Goal: Information Seeking & Learning: Find contact information

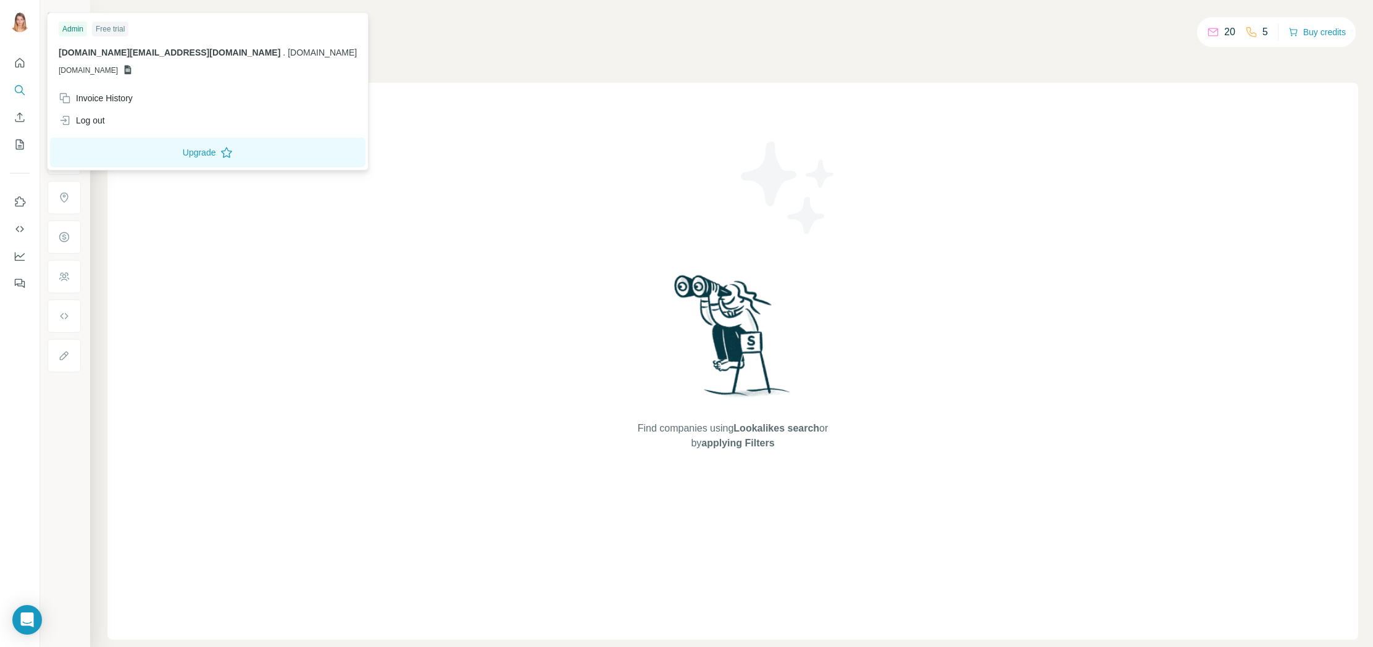
click at [11, 19] on img at bounding box center [20, 22] width 20 height 20
click at [83, 119] on div "Log out" at bounding box center [82, 120] width 46 height 12
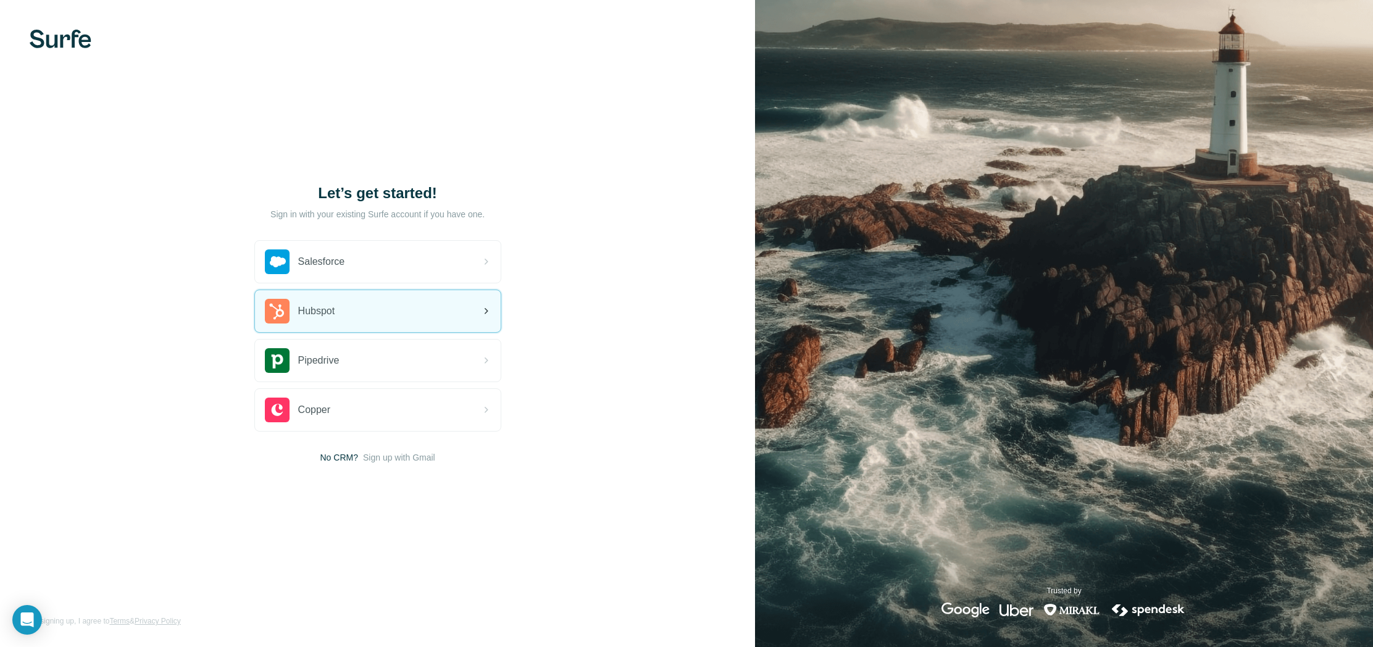
click at [421, 301] on div "Hubspot" at bounding box center [378, 311] width 246 height 42
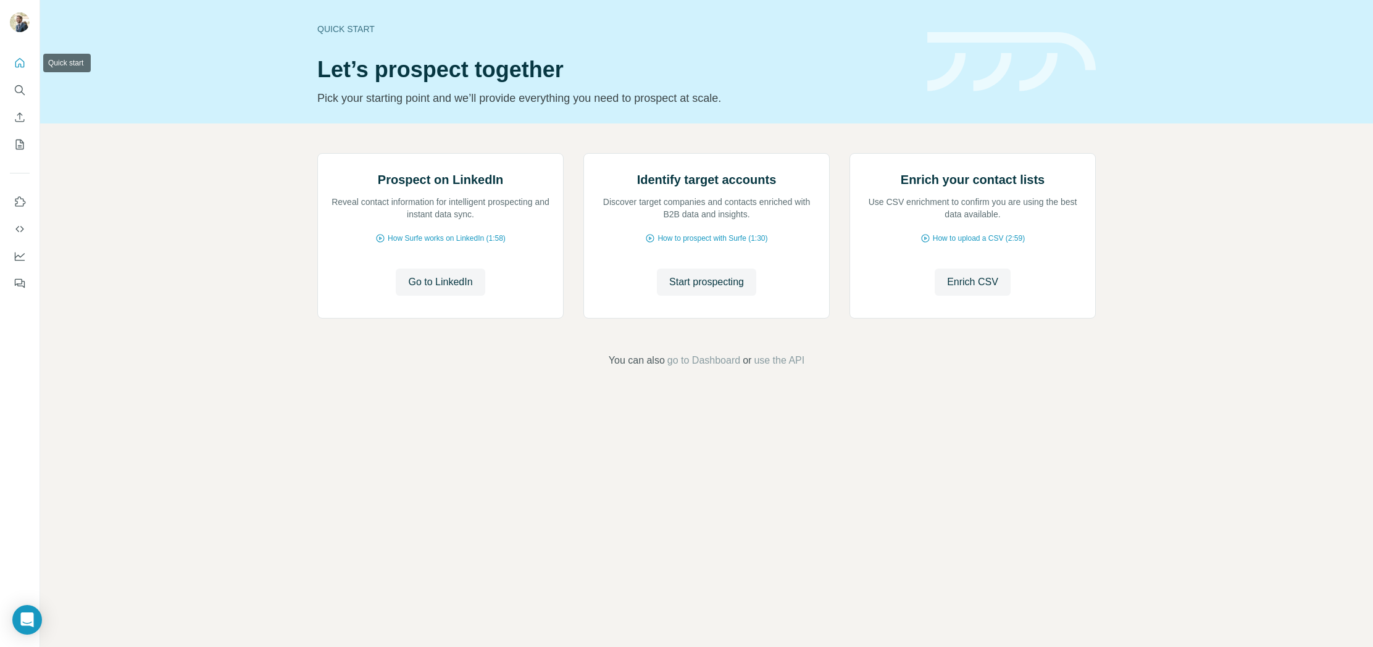
click at [22, 57] on icon "Quick start" at bounding box center [20, 63] width 12 height 12
click at [21, 86] on icon "Search" at bounding box center [19, 89] width 8 height 8
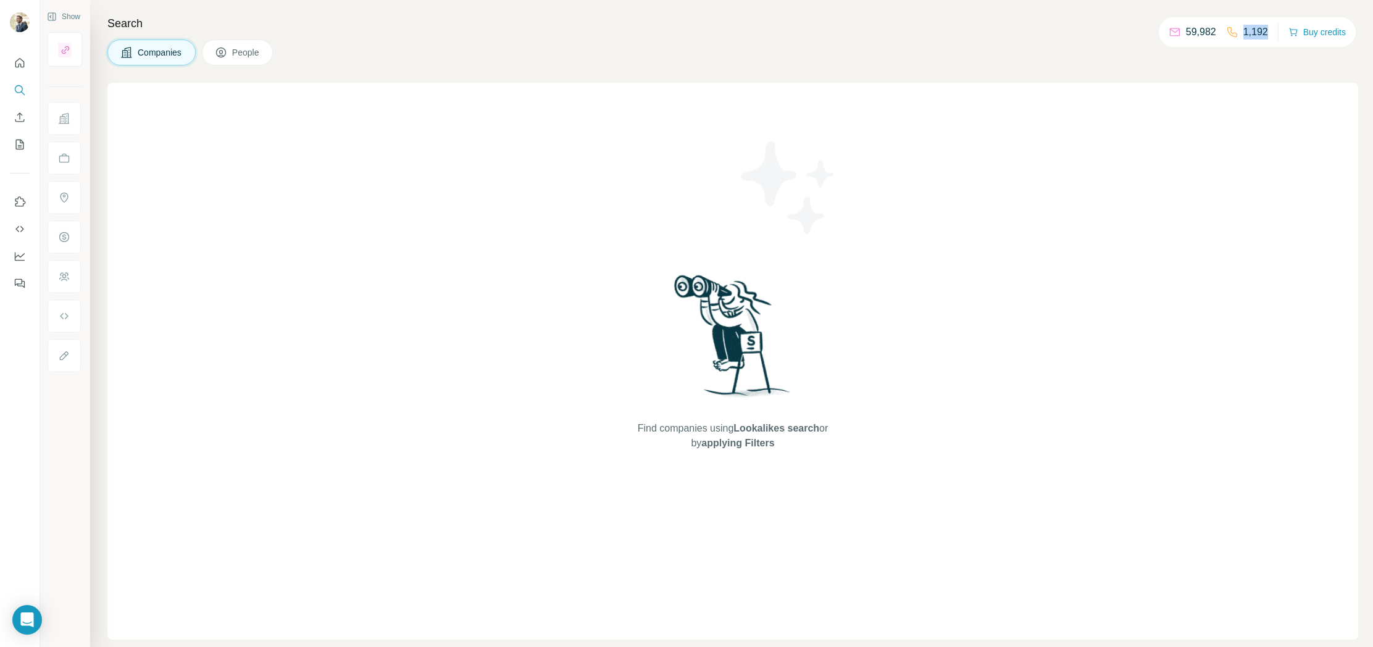
drag, startPoint x: 1268, startPoint y: 30, endPoint x: 1219, endPoint y: 28, distance: 49.4
click at [1234, 31] on div "59,982 1,192 Buy credits" at bounding box center [1257, 32] width 197 height 30
click at [1246, 36] on p "1,192" at bounding box center [1256, 32] width 25 height 15
drag, startPoint x: 1265, startPoint y: 30, endPoint x: 1214, endPoint y: 30, distance: 51.3
click at [1220, 31] on div "59,982 1,192 Buy credits" at bounding box center [1257, 32] width 197 height 30
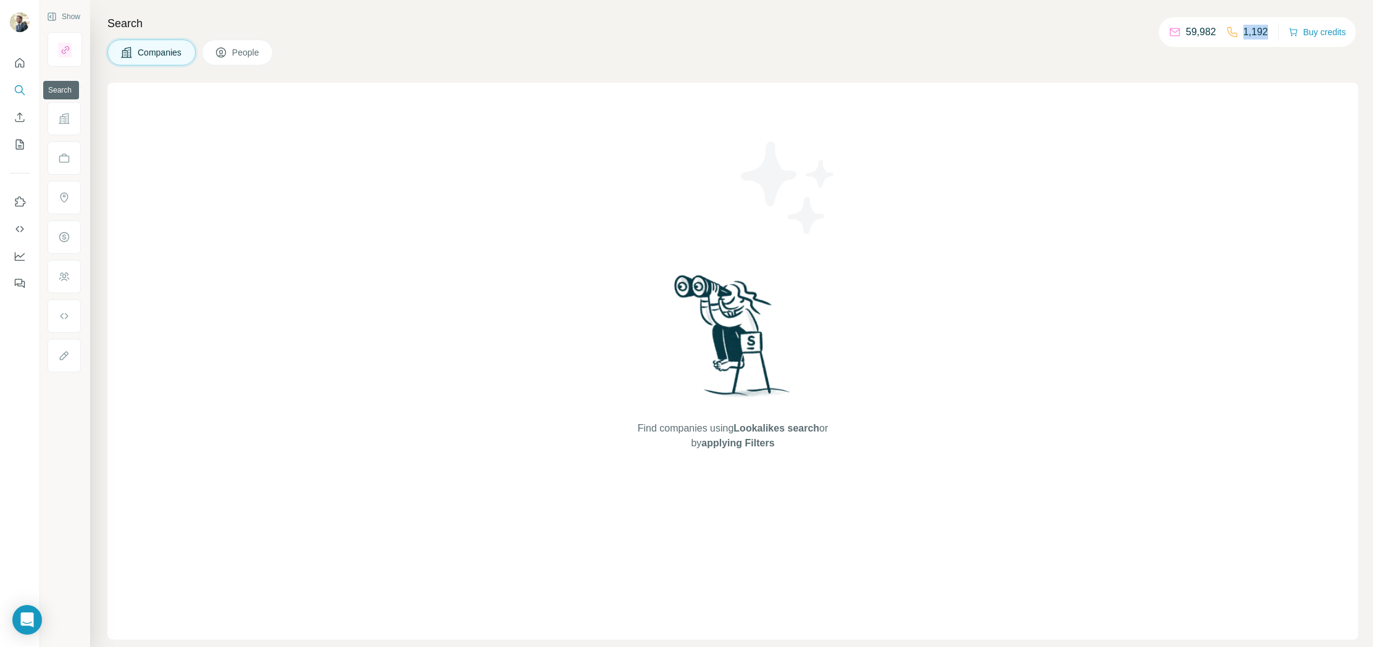
click at [24, 93] on icon "Search" at bounding box center [20, 90] width 12 height 12
click at [23, 93] on icon "Search" at bounding box center [23, 93] width 4 height 4
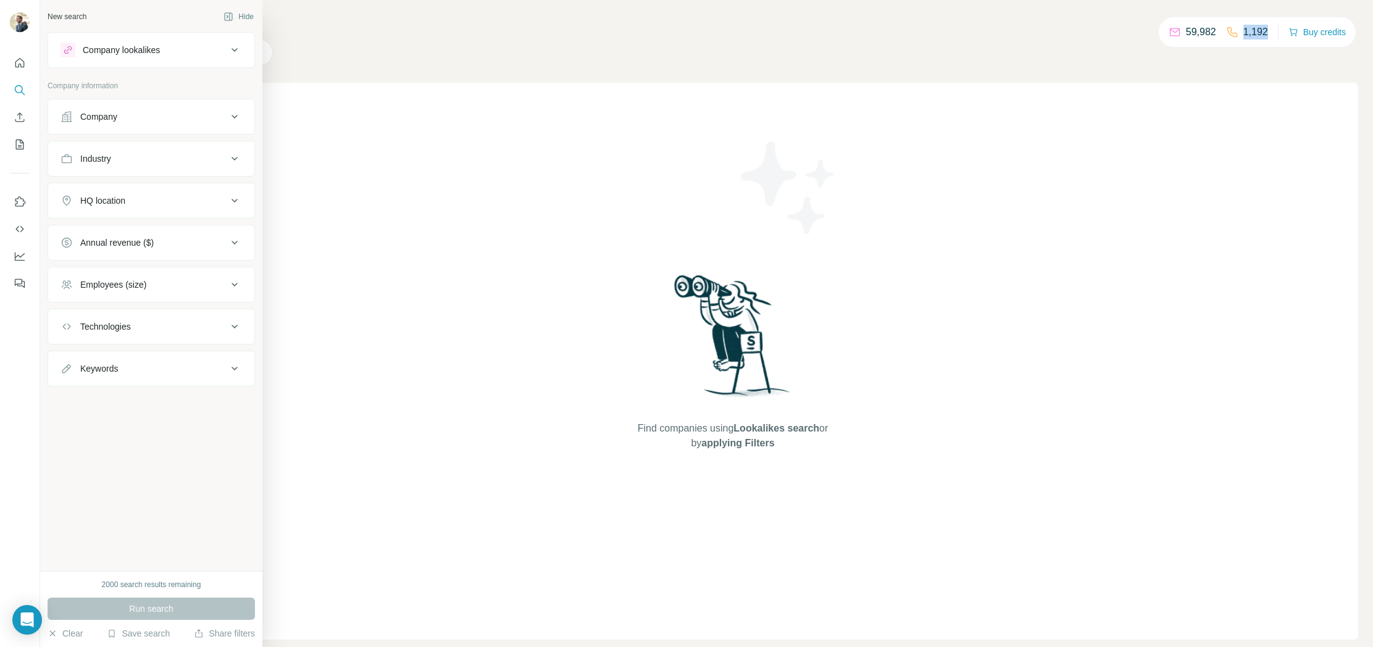
click at [80, 120] on div "Company" at bounding box center [98, 117] width 37 height 12
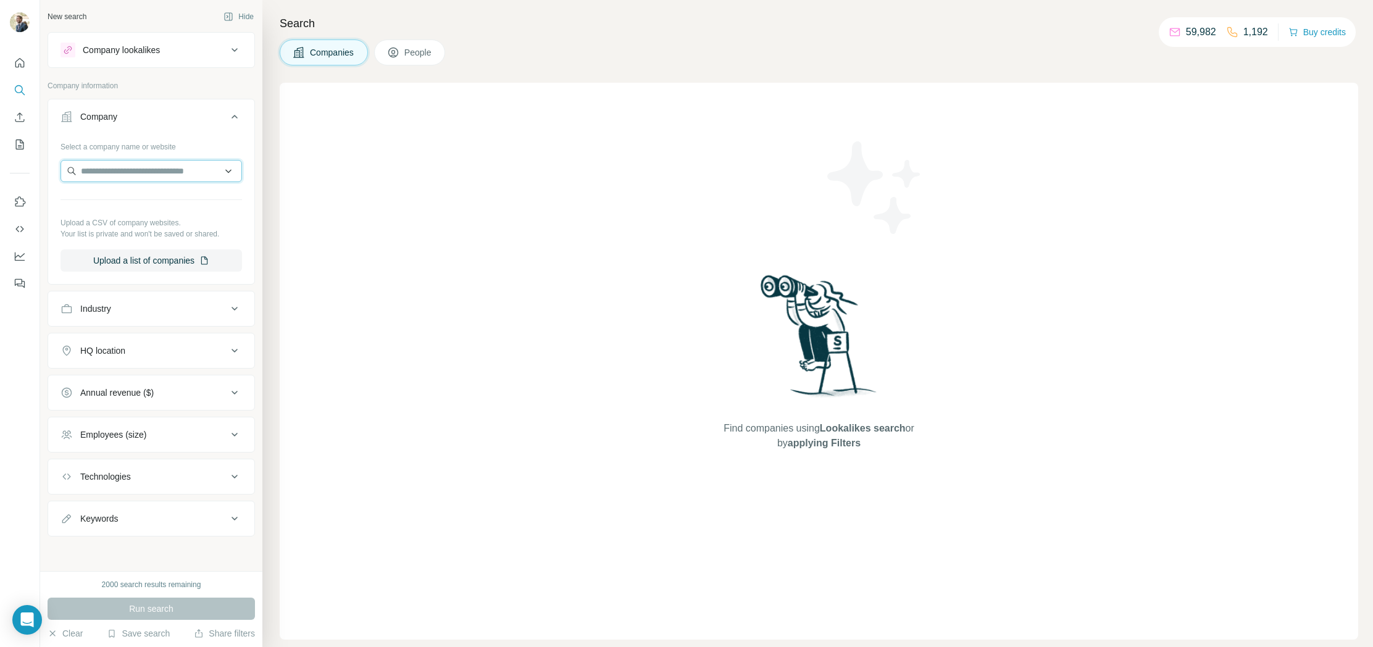
click at [129, 174] on input "text" at bounding box center [152, 171] width 182 height 22
type input "**********"
click at [125, 213] on p "lamodeenimages.com" at bounding box center [134, 210] width 77 height 11
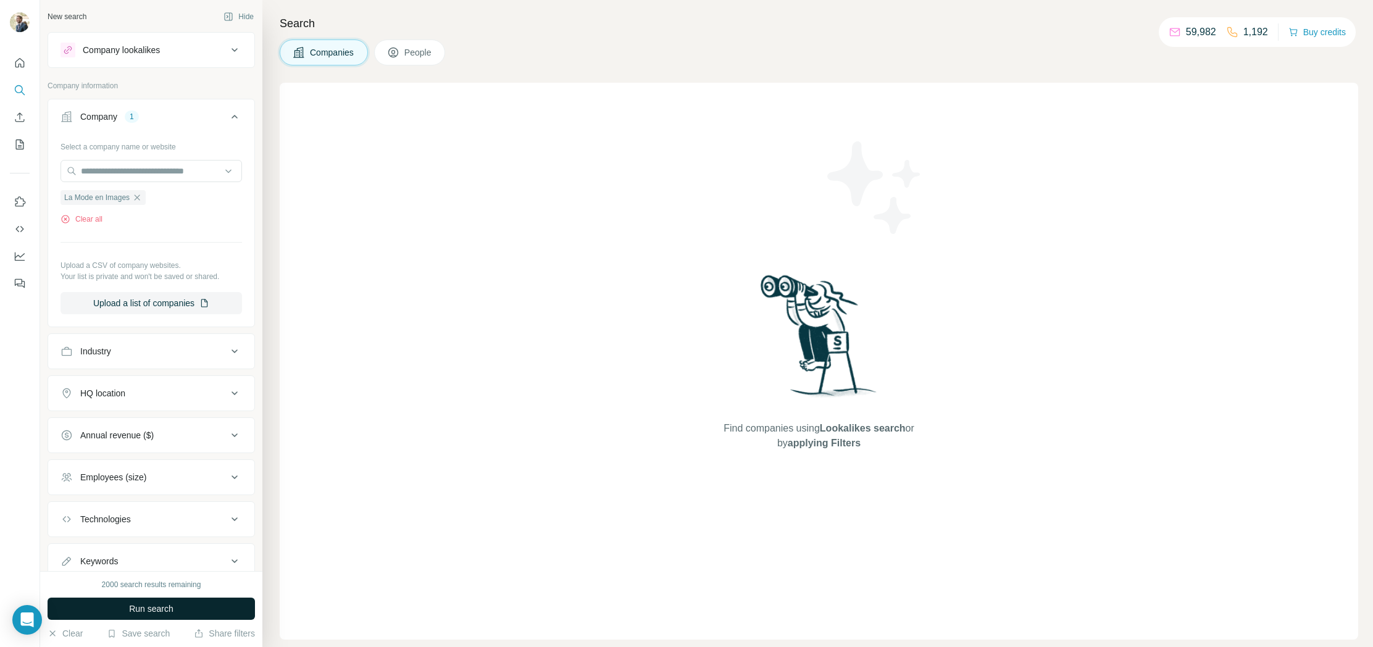
click at [169, 615] on button "Run search" at bounding box center [151, 609] width 207 height 22
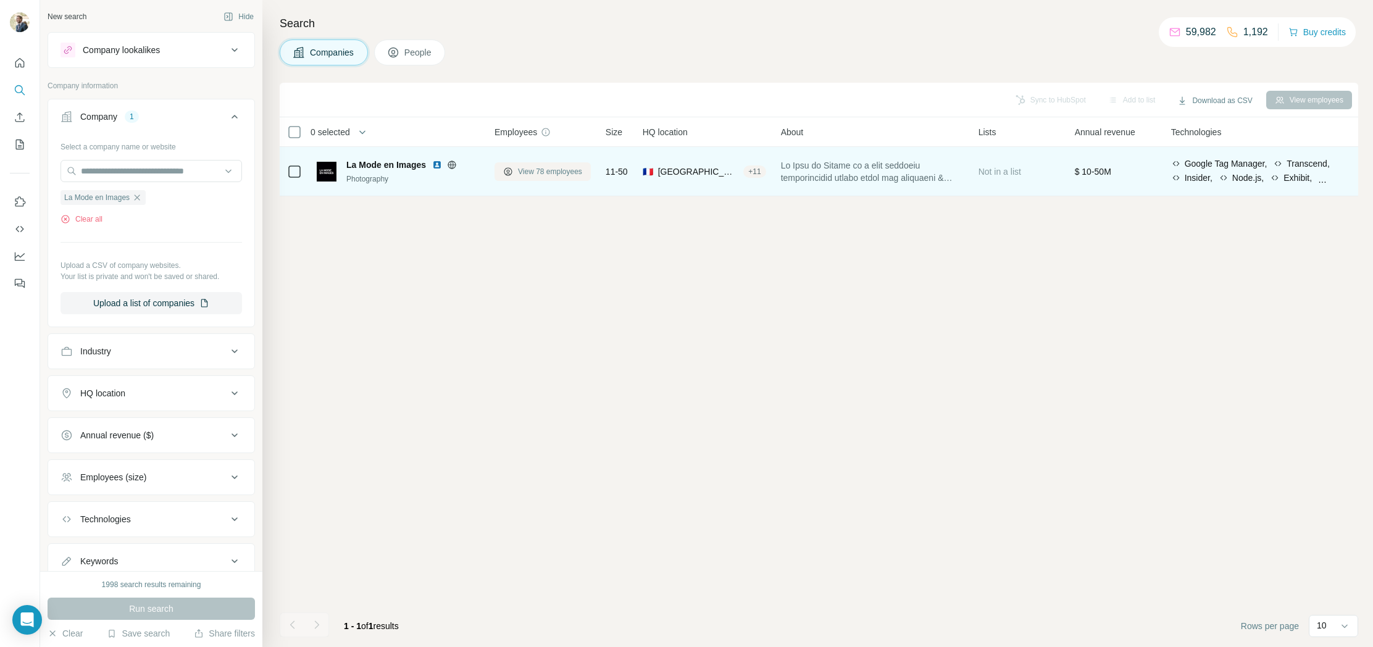
click at [536, 172] on span "View 78 employees" at bounding box center [550, 171] width 64 height 11
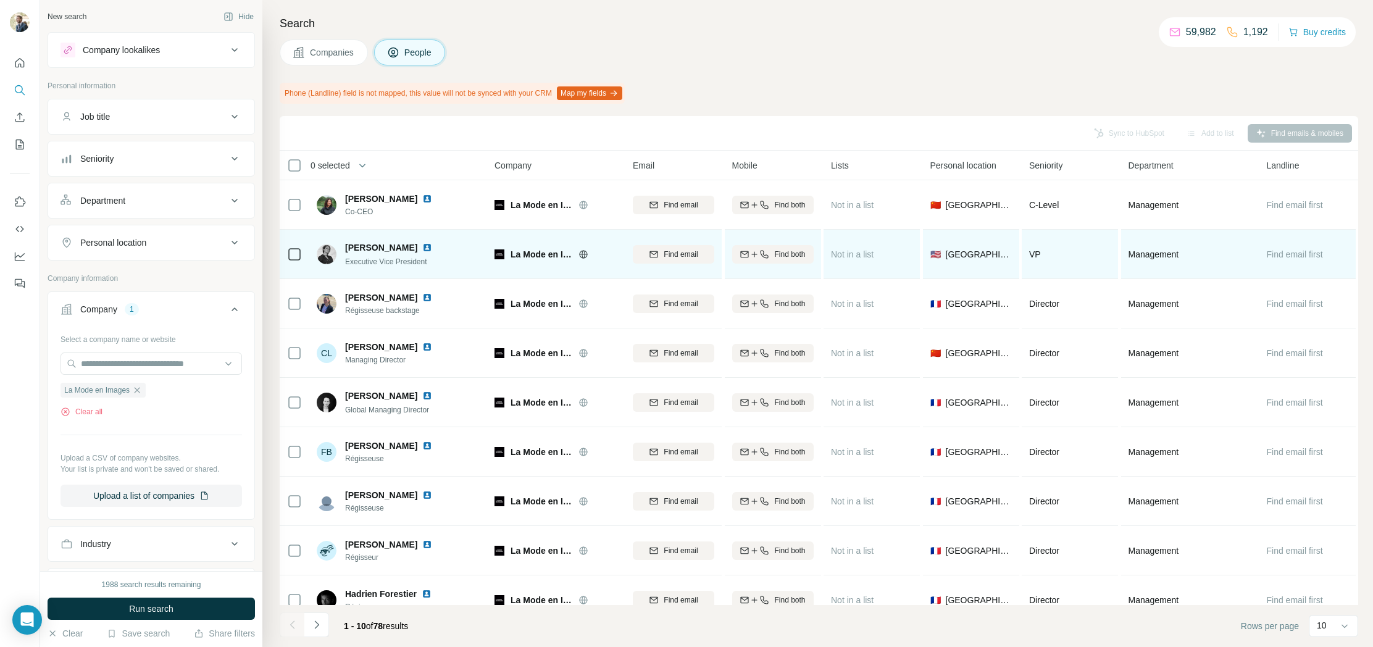
click at [422, 243] on img at bounding box center [427, 248] width 10 height 10
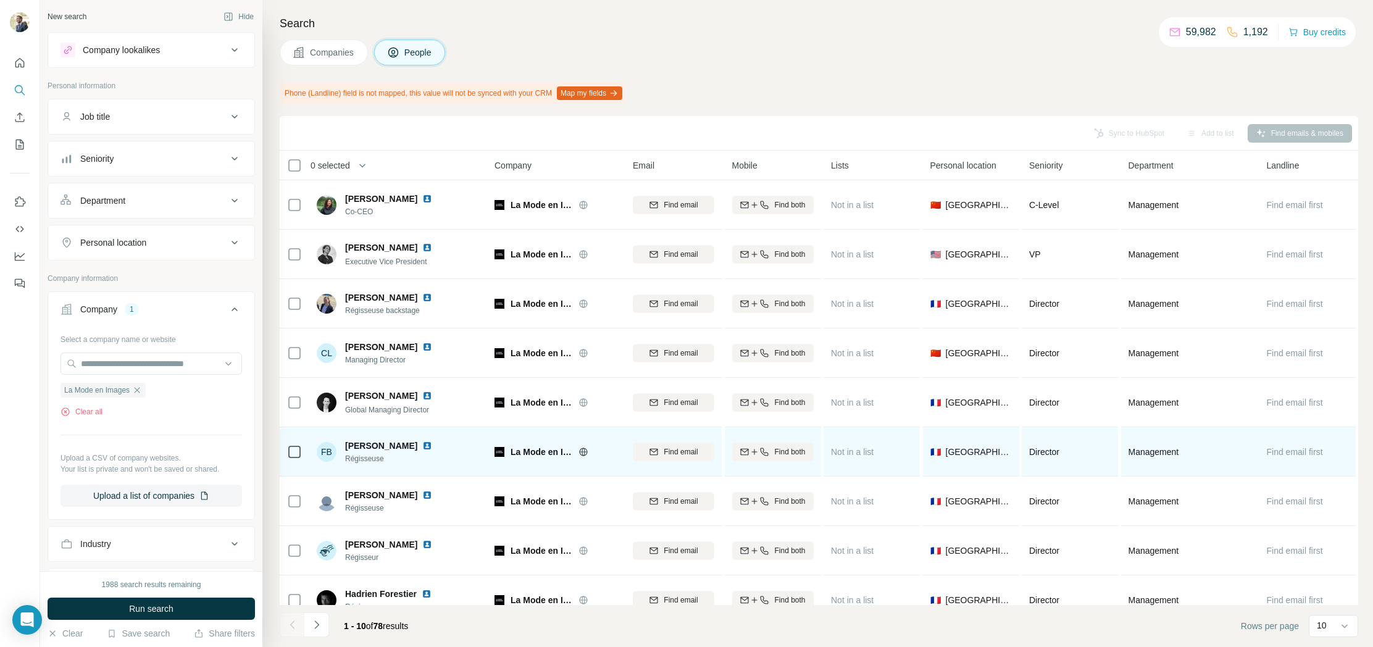
scroll to position [69, 0]
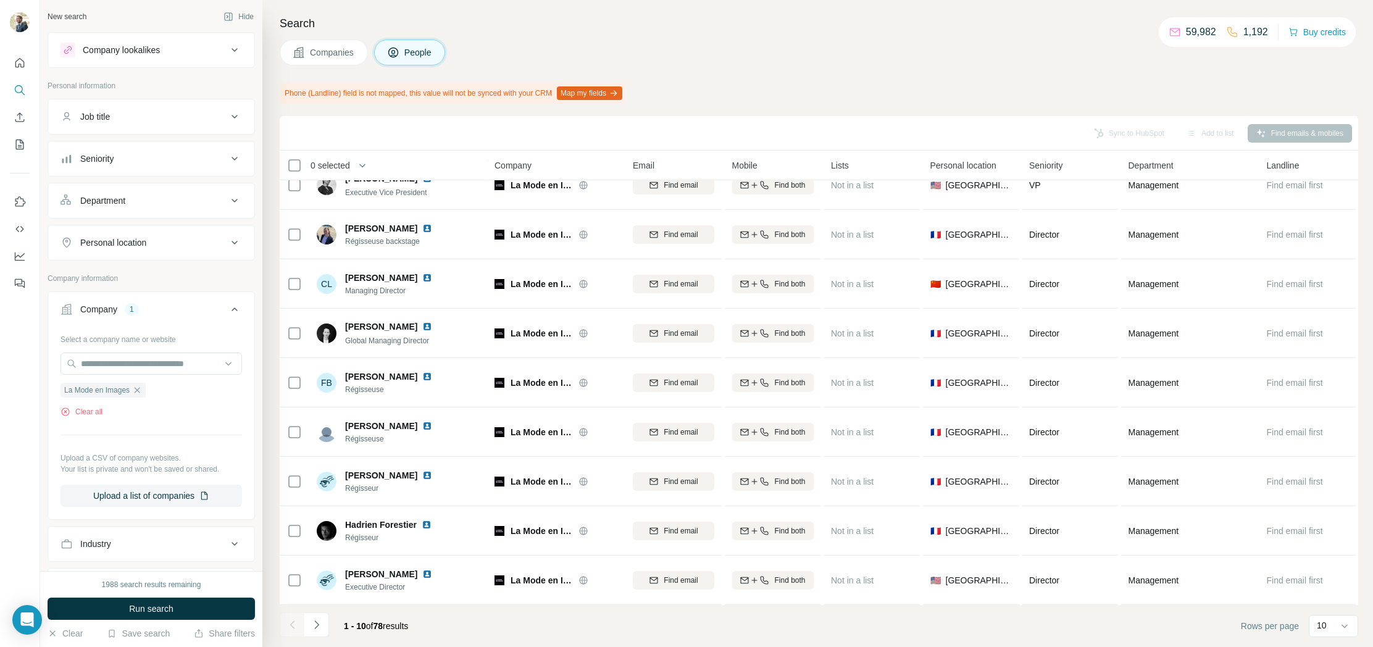
click at [337, 629] on div "1 - 10 of 78 results" at bounding box center [376, 626] width 84 height 27
click at [314, 629] on icon "Navigate to next page" at bounding box center [317, 625] width 12 height 12
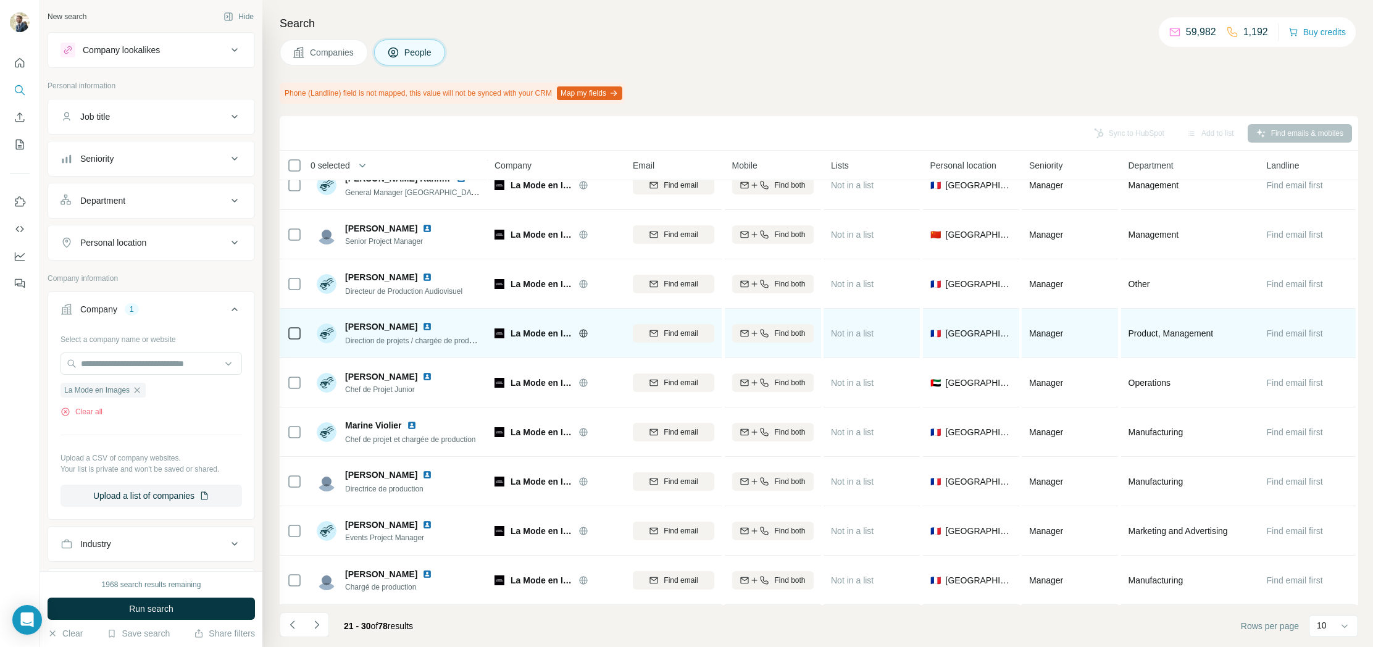
click at [423, 325] on img at bounding box center [427, 327] width 10 height 10
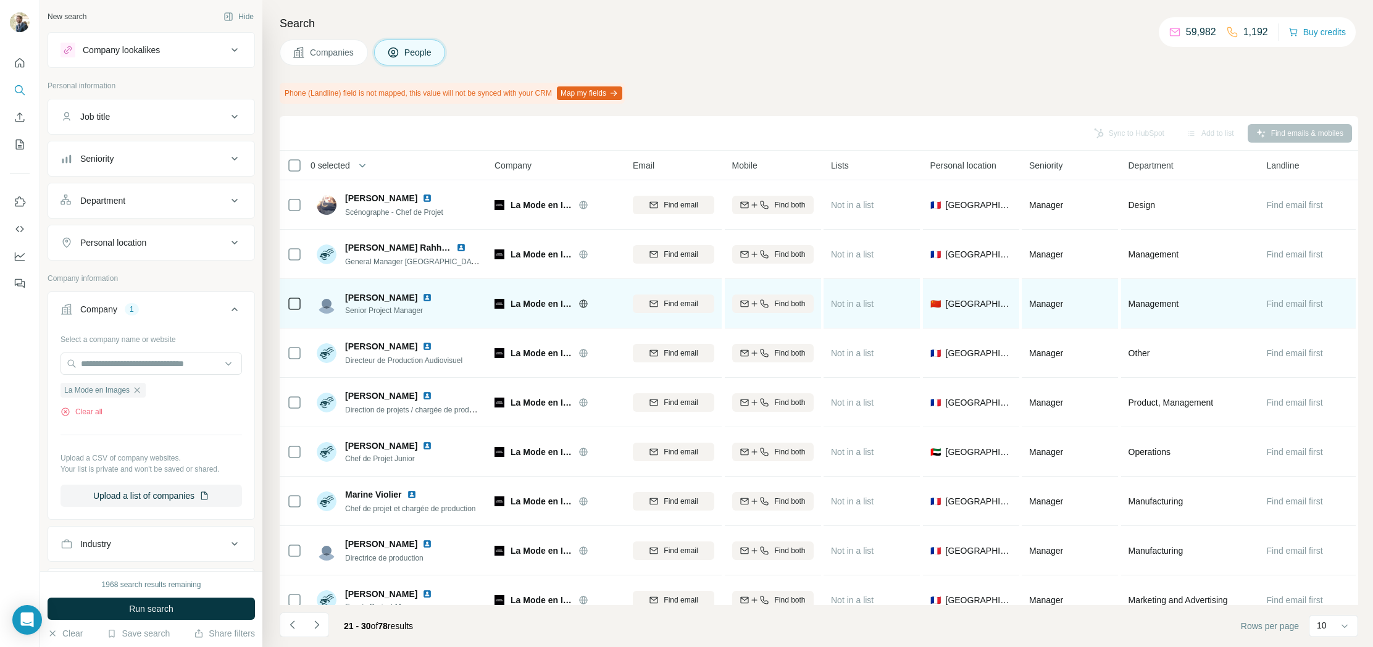
click at [422, 299] on img at bounding box center [427, 298] width 10 height 10
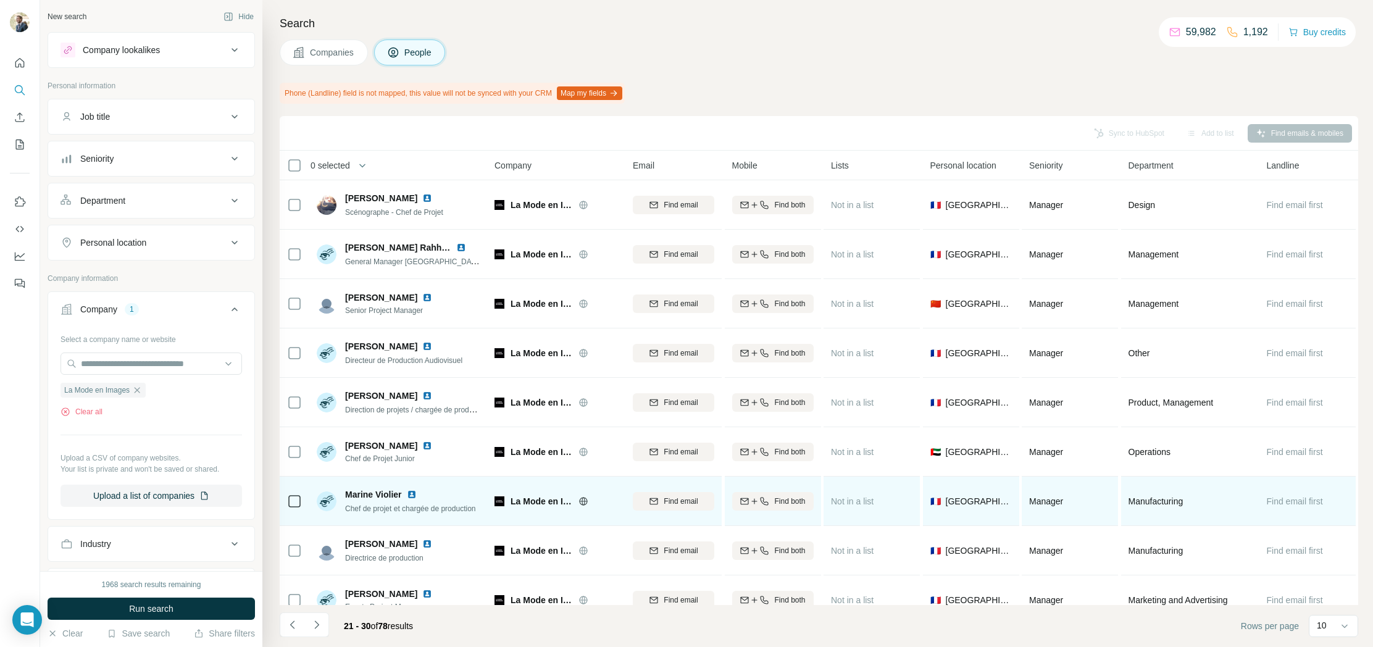
click at [413, 492] on img at bounding box center [412, 495] width 10 height 10
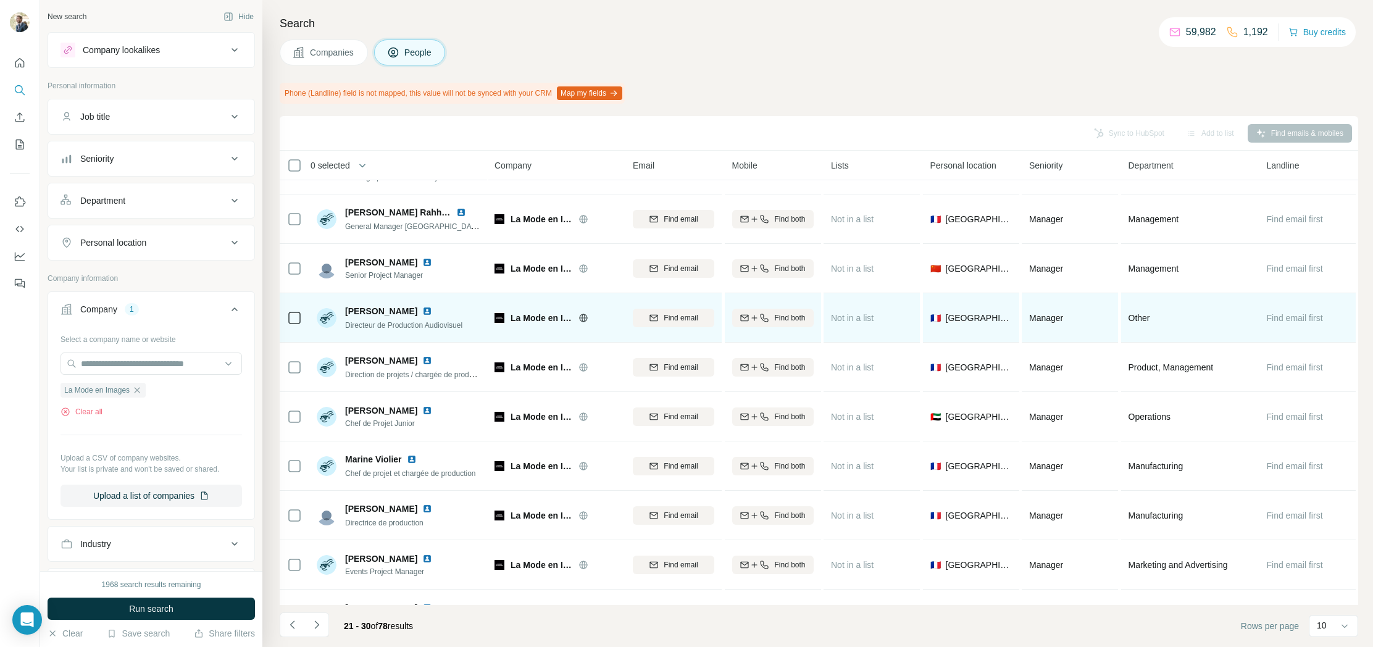
scroll to position [69, 0]
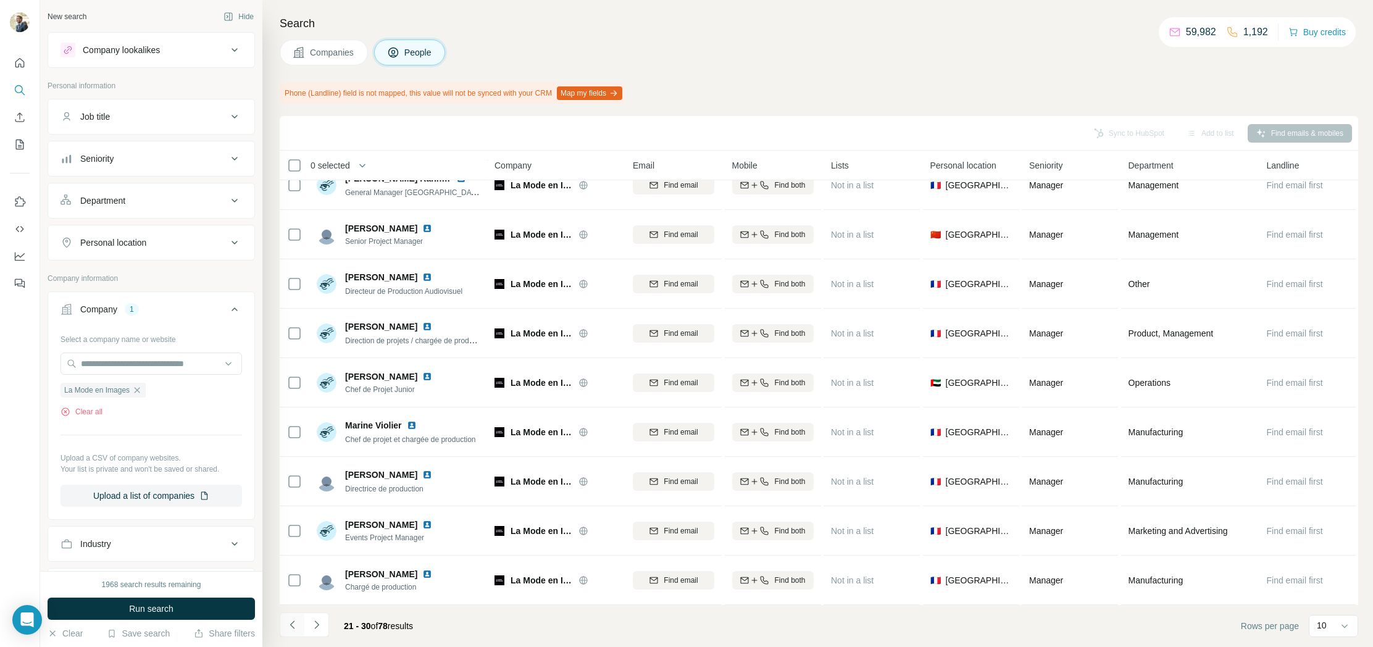
click at [287, 622] on icon "Navigate to previous page" at bounding box center [293, 625] width 12 height 12
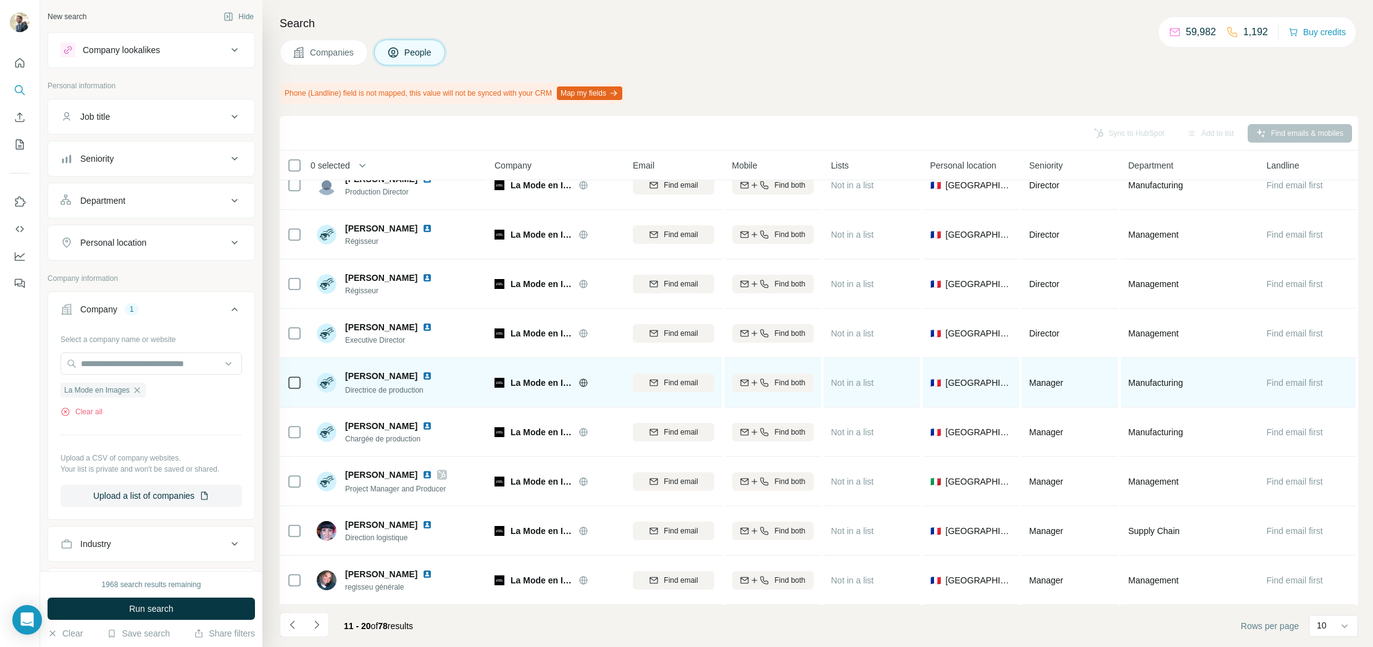
click at [422, 375] on img at bounding box center [427, 376] width 10 height 10
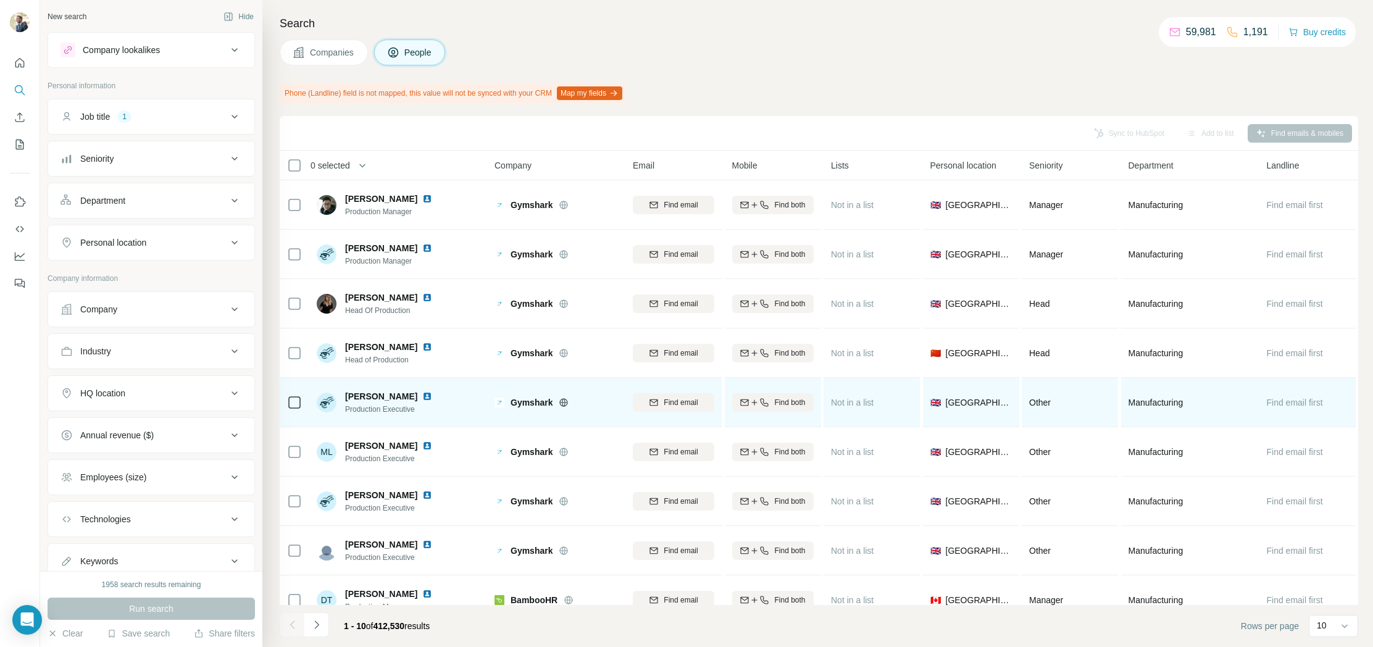
scroll to position [69, 0]
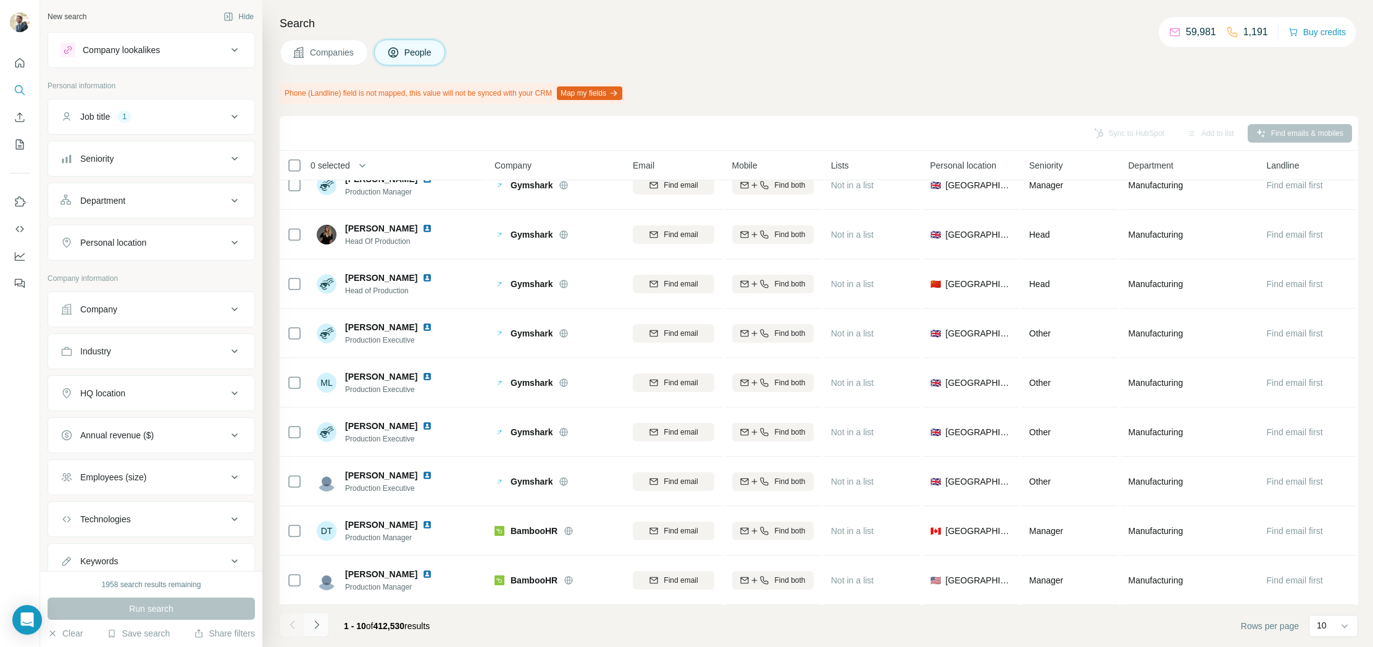
click at [322, 628] on icon "Navigate to next page" at bounding box center [317, 625] width 12 height 12
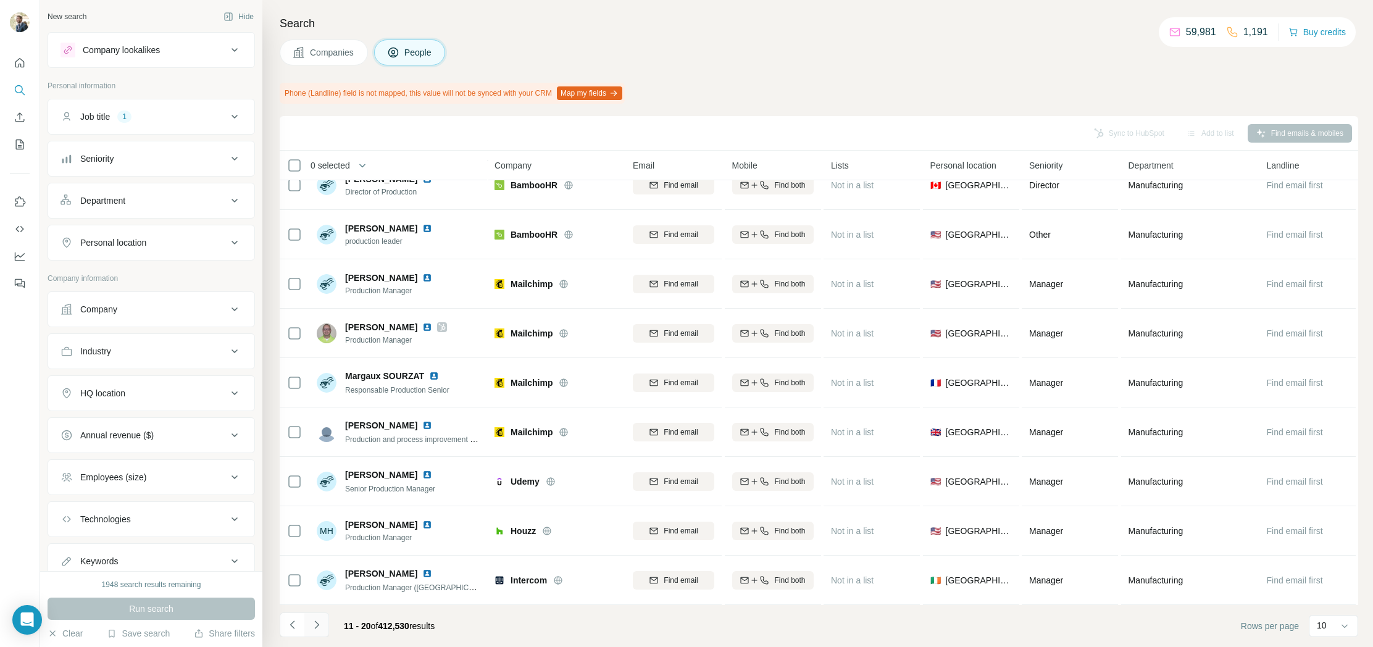
click at [322, 628] on button "Navigate to next page" at bounding box center [316, 625] width 25 height 25
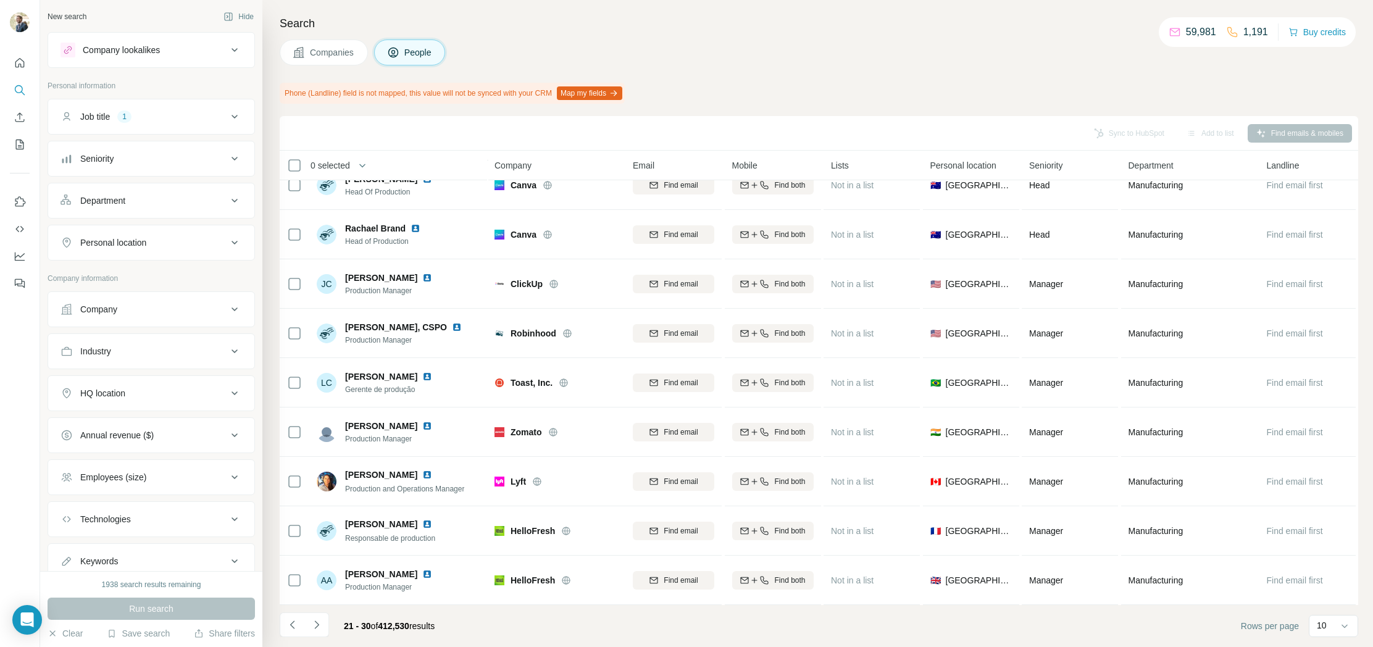
scroll to position [0, 0]
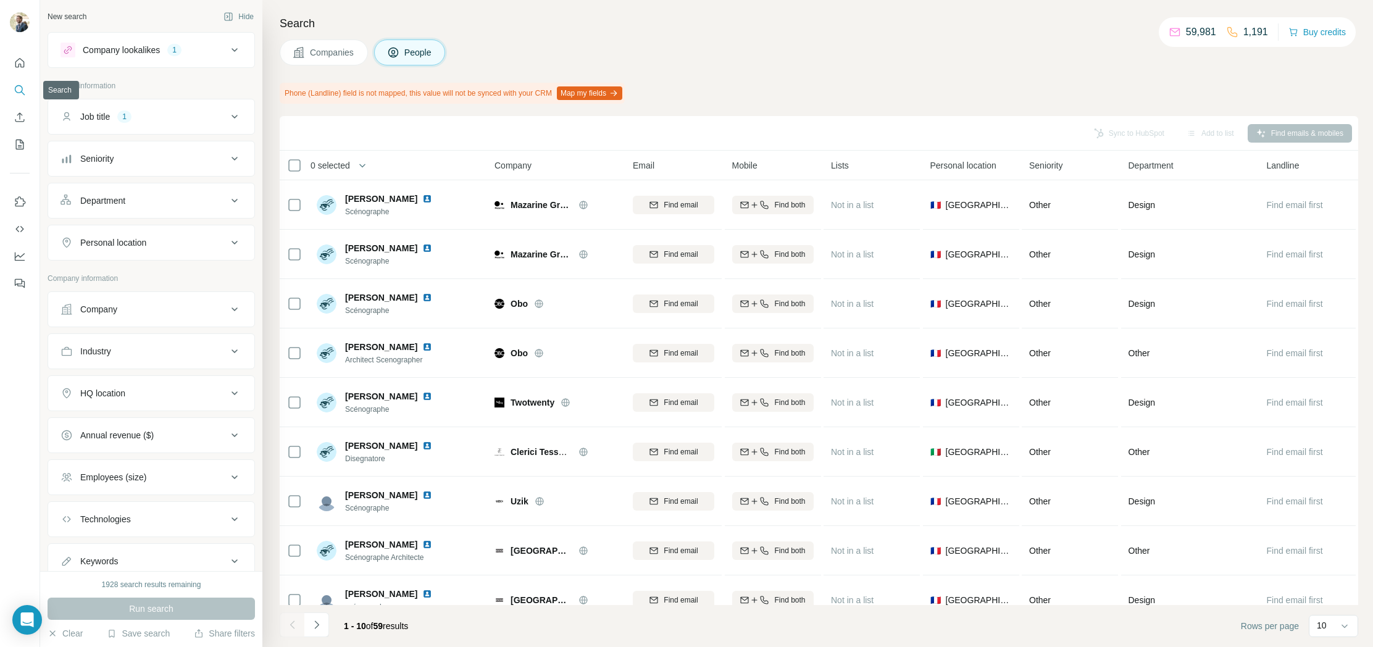
click at [28, 85] on button "Search" at bounding box center [20, 90] width 20 height 22
click at [222, 55] on div "Company lookalikes 1" at bounding box center [144, 50] width 167 height 15
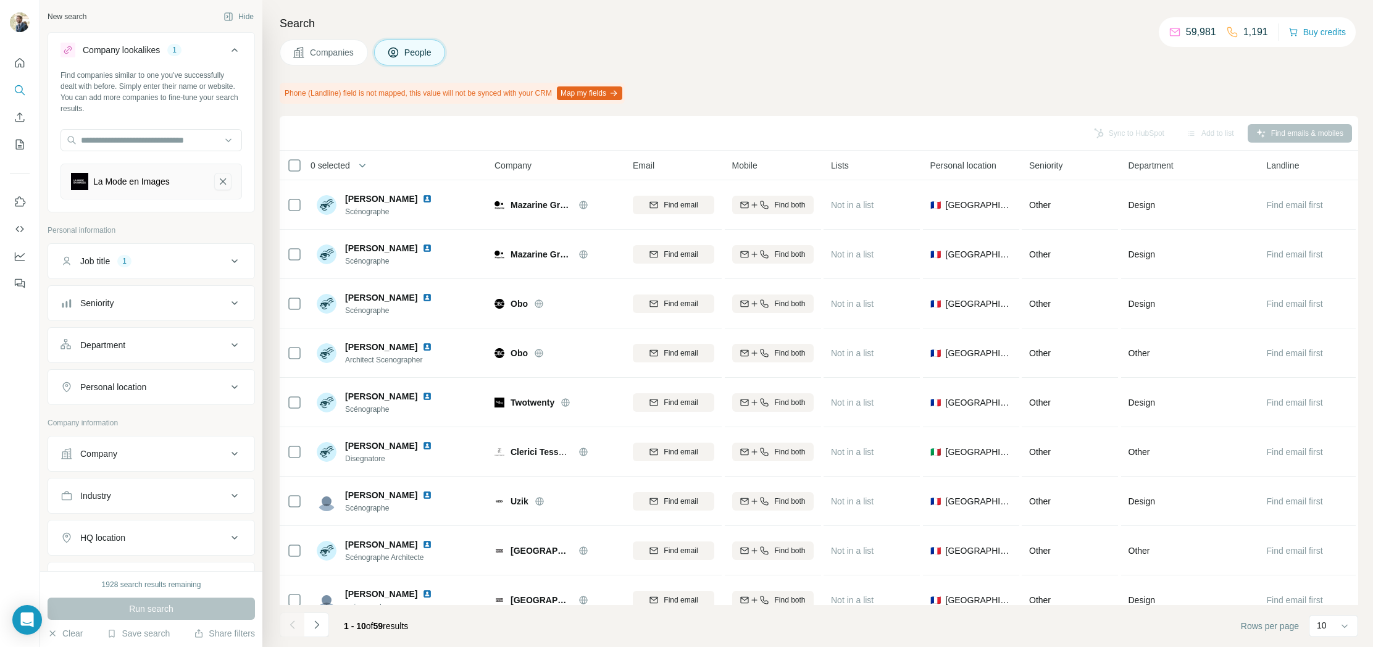
click at [224, 185] on icon "La Mode en Images-remove-button" at bounding box center [222, 181] width 11 height 12
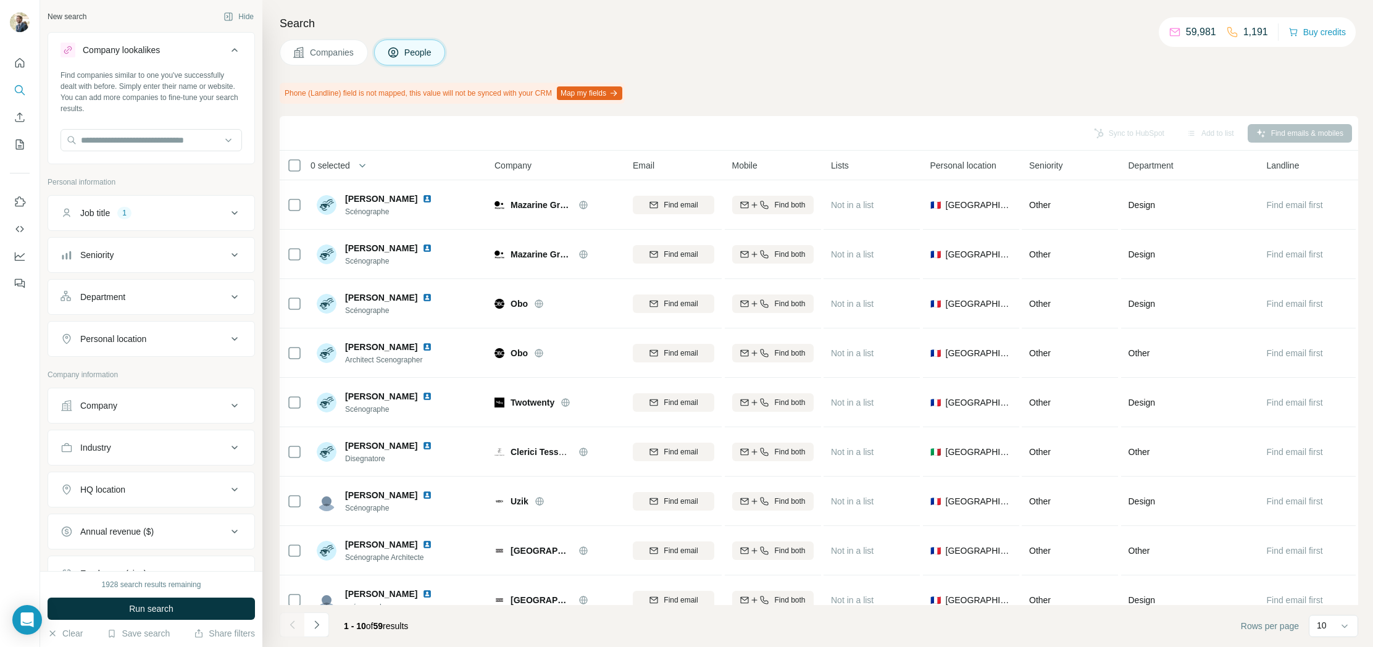
click at [227, 216] on icon at bounding box center [234, 213] width 15 height 15
click at [117, 273] on icon "button" at bounding box center [118, 272] width 10 height 10
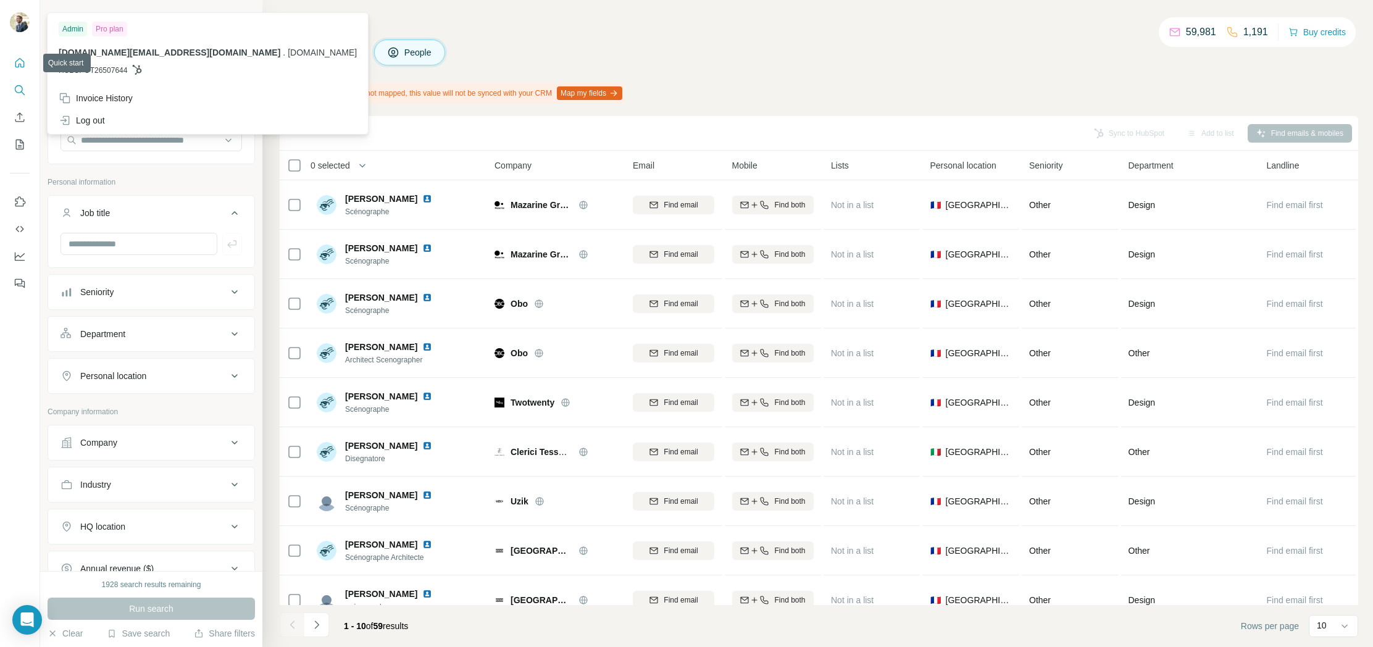
click at [17, 64] on icon "Quick start" at bounding box center [20, 63] width 12 height 12
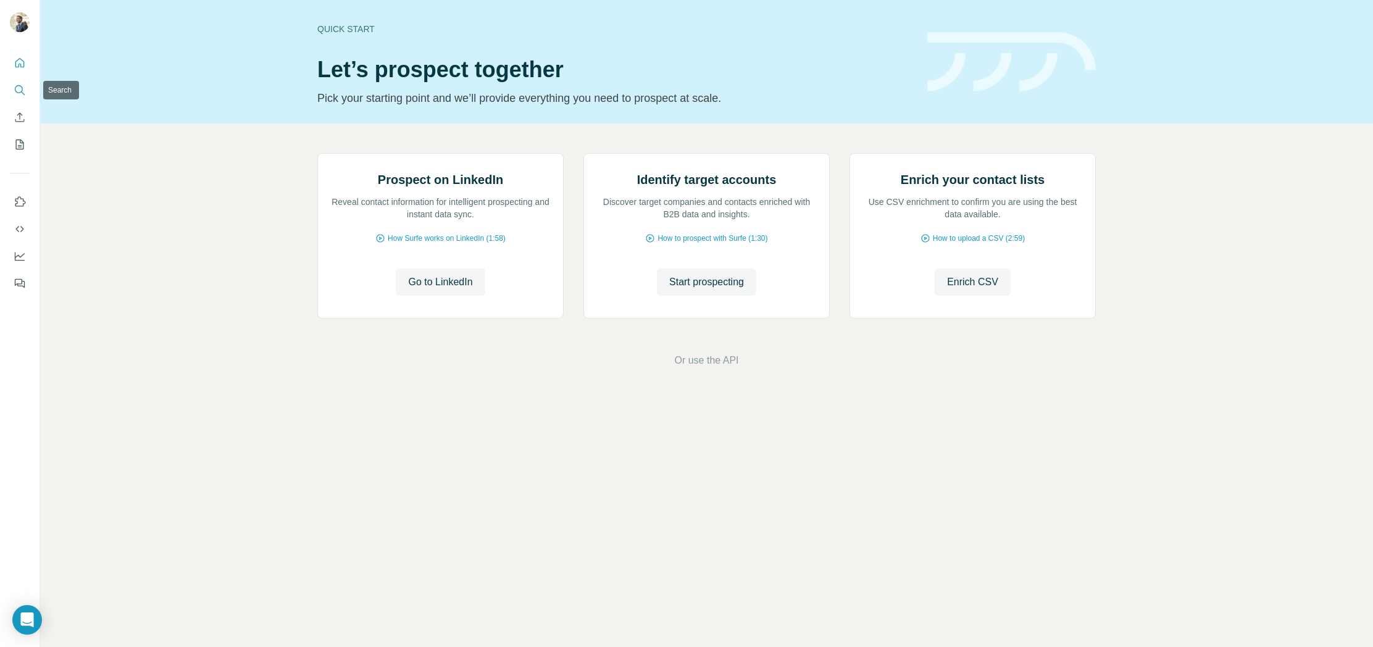
click at [20, 90] on icon "Search" at bounding box center [20, 90] width 12 height 12
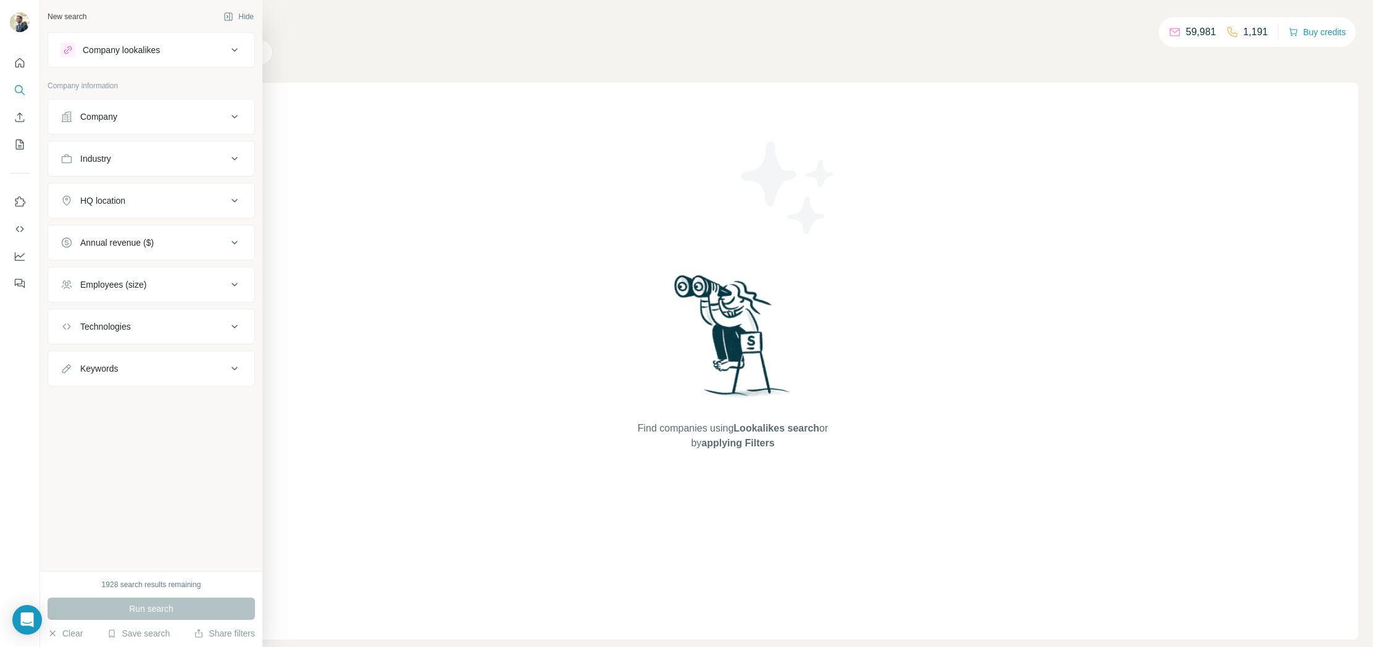
click at [73, 10] on div "New search Hide" at bounding box center [151, 16] width 207 height 19
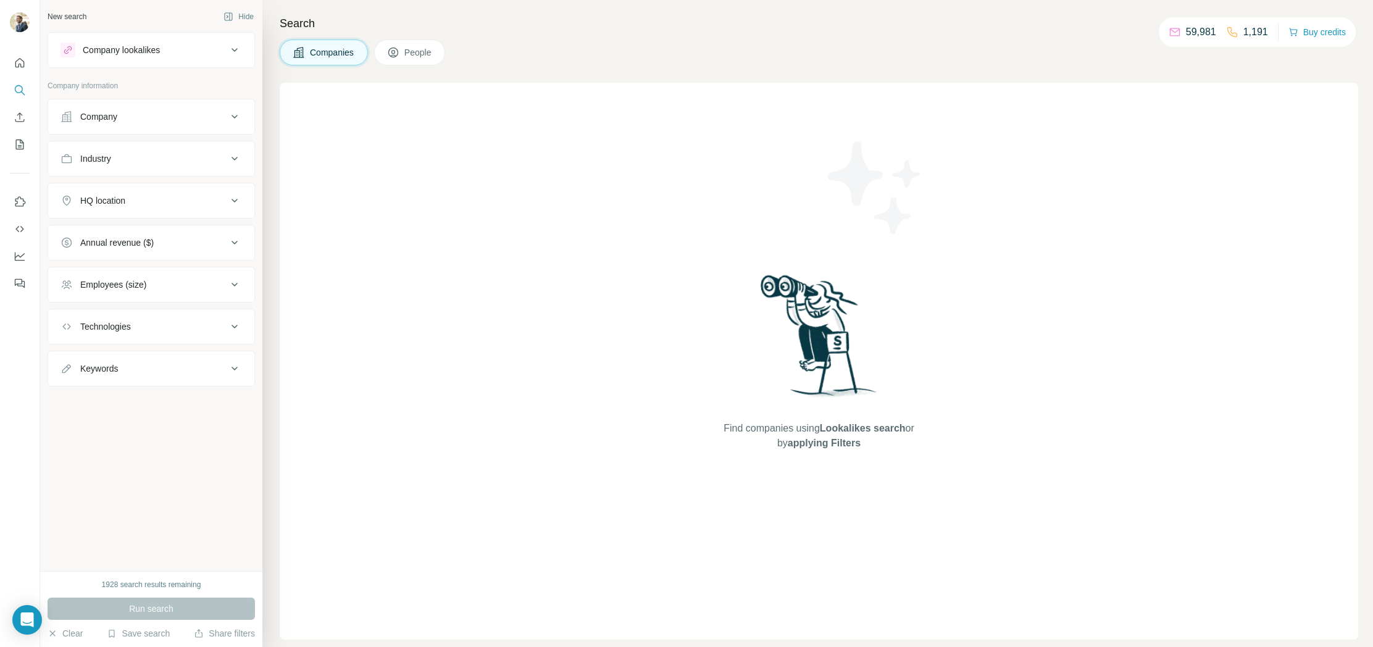
click at [72, 16] on div "New search" at bounding box center [67, 16] width 39 height 11
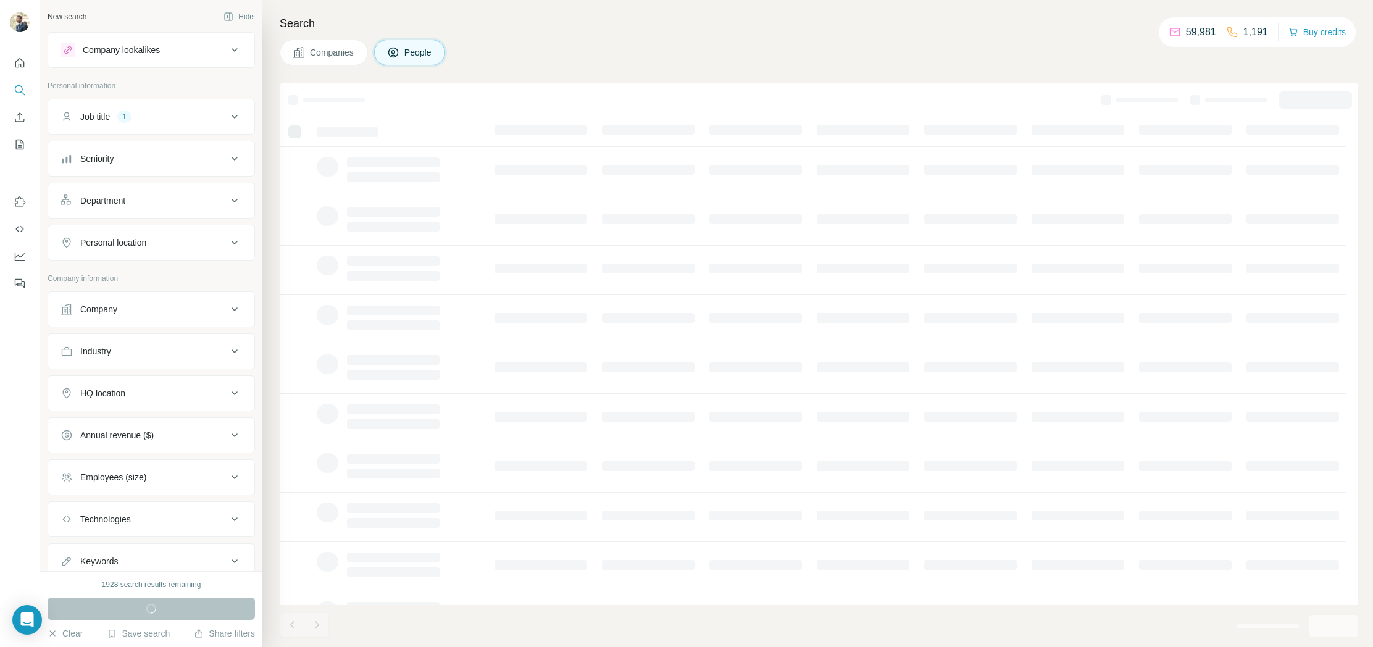
click at [149, 111] on div "Job title 1" at bounding box center [144, 117] width 167 height 12
click at [148, 177] on icon "button" at bounding box center [145, 175] width 6 height 6
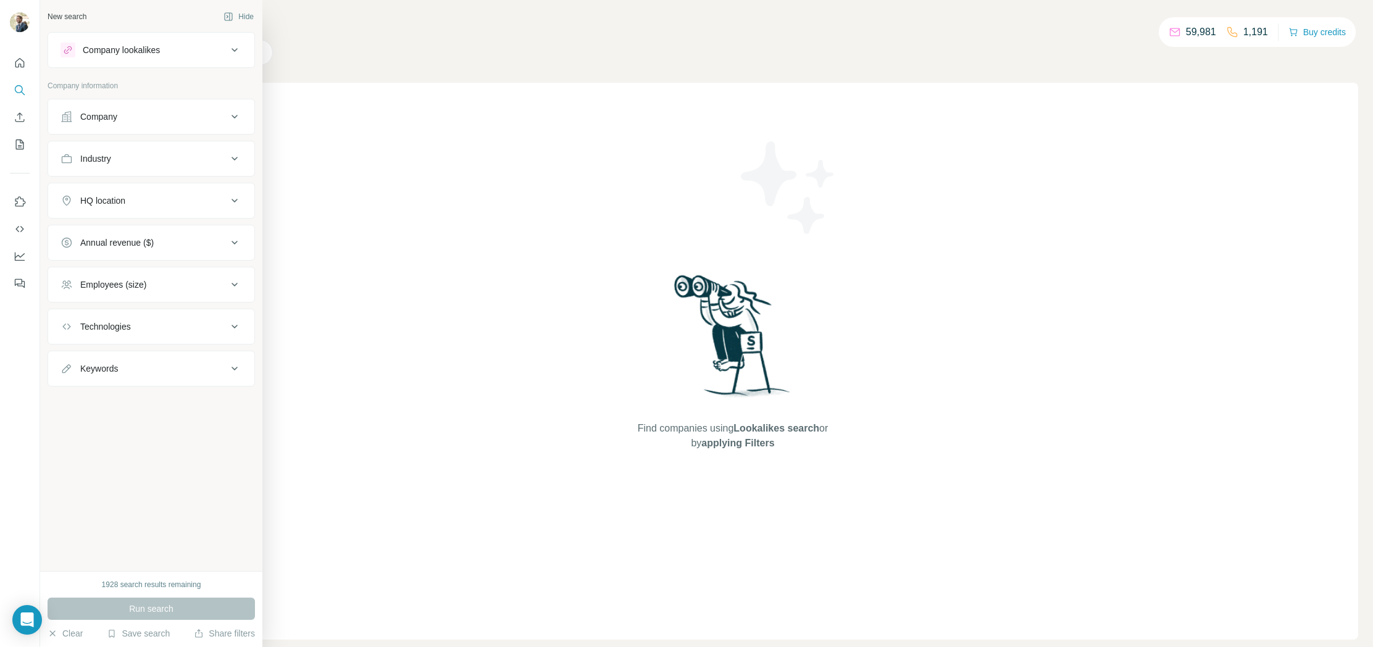
click at [87, 117] on div "Company" at bounding box center [98, 117] width 37 height 12
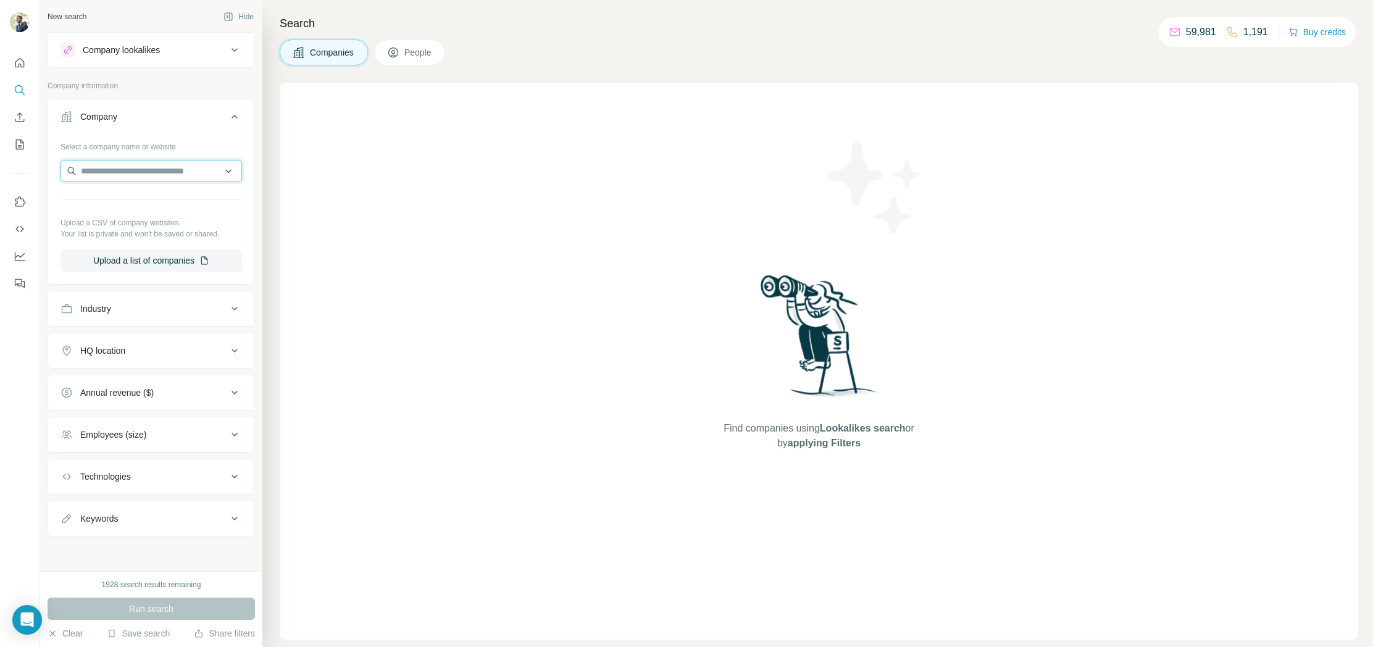
click at [141, 173] on input "text" at bounding box center [152, 171] width 182 height 22
type input "**********"
click at [110, 206] on p "[DOMAIN_NAME]" at bounding box center [125, 210] width 59 height 11
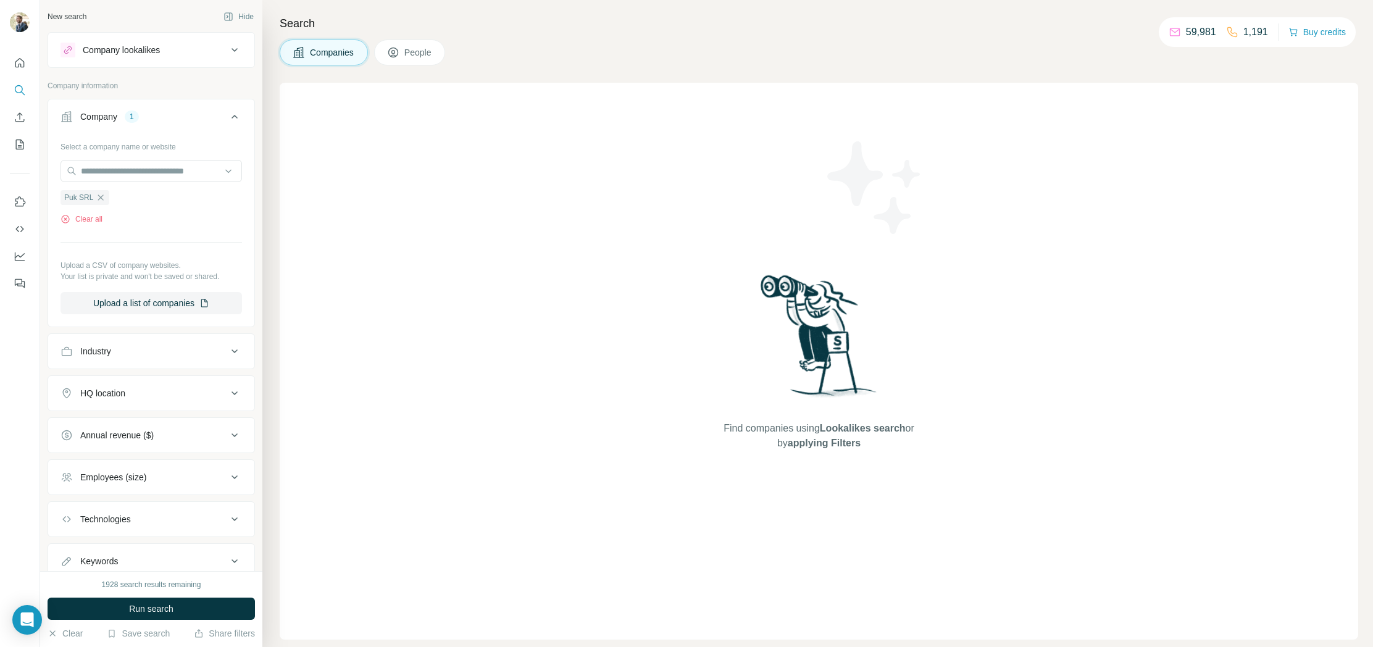
click at [120, 613] on button "Run search" at bounding box center [151, 609] width 207 height 22
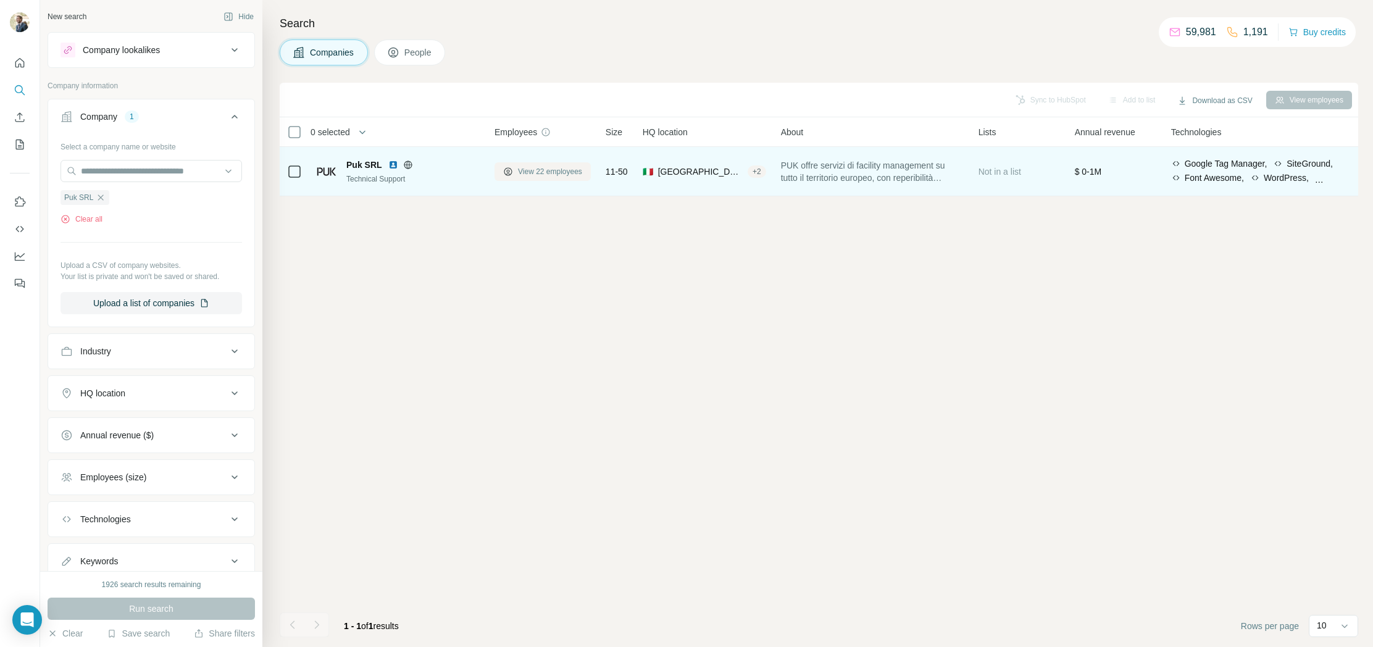
click at [521, 173] on span "View 22 employees" at bounding box center [550, 171] width 64 height 11
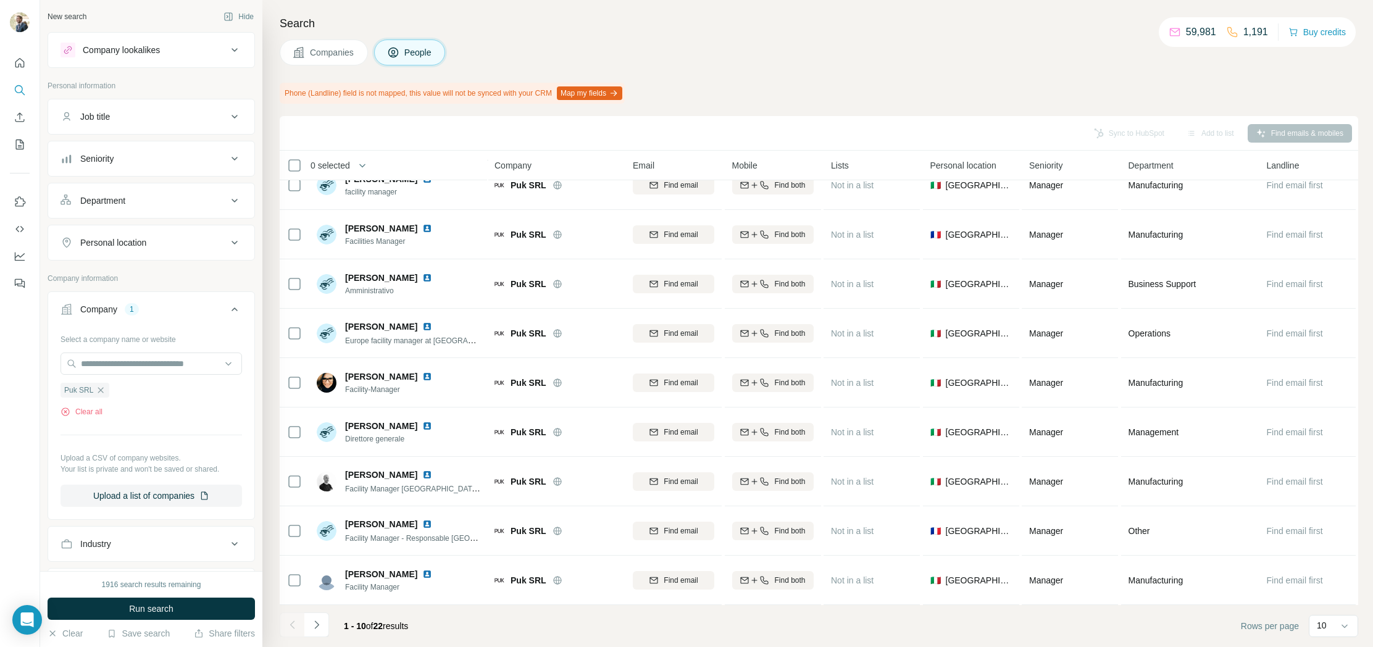
scroll to position [65, 0]
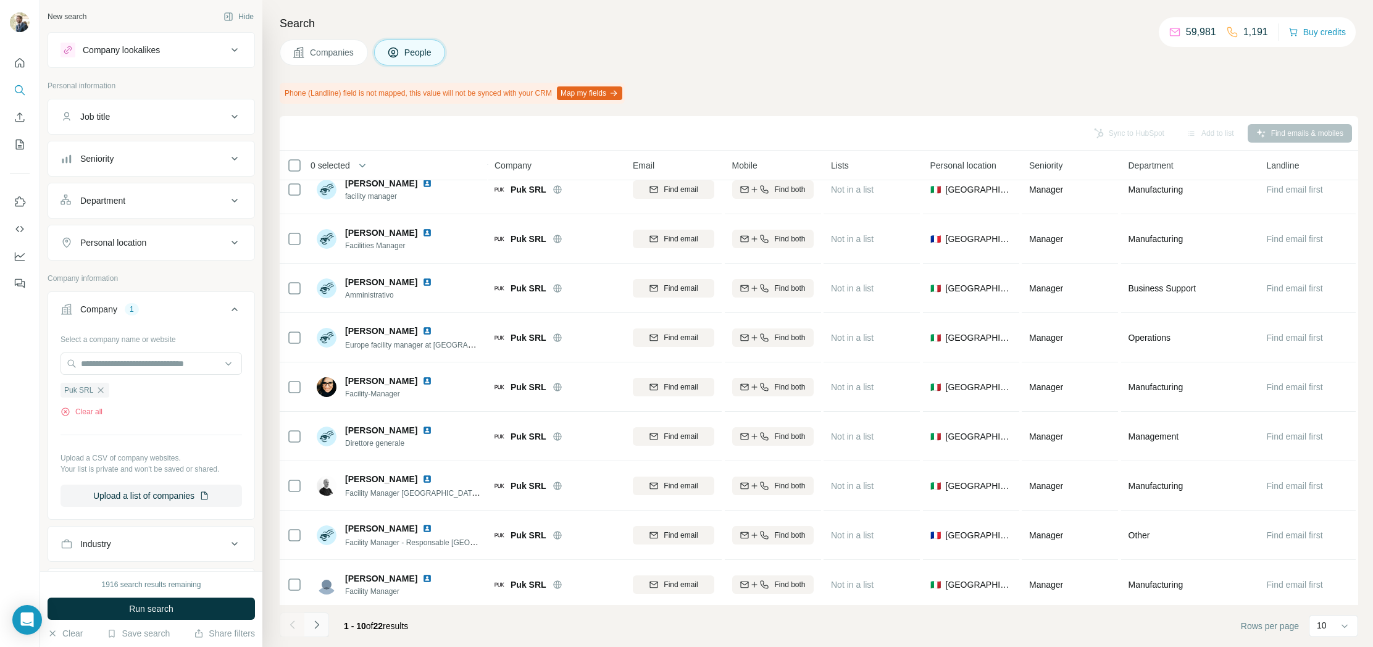
click at [311, 627] on icon "Navigate to next page" at bounding box center [317, 625] width 12 height 12
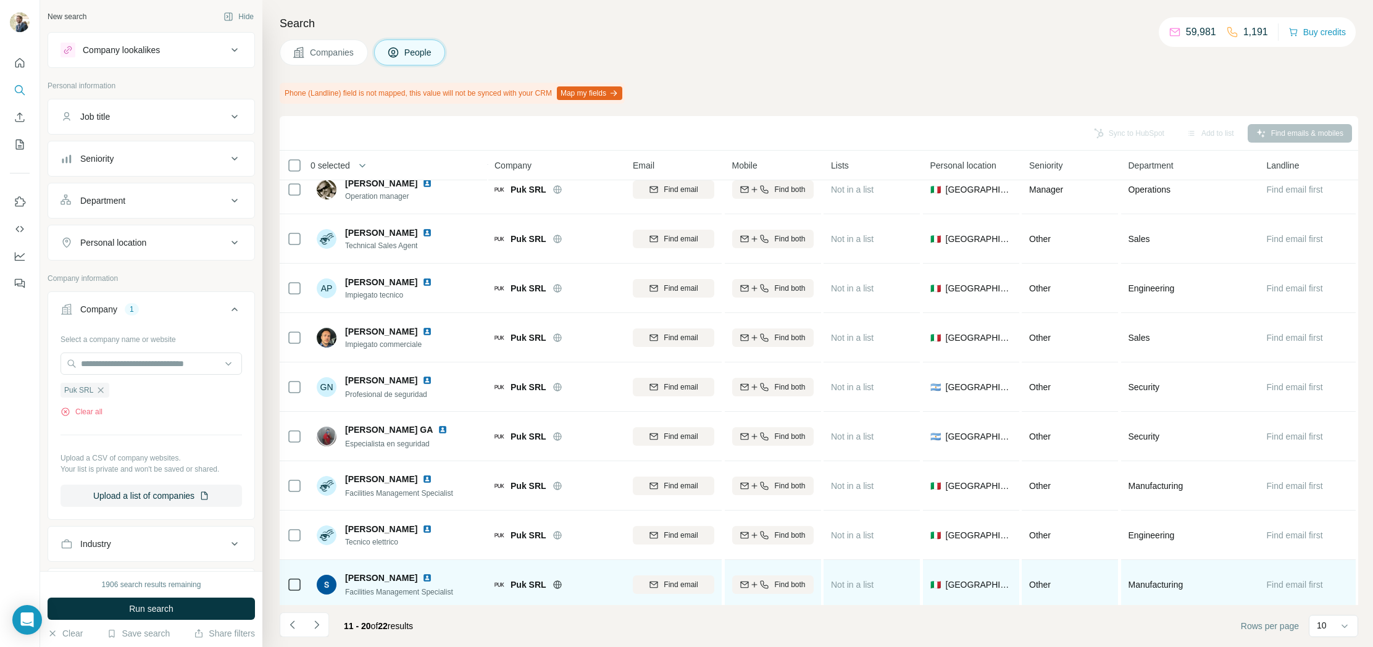
scroll to position [69, 0]
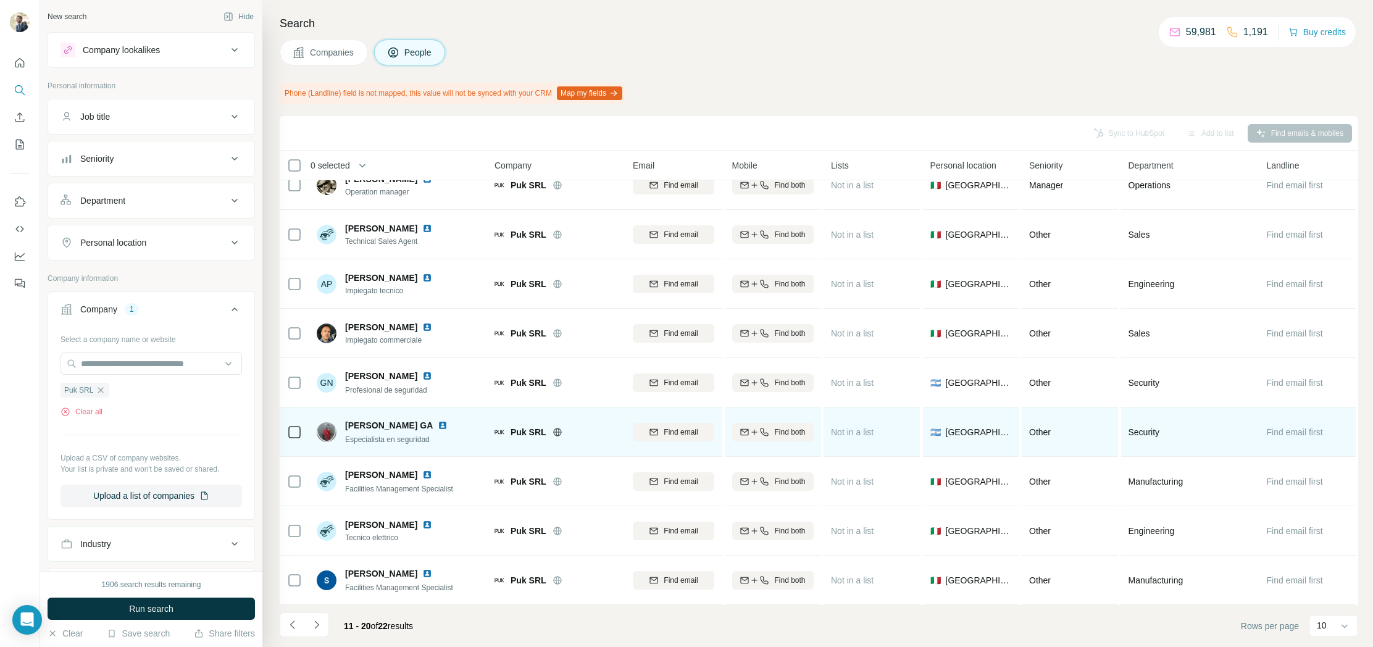
click at [438, 421] on img at bounding box center [443, 426] width 10 height 10
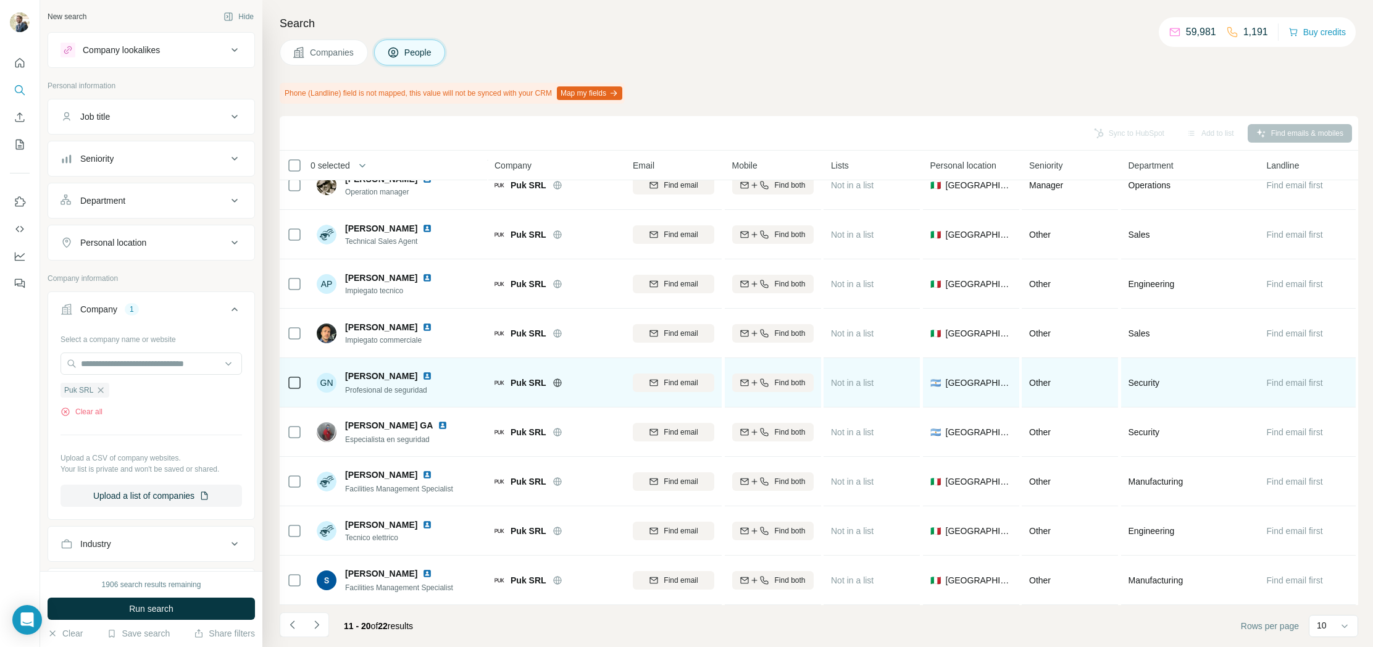
scroll to position [0, 0]
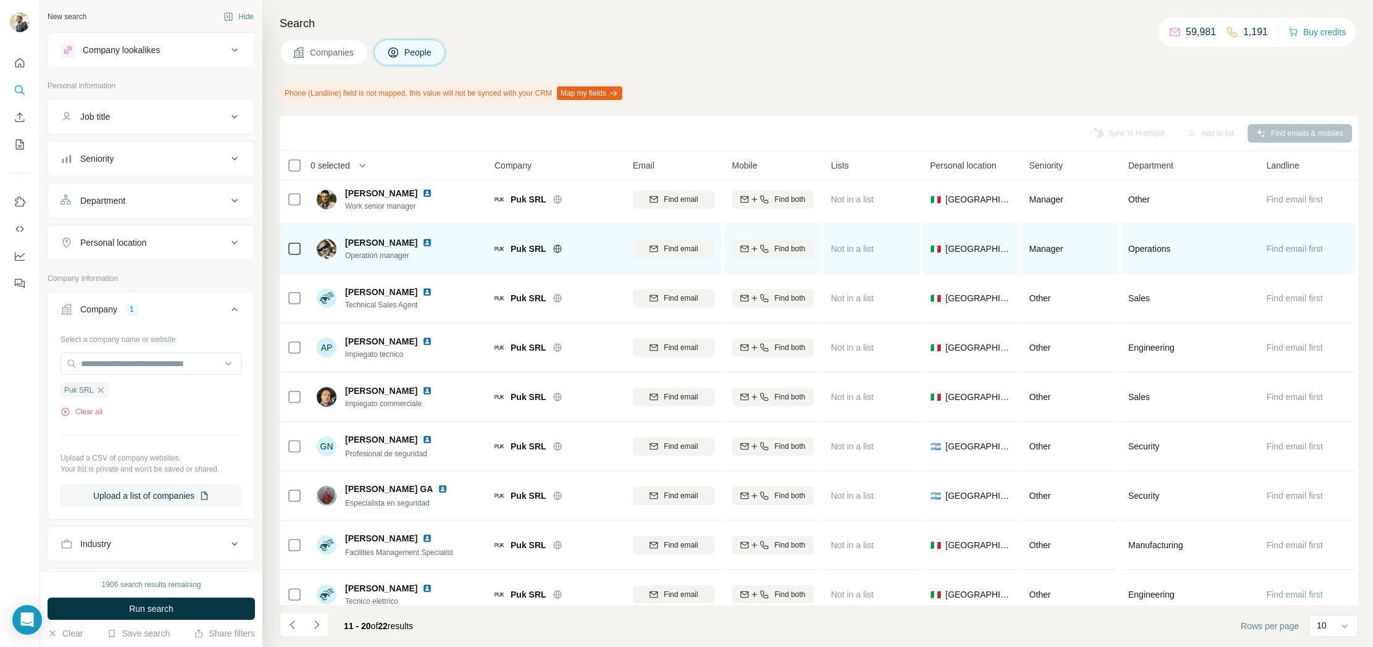
click at [422, 240] on img at bounding box center [427, 243] width 10 height 10
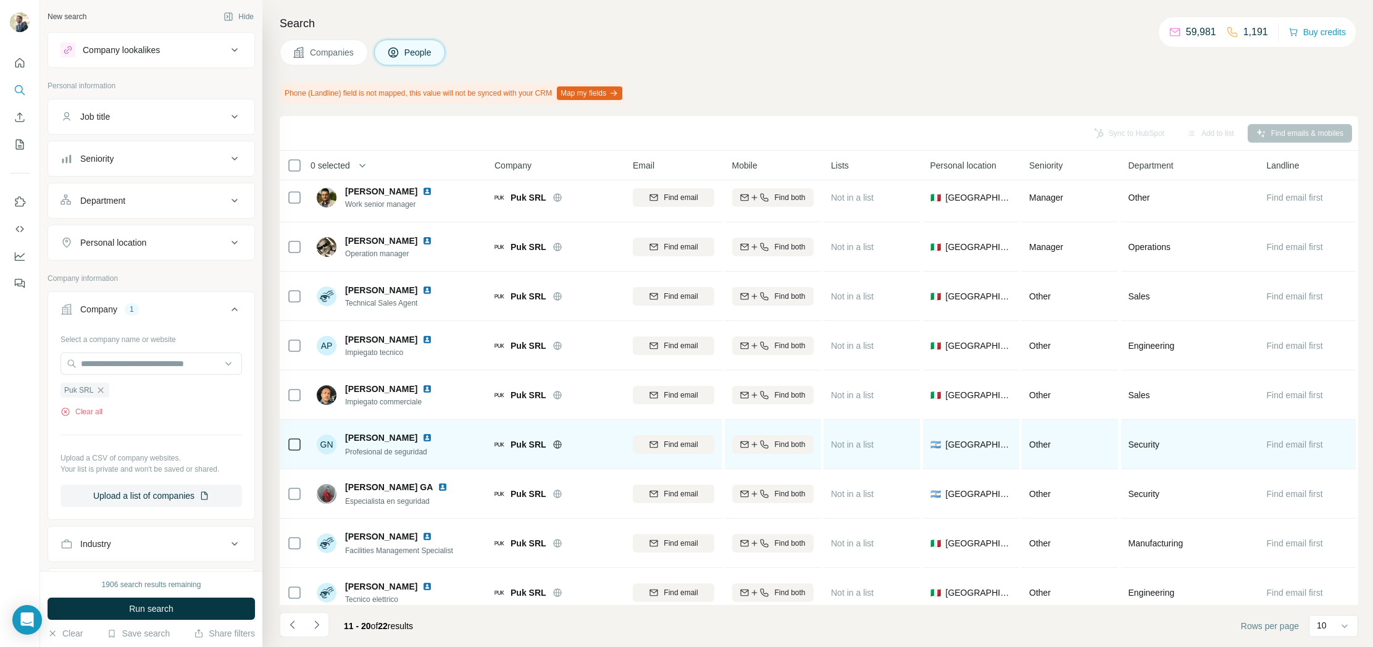
scroll to position [69, 0]
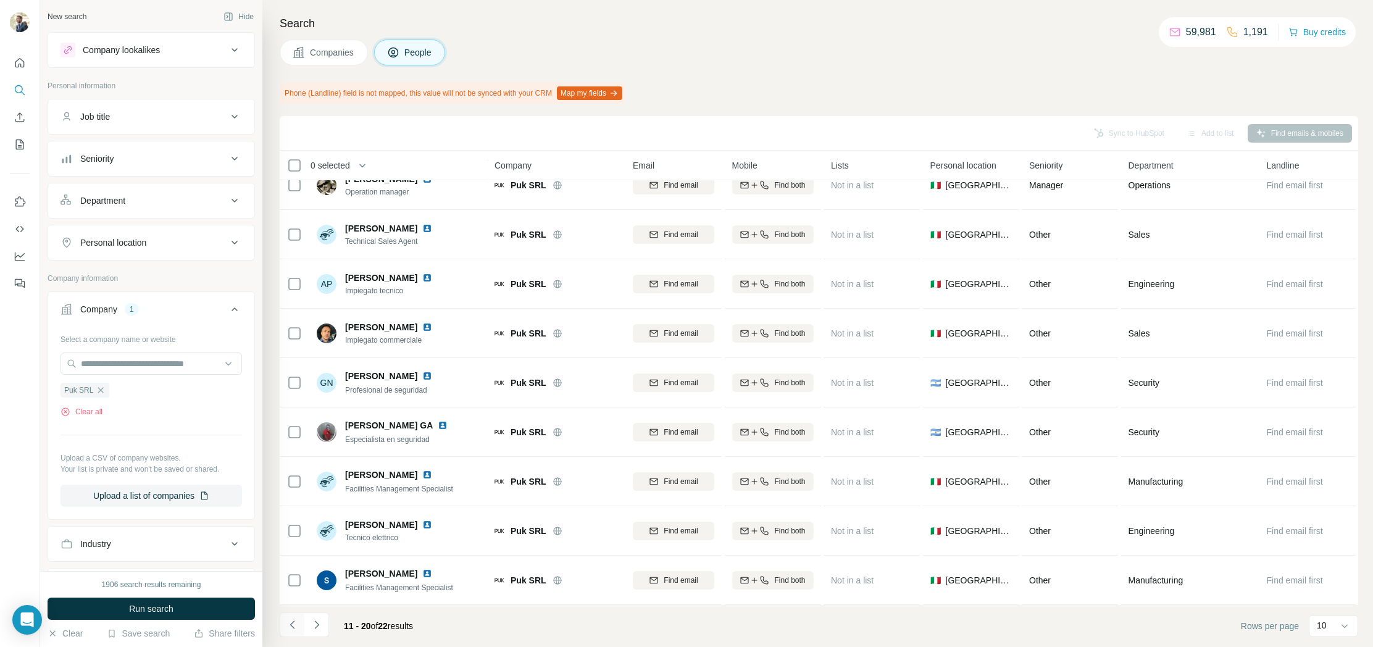
click at [293, 624] on icon "Navigate to previous page" at bounding box center [293, 625] width 12 height 12
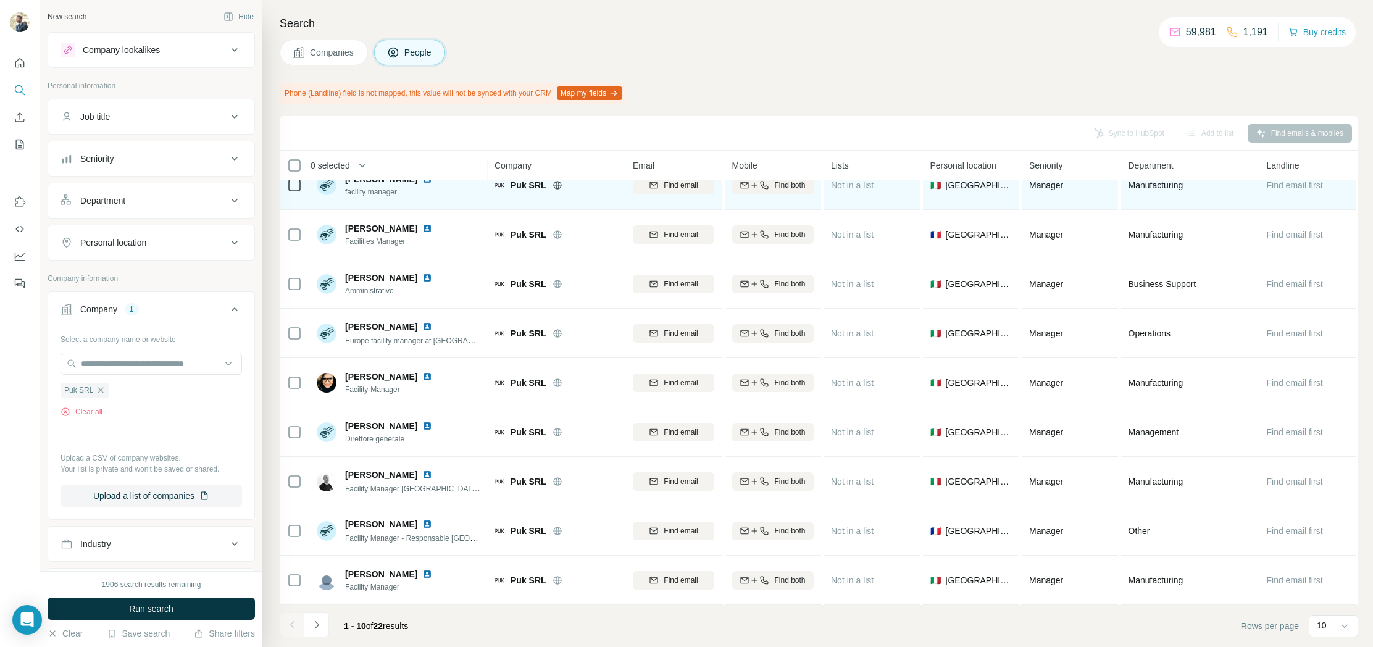
scroll to position [0, 0]
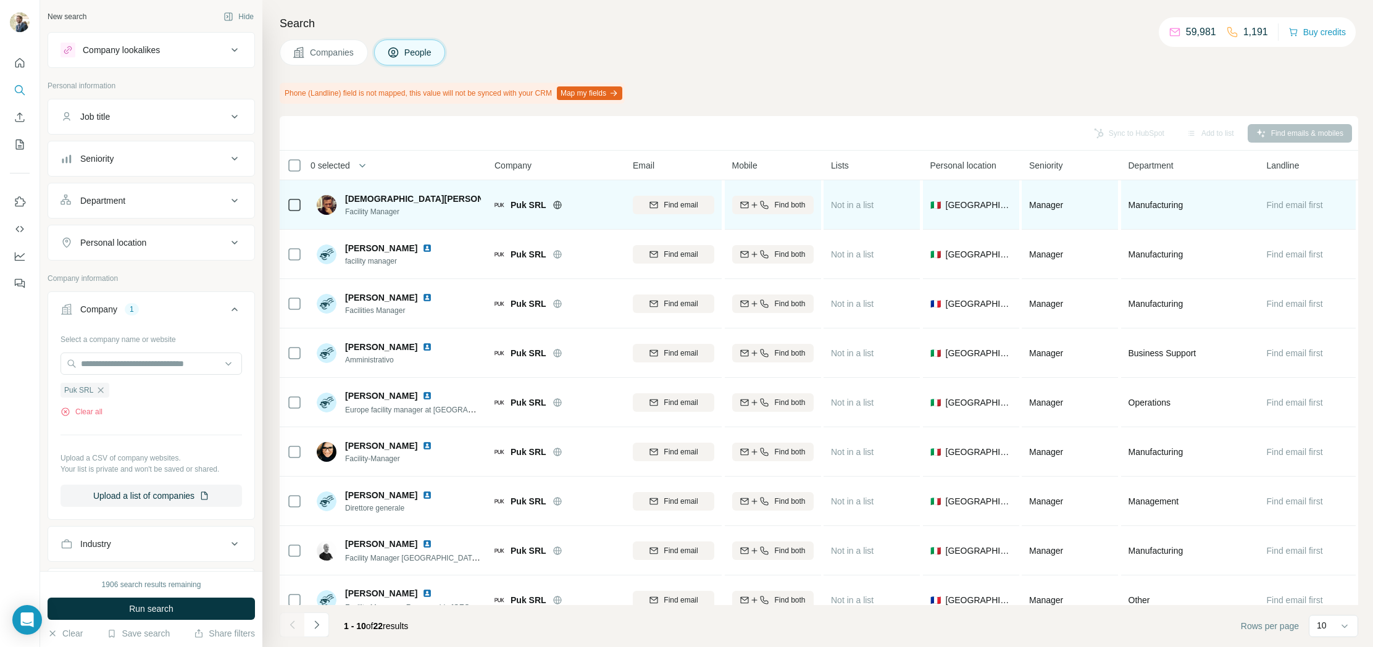
click at [522, 198] on img at bounding box center [527, 199] width 10 height 10
click at [651, 205] on icon "button" at bounding box center [654, 205] width 10 height 10
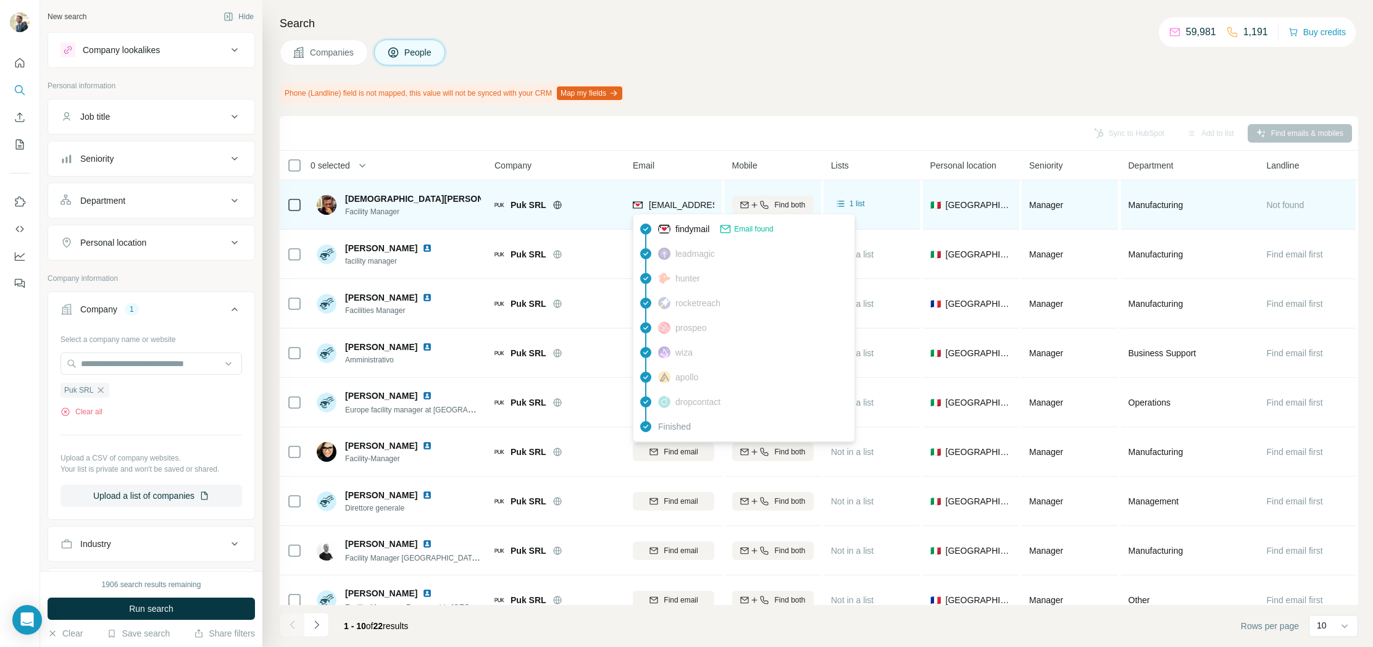
click at [696, 207] on span "[EMAIL_ADDRESS][DOMAIN_NAME]" at bounding box center [722, 205] width 146 height 10
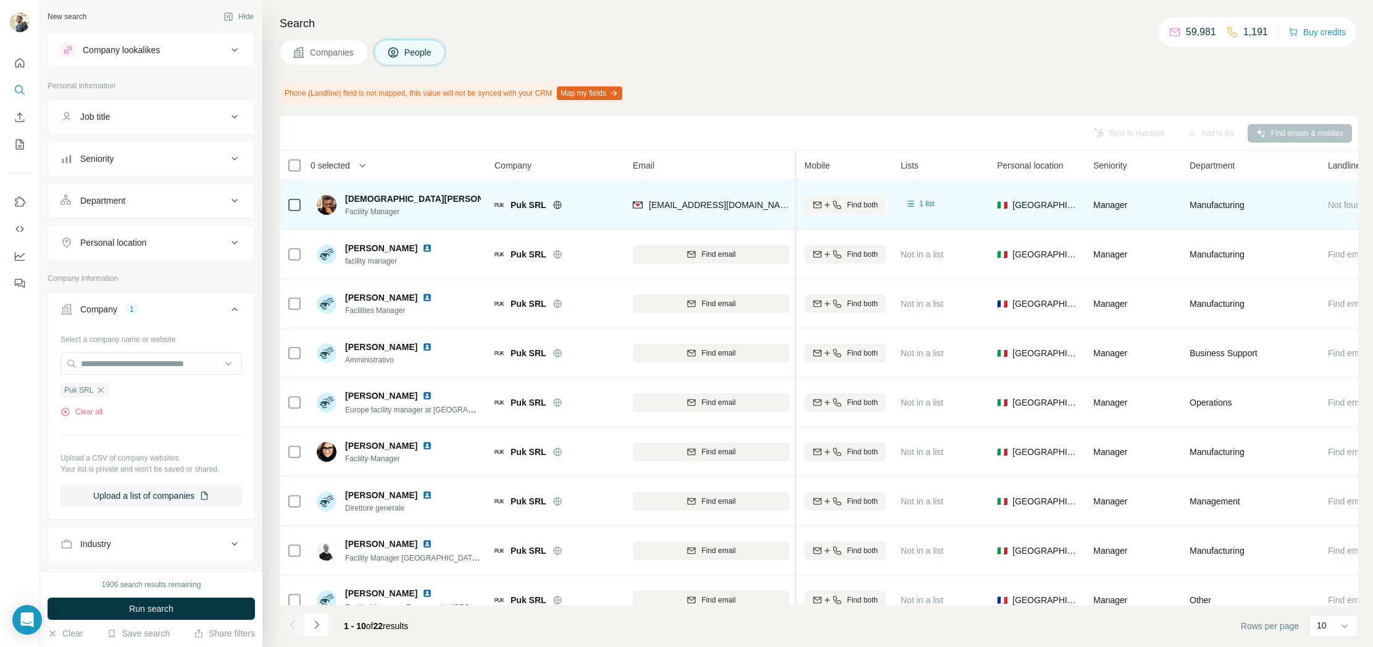
drag, startPoint x: 723, startPoint y: 161, endPoint x: 752, endPoint y: 196, distance: 45.1
click at [0, 0] on tr "0 selected People Company Email Mobile Lists Personal location Seniority Depart…" at bounding box center [0, 0] width 0 height 0
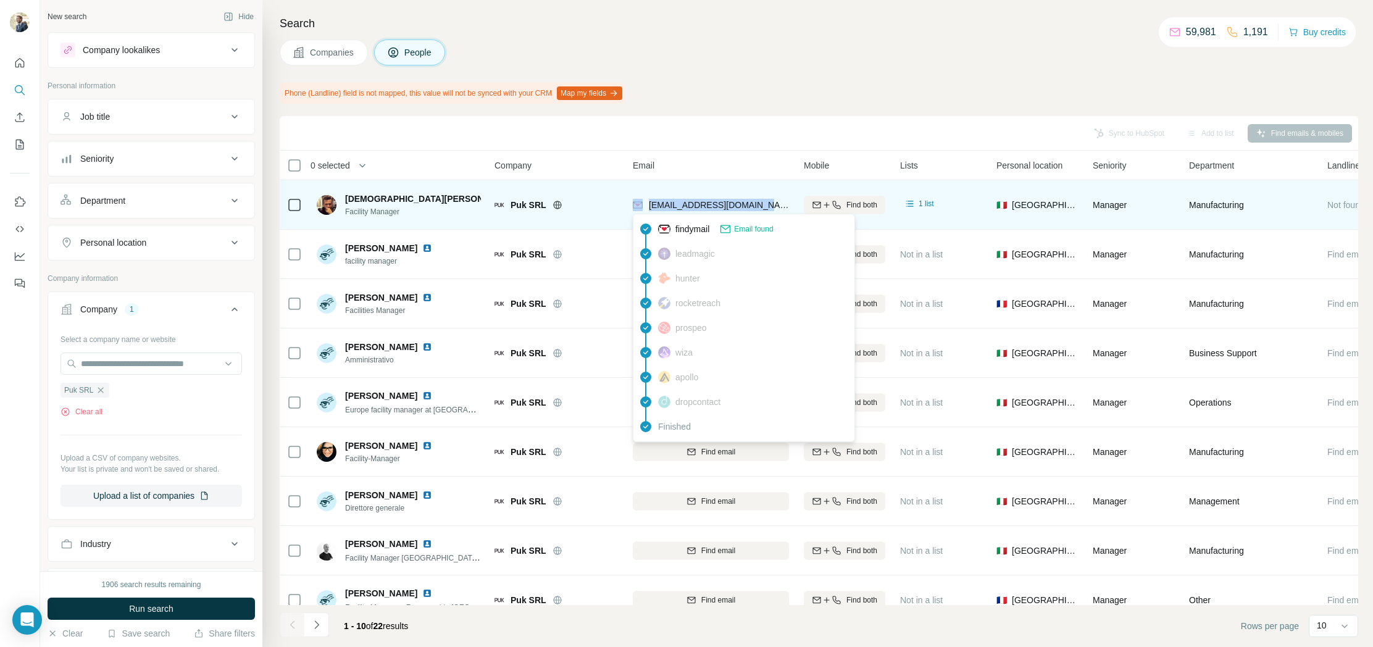
drag, startPoint x: 751, startPoint y: 206, endPoint x: 645, endPoint y: 209, distance: 106.3
click at [645, 209] on div "[EMAIL_ADDRESS][DOMAIN_NAME]" at bounding box center [711, 205] width 156 height 34
copy div "[EMAIL_ADDRESS][DOMAIN_NAME]"
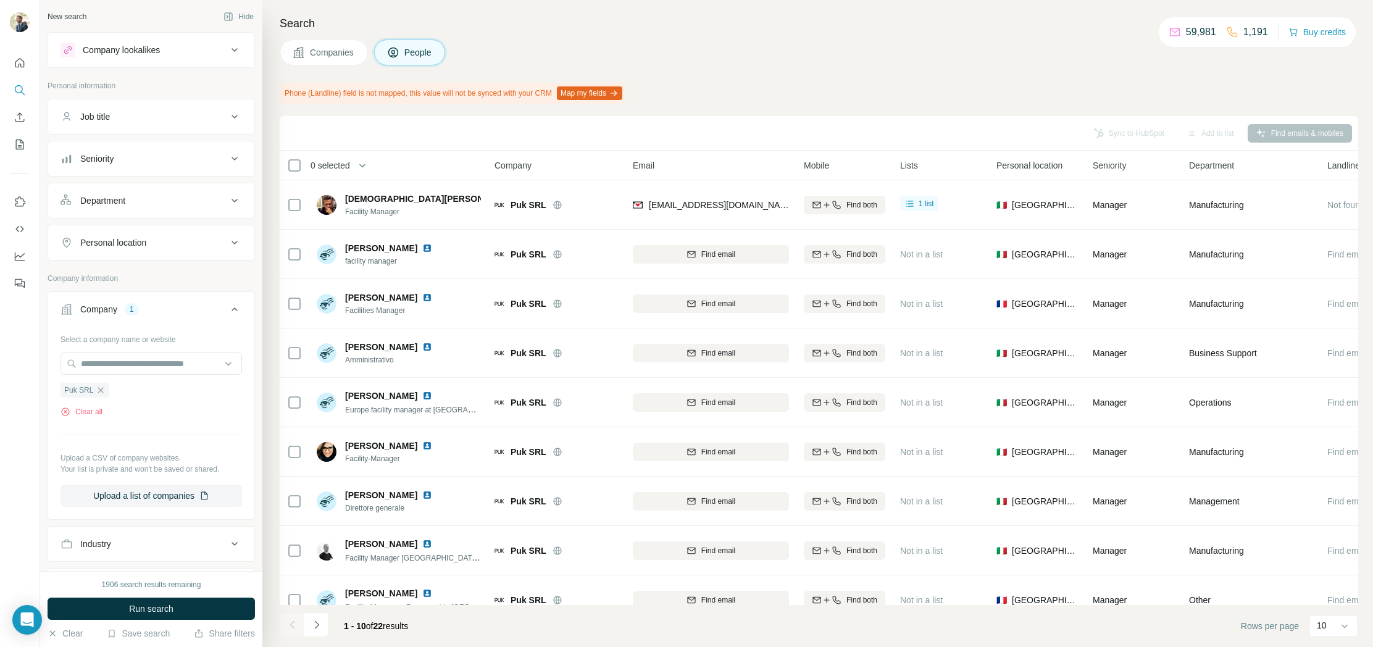
click at [732, 86] on div "Phone (Landline) field is not mapped, this value will not be synced with your C…" at bounding box center [819, 93] width 1079 height 21
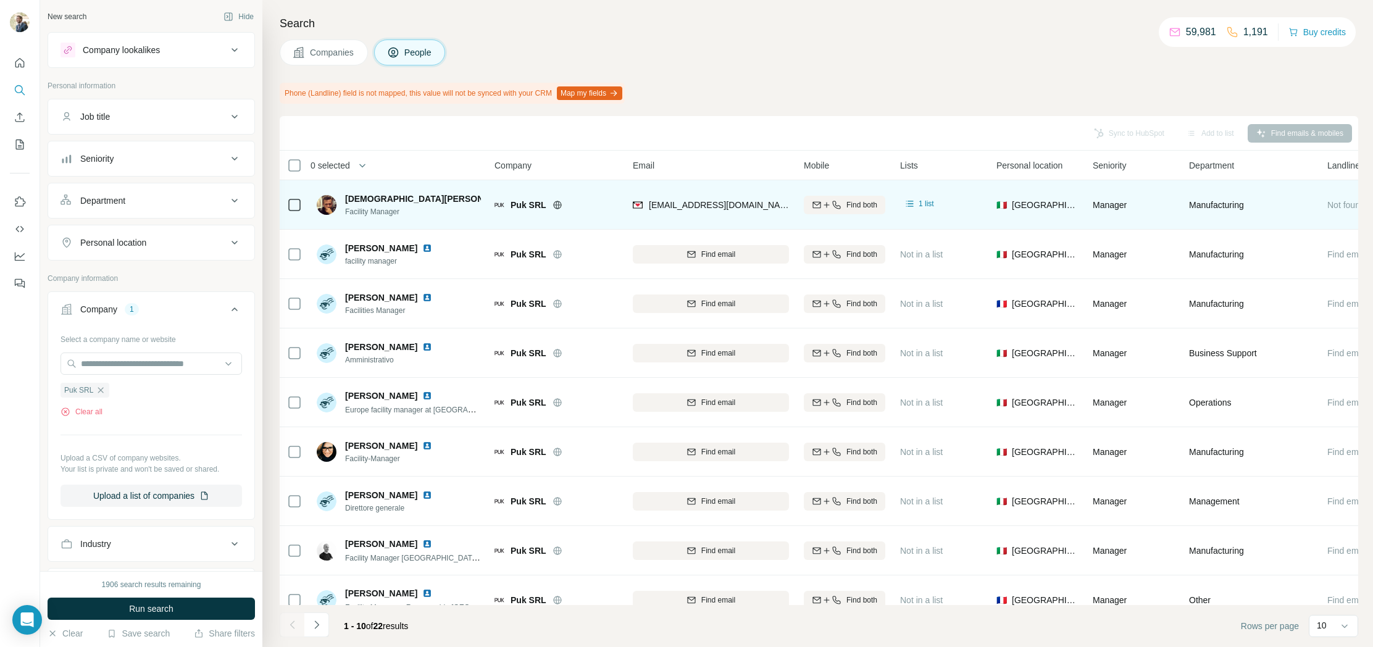
click at [522, 199] on img at bounding box center [527, 199] width 10 height 10
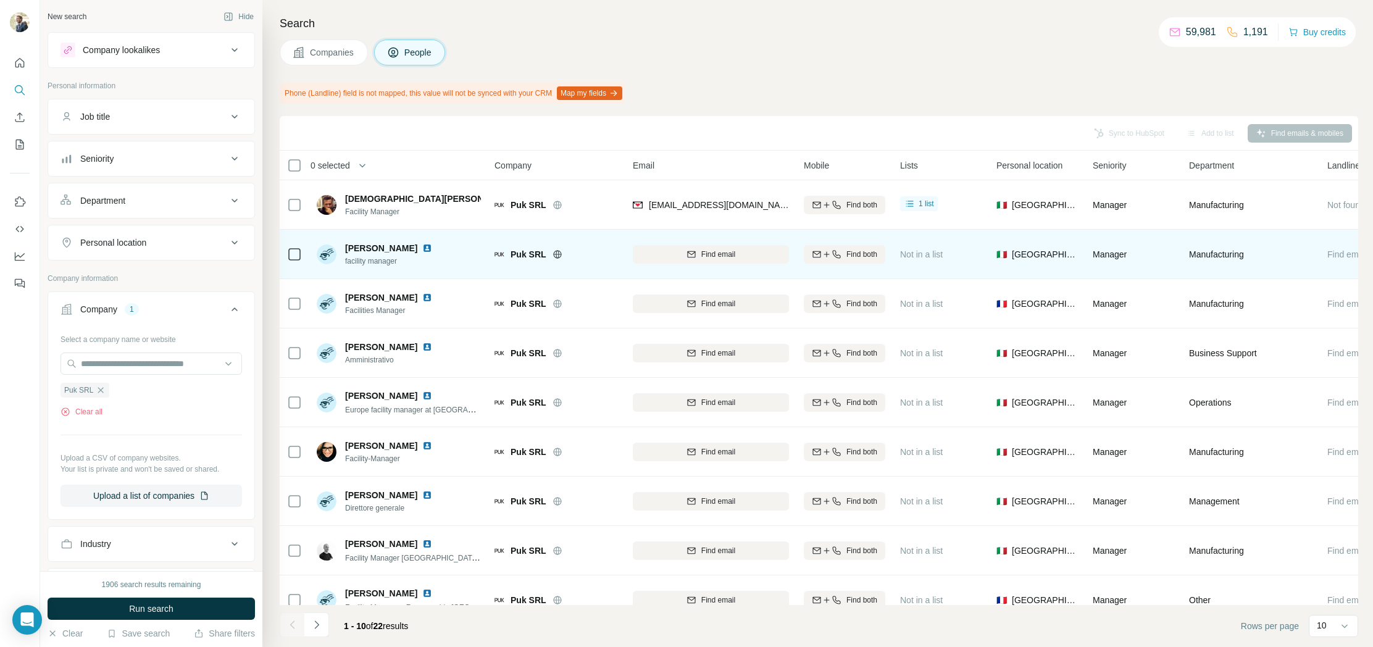
click at [422, 247] on img at bounding box center [427, 248] width 10 height 10
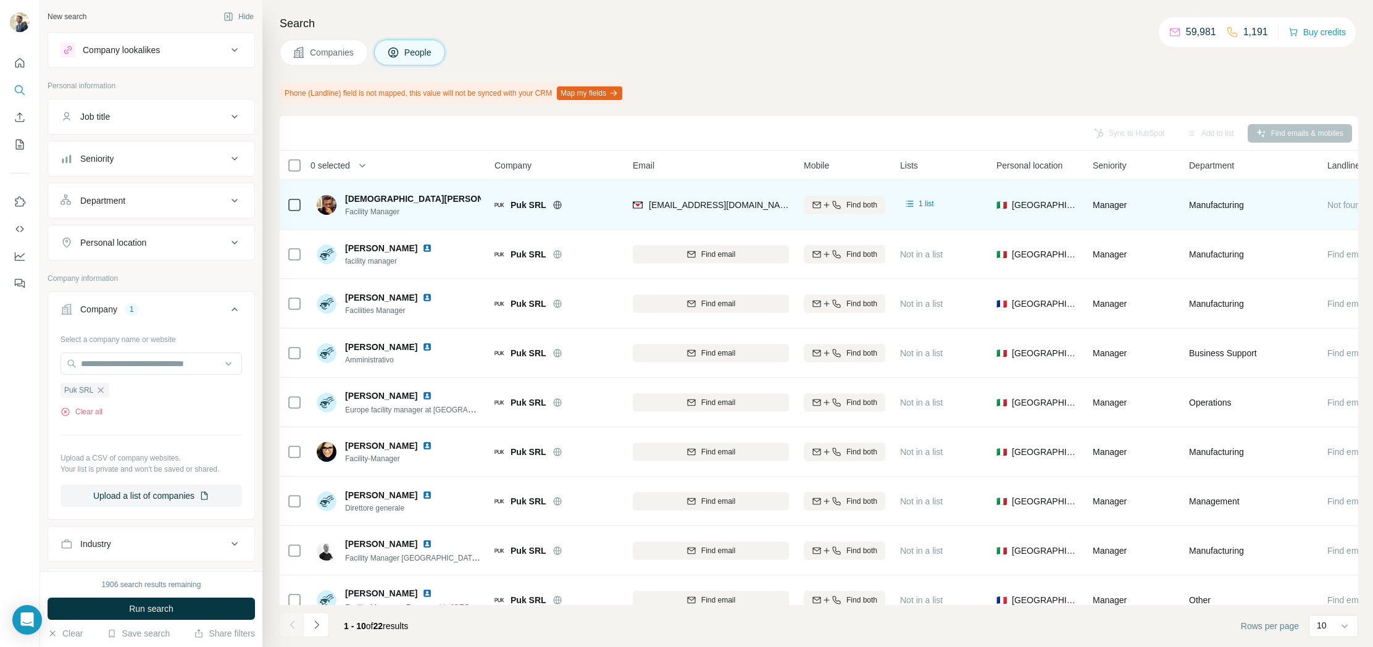
click at [522, 201] on img at bounding box center [527, 199] width 10 height 10
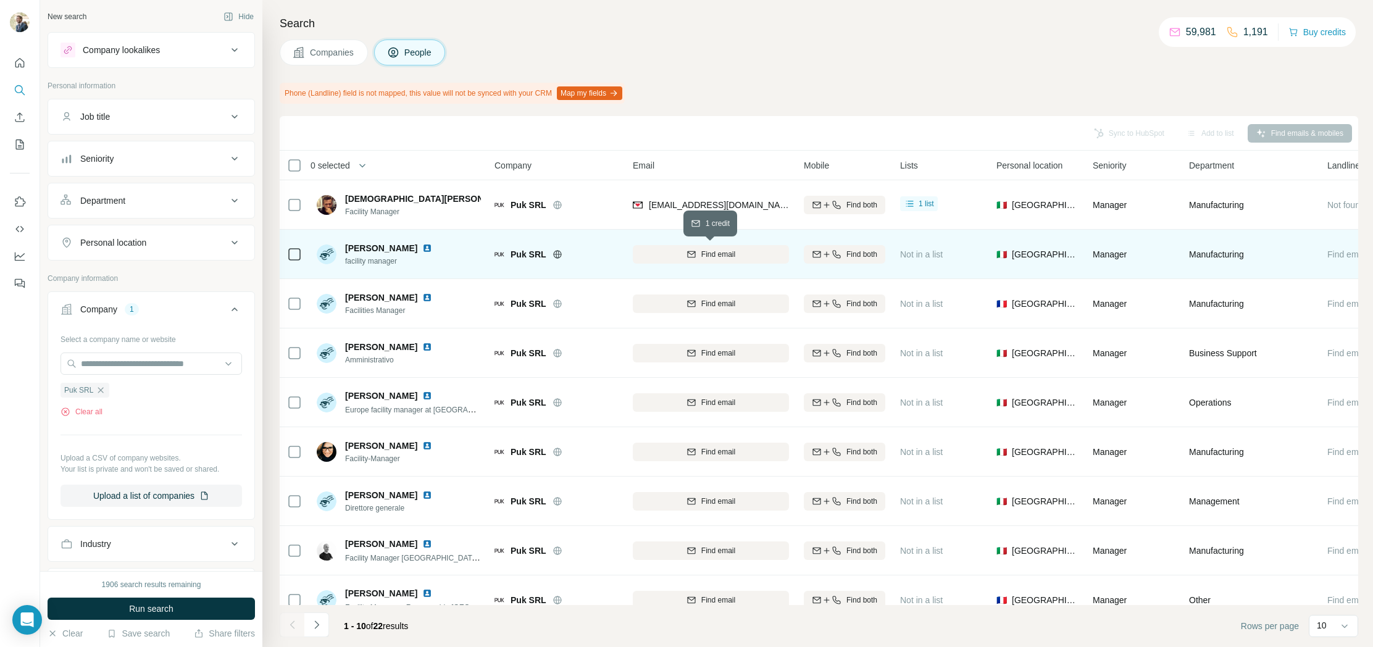
click at [689, 256] on icon "button" at bounding box center [692, 254] width 10 height 10
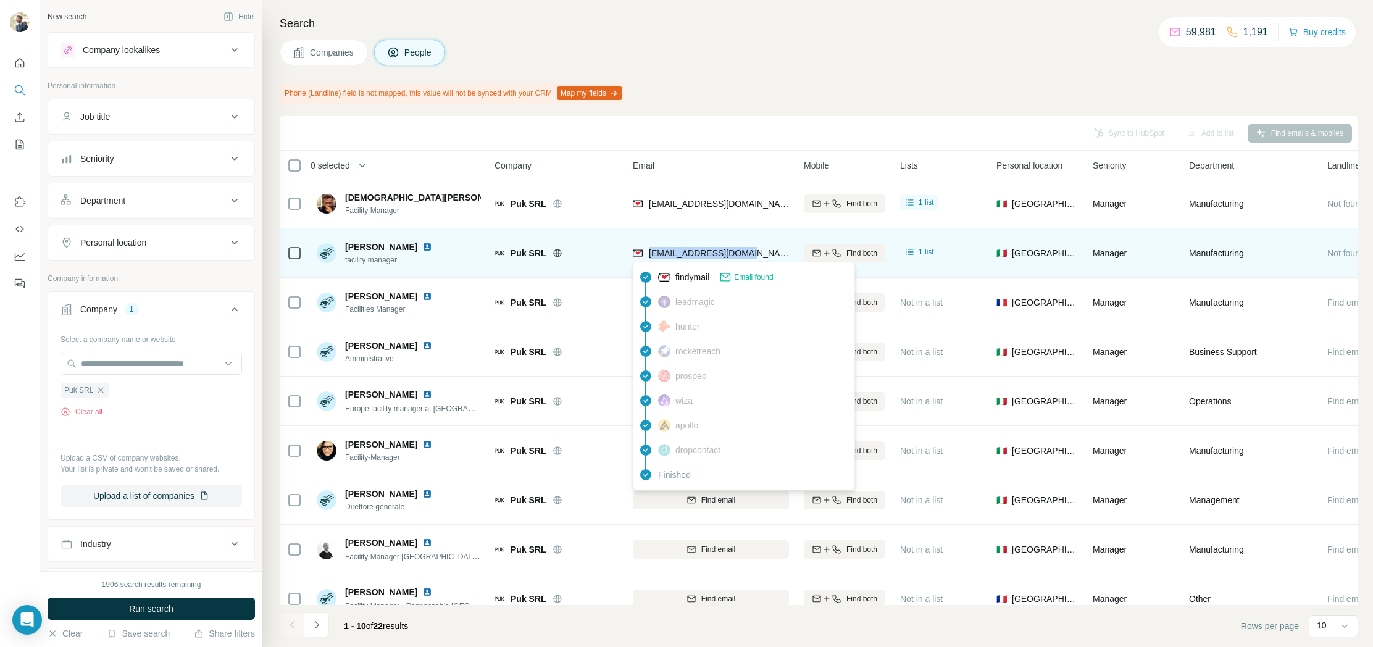
drag, startPoint x: 756, startPoint y: 253, endPoint x: 649, endPoint y: 254, distance: 107.5
click at [649, 254] on div "[EMAIL_ADDRESS][DOMAIN_NAME]" at bounding box center [711, 253] width 156 height 34
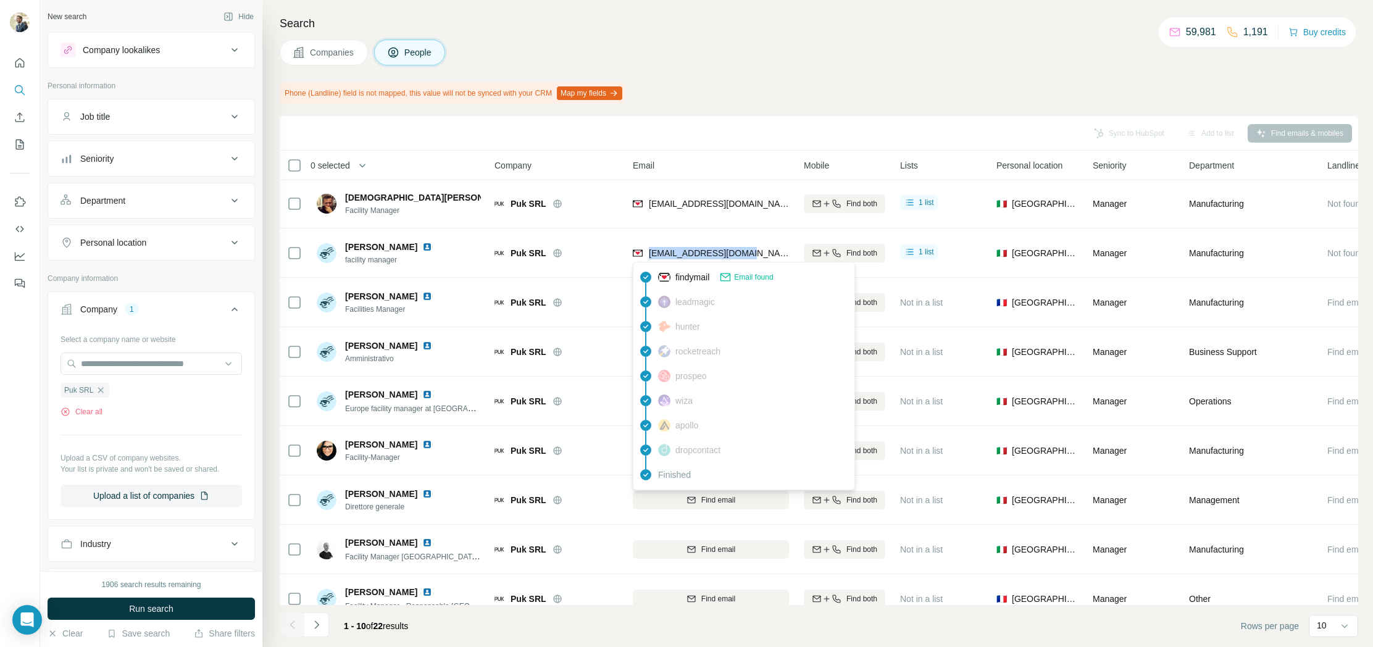
copy span "[EMAIL_ADDRESS][DOMAIN_NAME]"
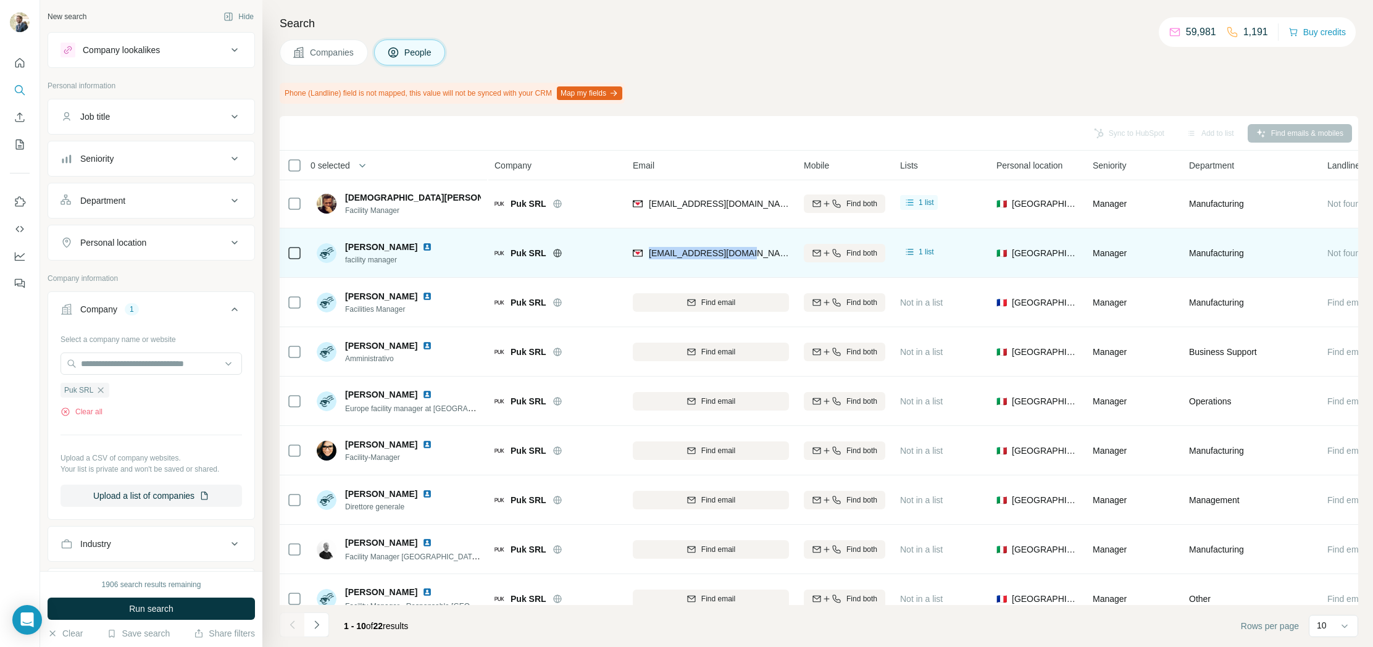
click at [422, 246] on img at bounding box center [427, 247] width 10 height 10
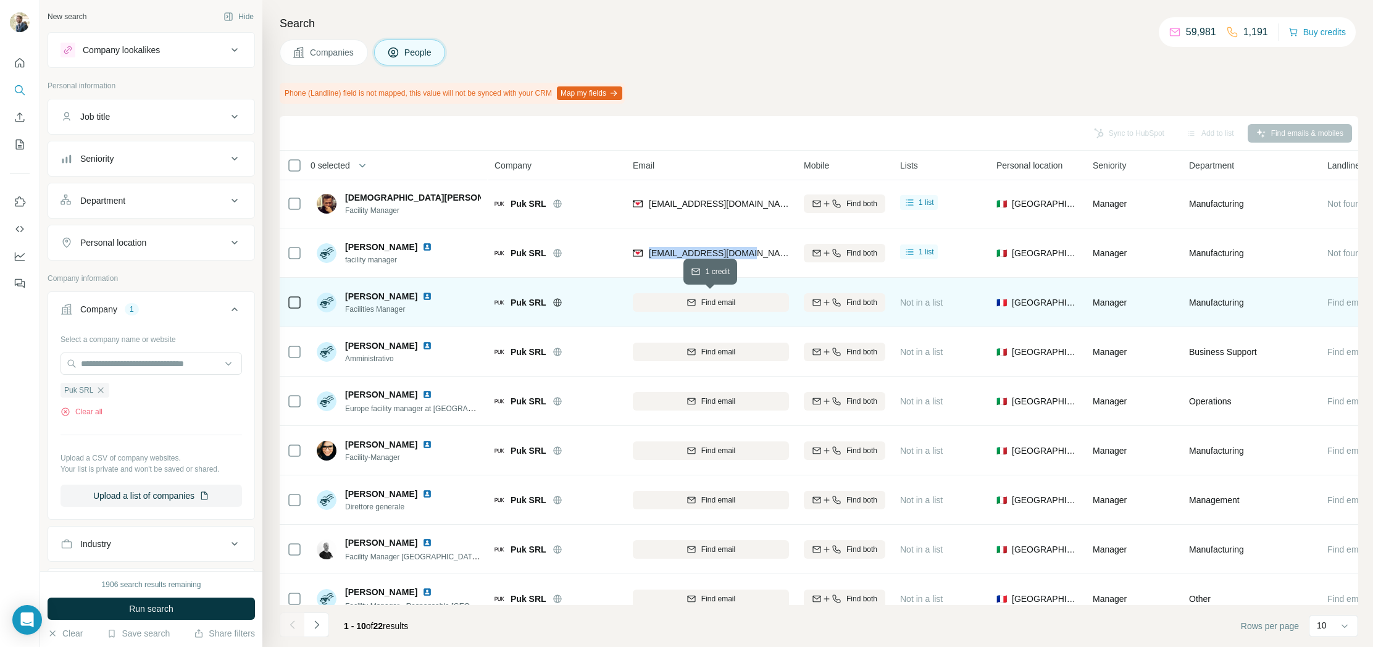
click at [702, 303] on span "Find email" at bounding box center [719, 302] width 34 height 11
click at [422, 297] on img at bounding box center [427, 296] width 10 height 10
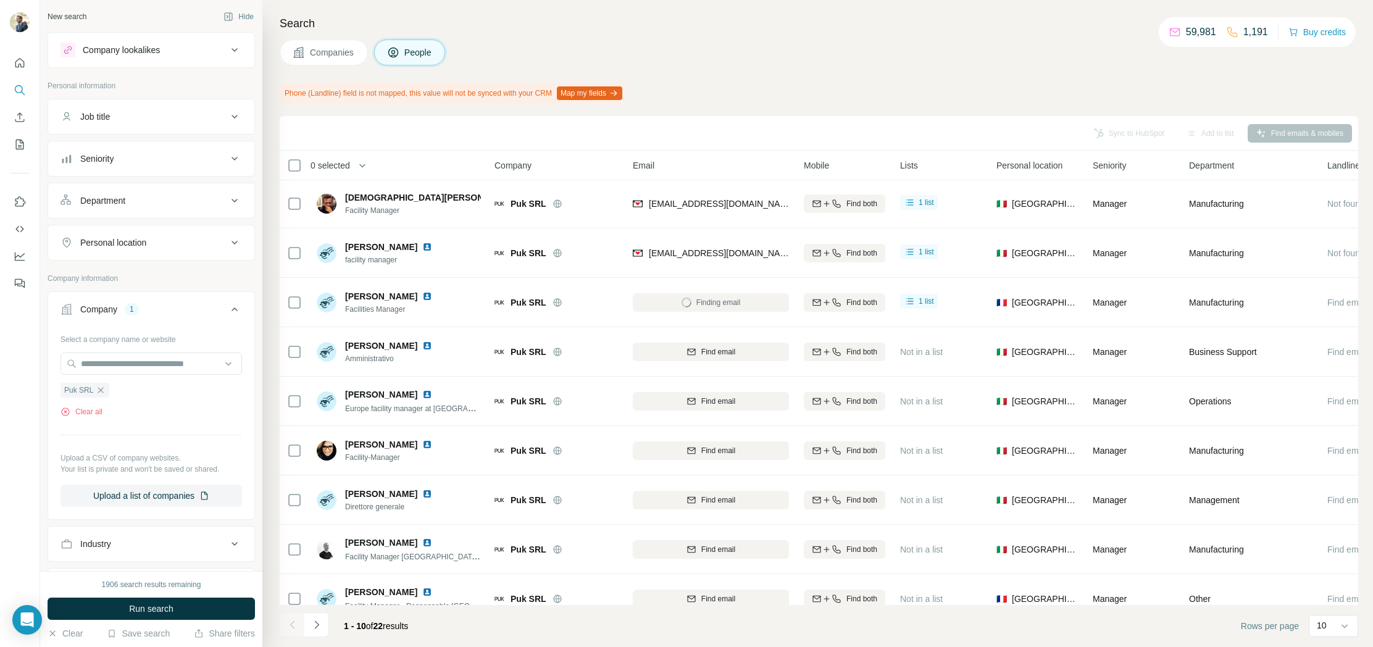
drag, startPoint x: 790, startPoint y: 136, endPoint x: 789, endPoint y: 128, distance: 8.7
click at [790, 136] on div "Sync to HubSpot Add to list Find emails & mobiles" at bounding box center [819, 133] width 1066 height 22
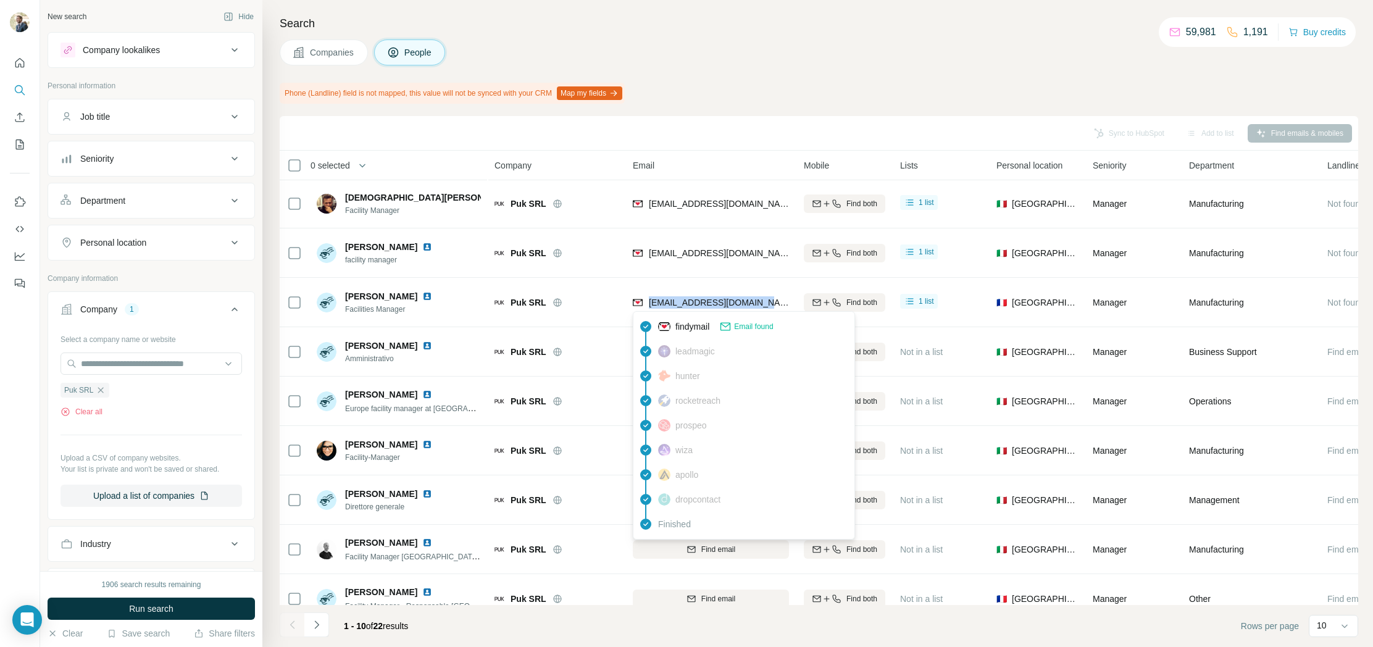
drag, startPoint x: 762, startPoint y: 301, endPoint x: 648, endPoint y: 302, distance: 113.6
click at [648, 303] on div "[EMAIL_ADDRESS][DOMAIN_NAME]" at bounding box center [711, 302] width 156 height 34
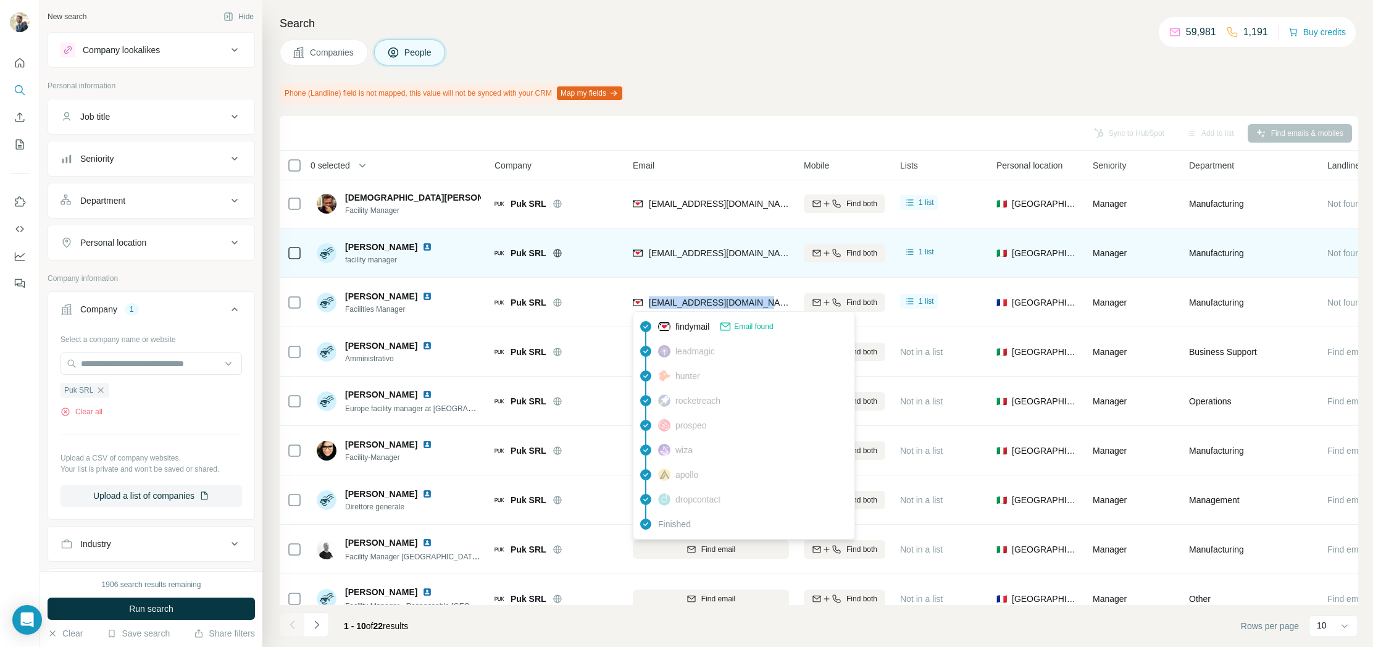
copy span "[EMAIL_ADDRESS][DOMAIN_NAME]"
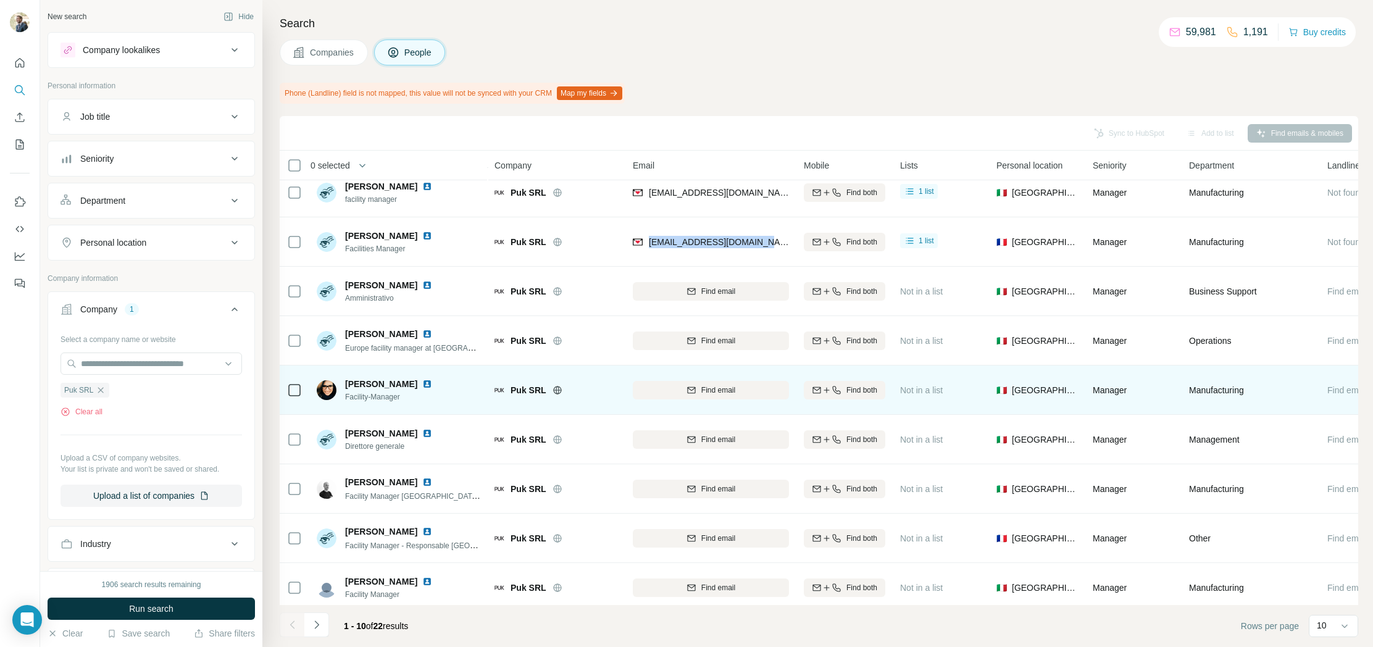
scroll to position [0, 0]
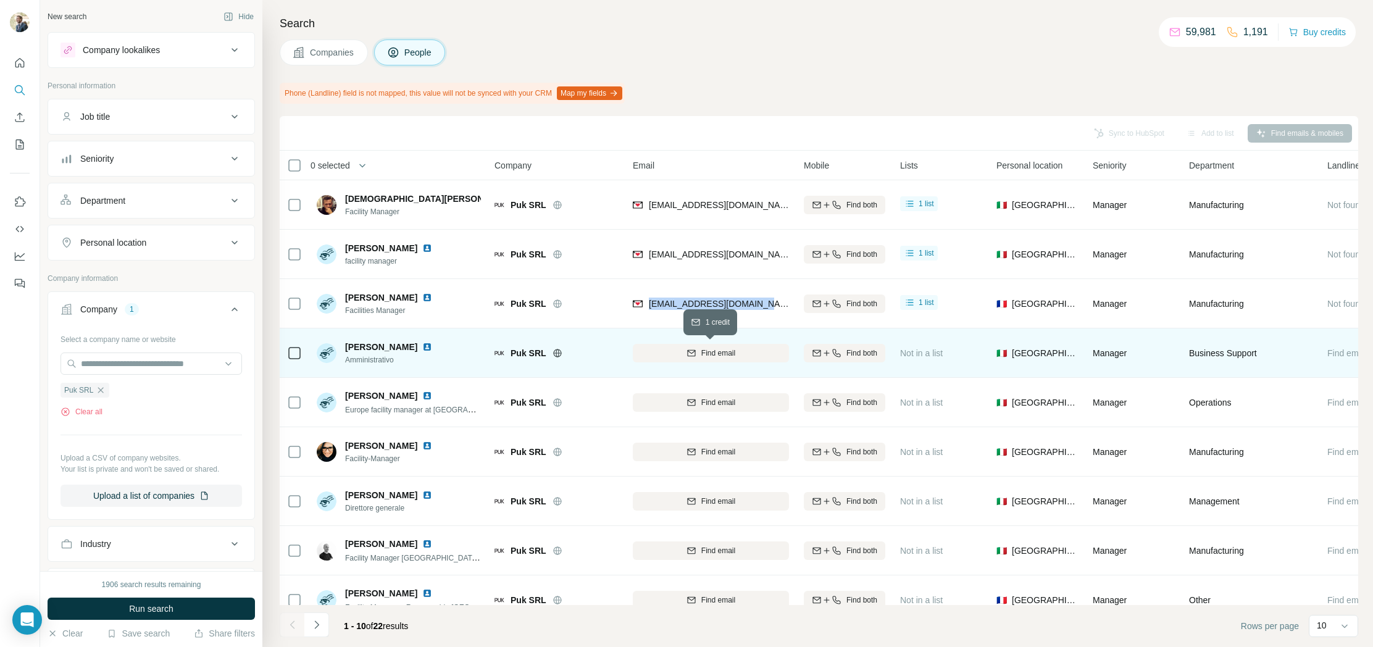
click at [676, 354] on div "Find email" at bounding box center [711, 353] width 156 height 11
click at [558, 353] on icon at bounding box center [558, 353] width 10 height 10
click at [422, 350] on img at bounding box center [427, 347] width 10 height 10
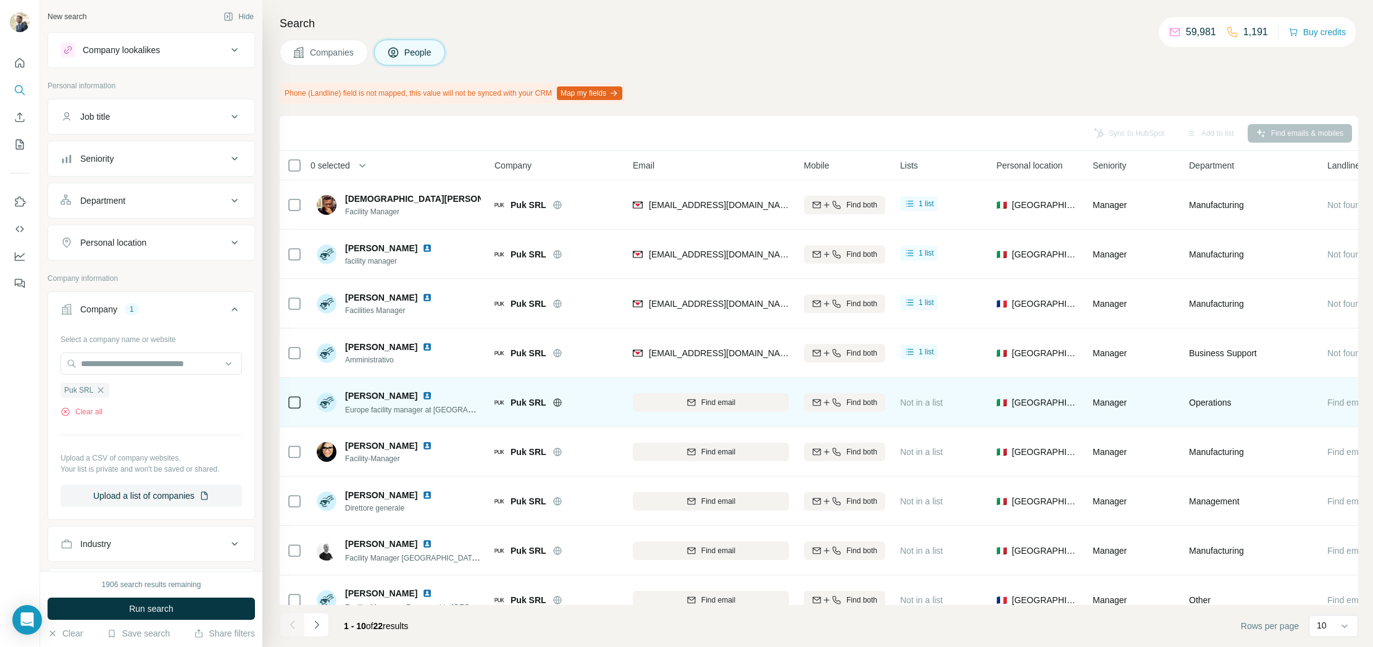
click at [430, 395] on img at bounding box center [427, 396] width 10 height 10
click at [678, 404] on div "Find email" at bounding box center [711, 402] width 156 height 11
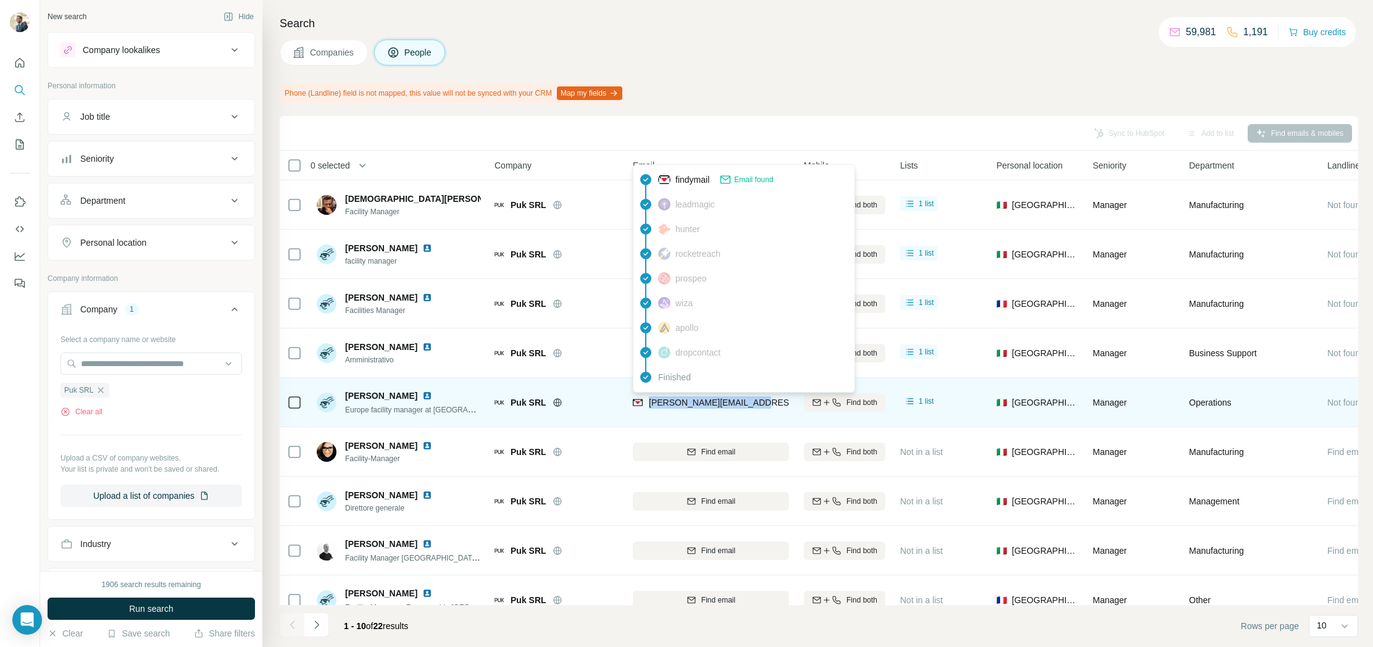
drag, startPoint x: 769, startPoint y: 401, endPoint x: 650, endPoint y: 406, distance: 119.3
click at [650, 406] on div "[PERSON_NAME][EMAIL_ADDRESS][DOMAIN_NAME]" at bounding box center [711, 402] width 156 height 34
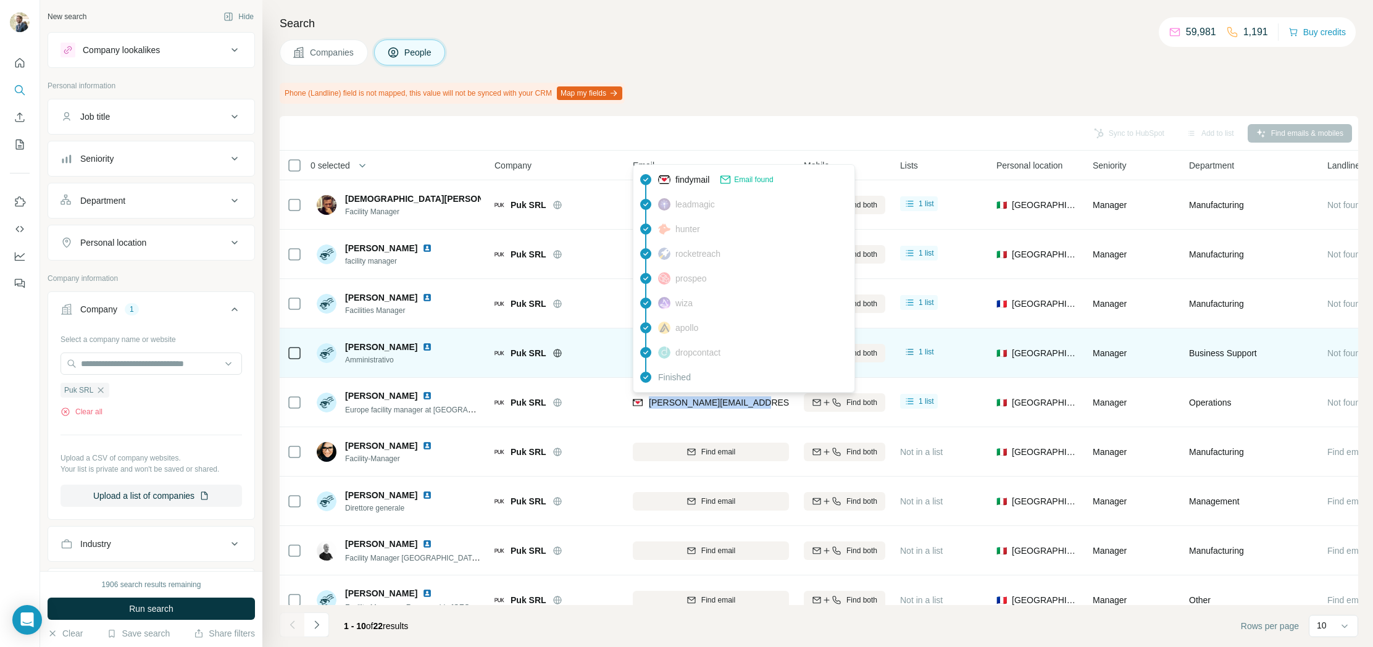
copy span "[PERSON_NAME][EMAIL_ADDRESS][DOMAIN_NAME]"
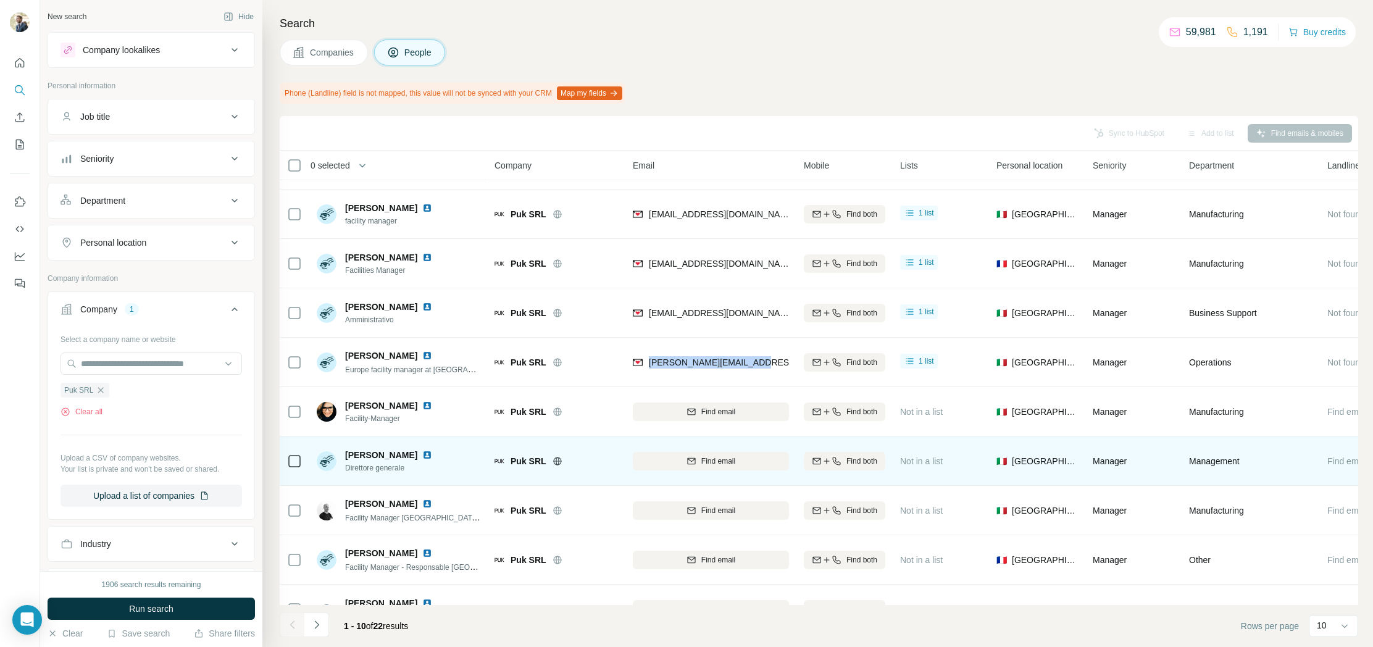
scroll to position [69, 0]
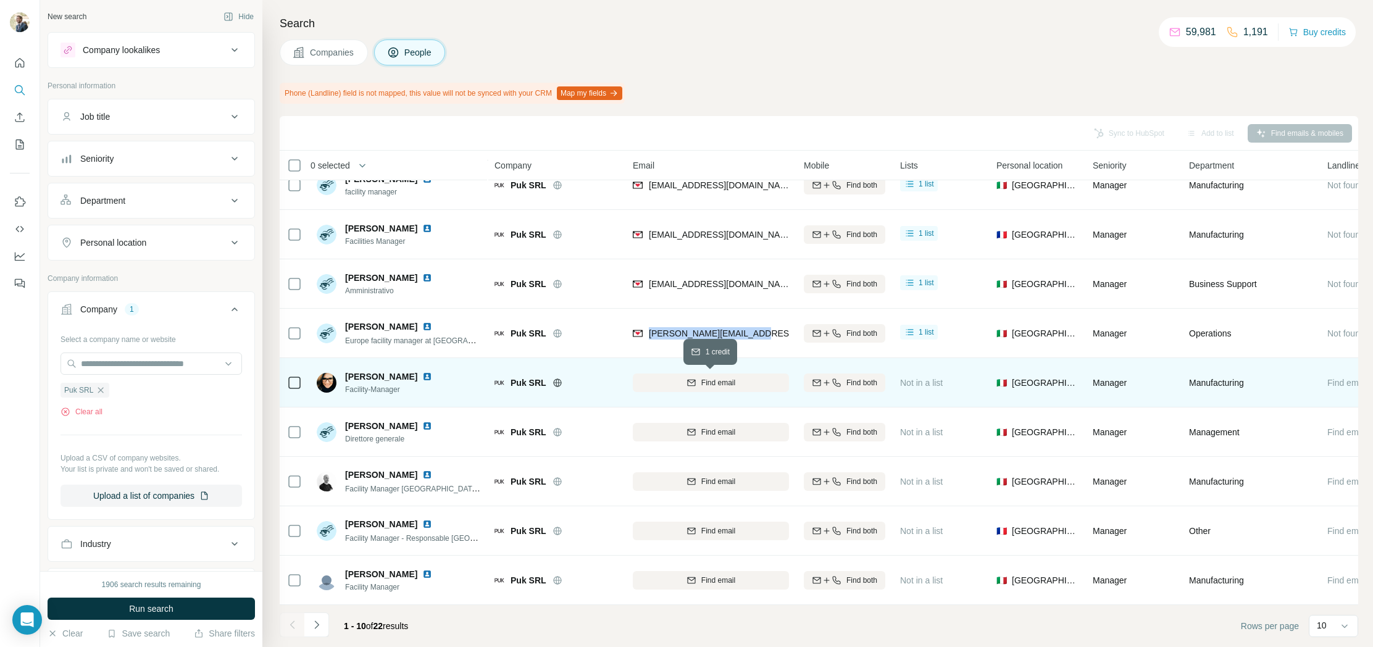
click at [702, 384] on span "Find email" at bounding box center [719, 382] width 34 height 11
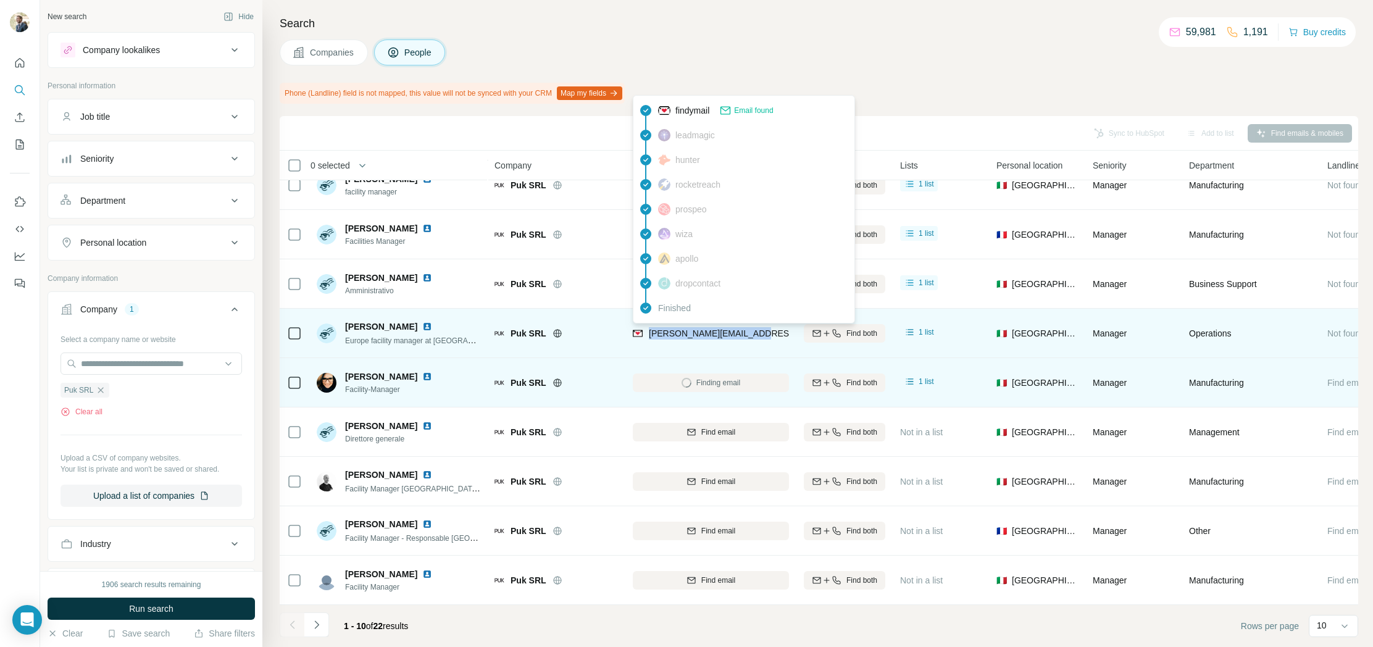
click at [716, 339] on div "[PERSON_NAME][EMAIL_ADDRESS][DOMAIN_NAME]" at bounding box center [745, 334] width 224 height 15
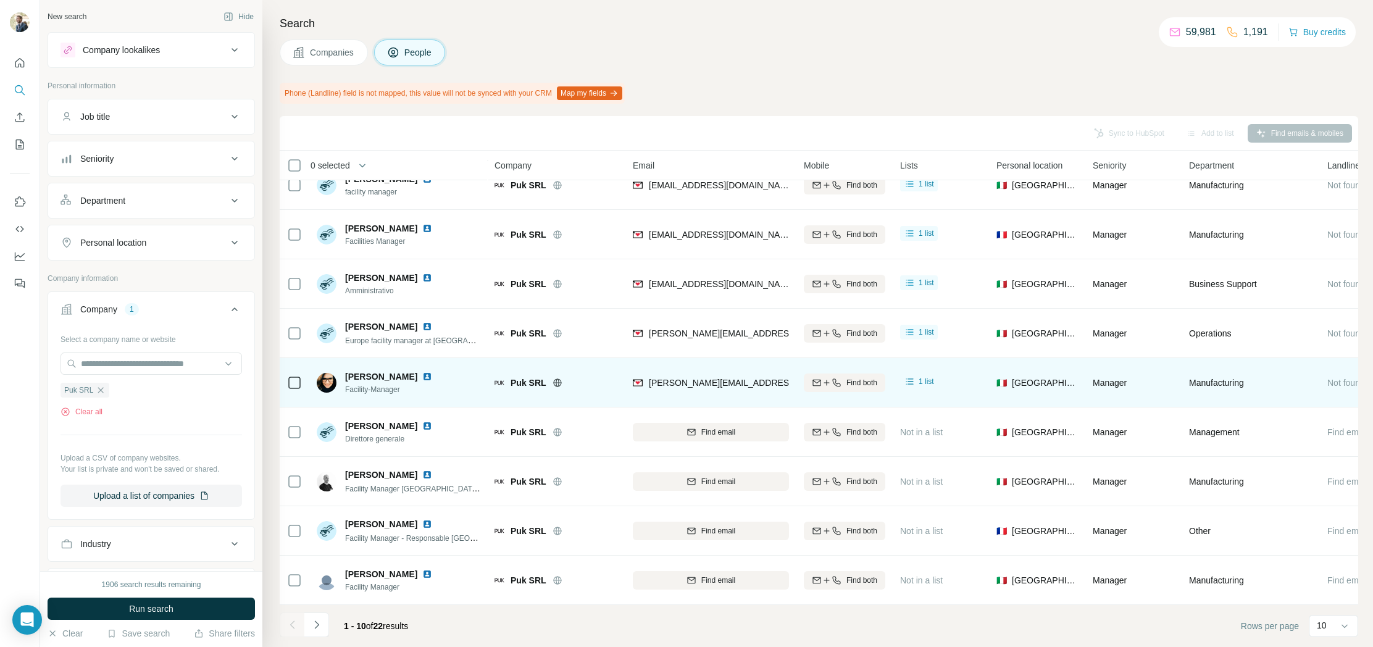
click at [768, 382] on div "[PERSON_NAME][EMAIL_ADDRESS][DOMAIN_NAME]" at bounding box center [711, 383] width 156 height 34
click at [427, 376] on img at bounding box center [427, 377] width 10 height 10
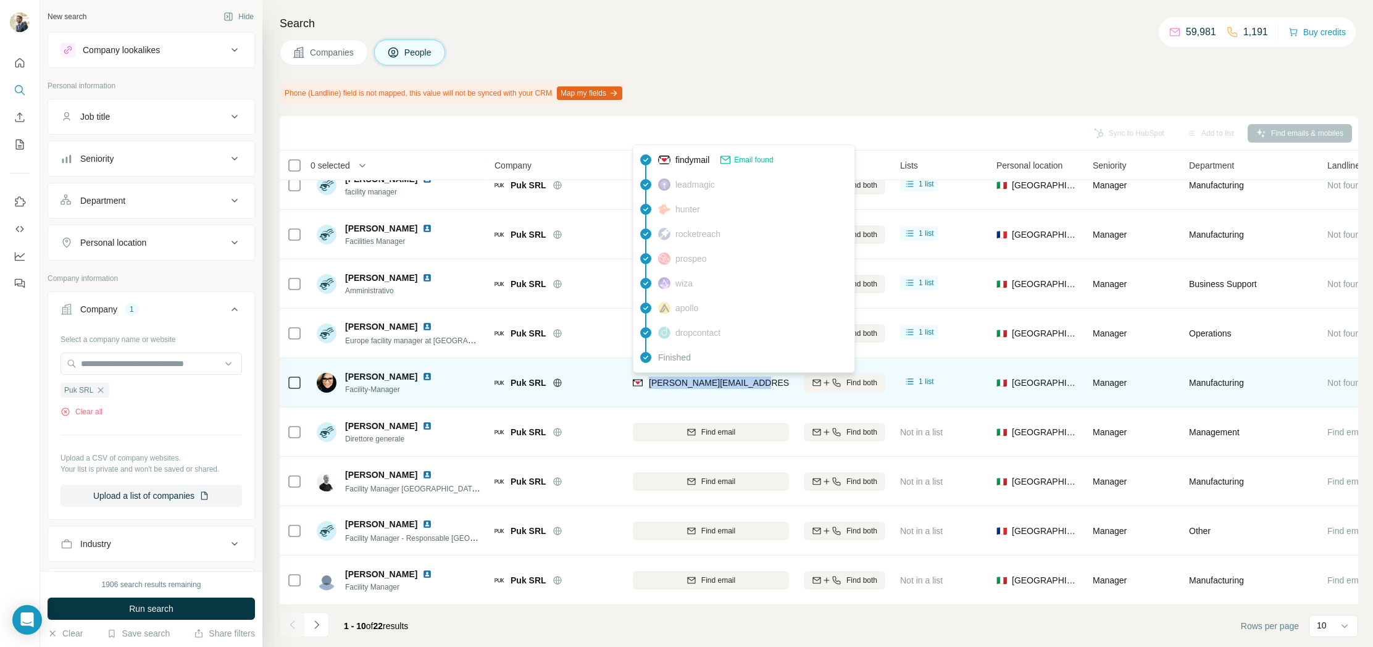
drag, startPoint x: 766, startPoint y: 383, endPoint x: 648, endPoint y: 384, distance: 118.0
click at [648, 384] on div "[PERSON_NAME][EMAIL_ADDRESS][DOMAIN_NAME]" at bounding box center [711, 383] width 156 height 34
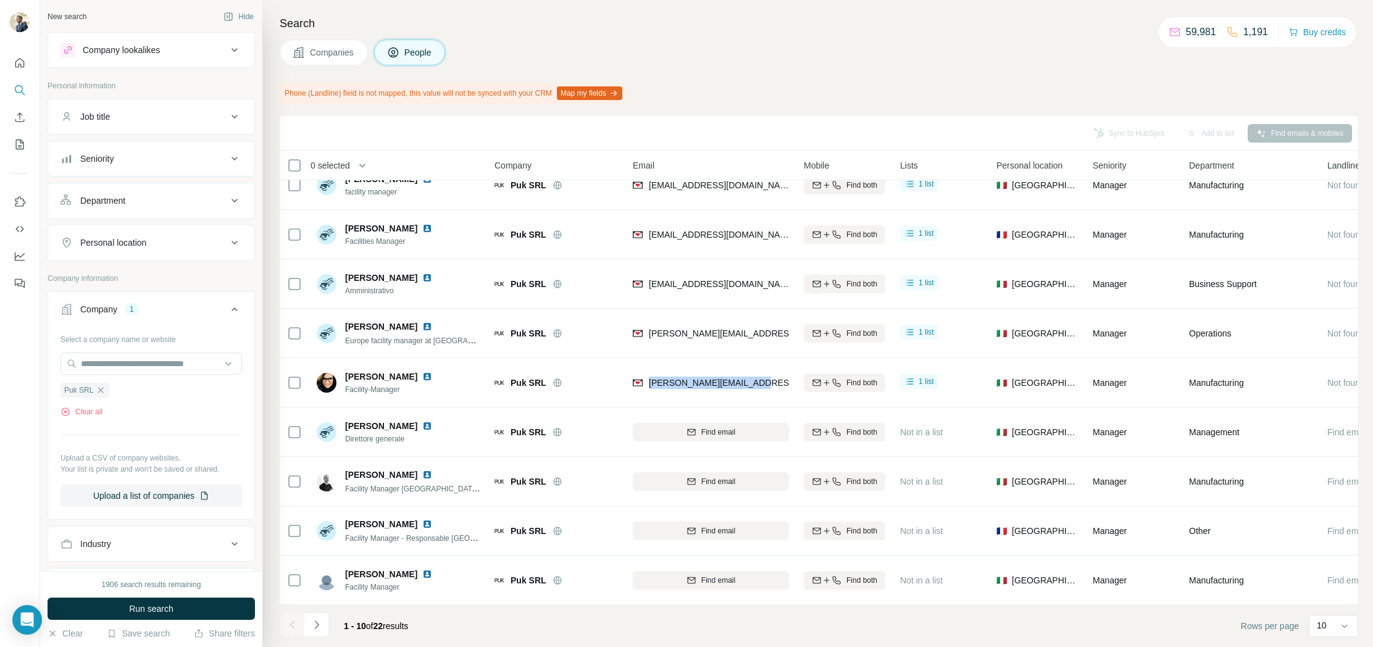
copy span "[PERSON_NAME][EMAIL_ADDRESS][DOMAIN_NAME]"
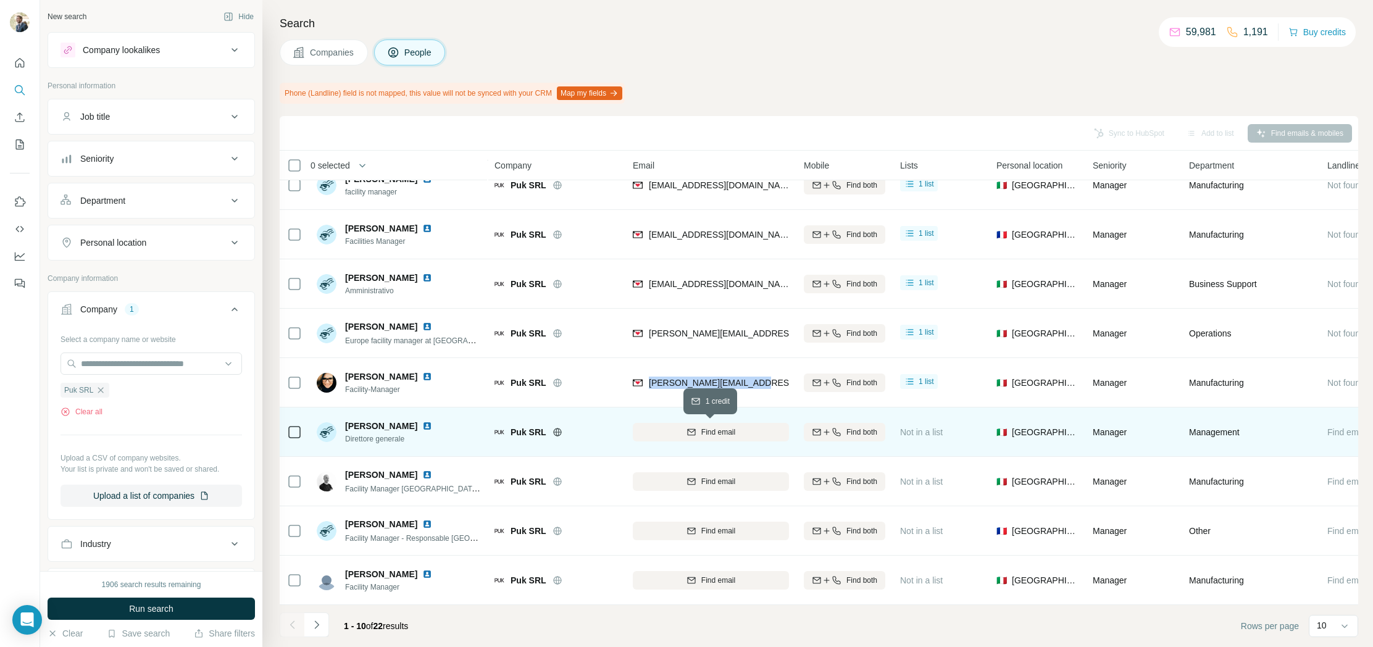
click at [708, 437] on span "Find email" at bounding box center [719, 432] width 34 height 11
click at [422, 428] on img at bounding box center [427, 426] width 10 height 10
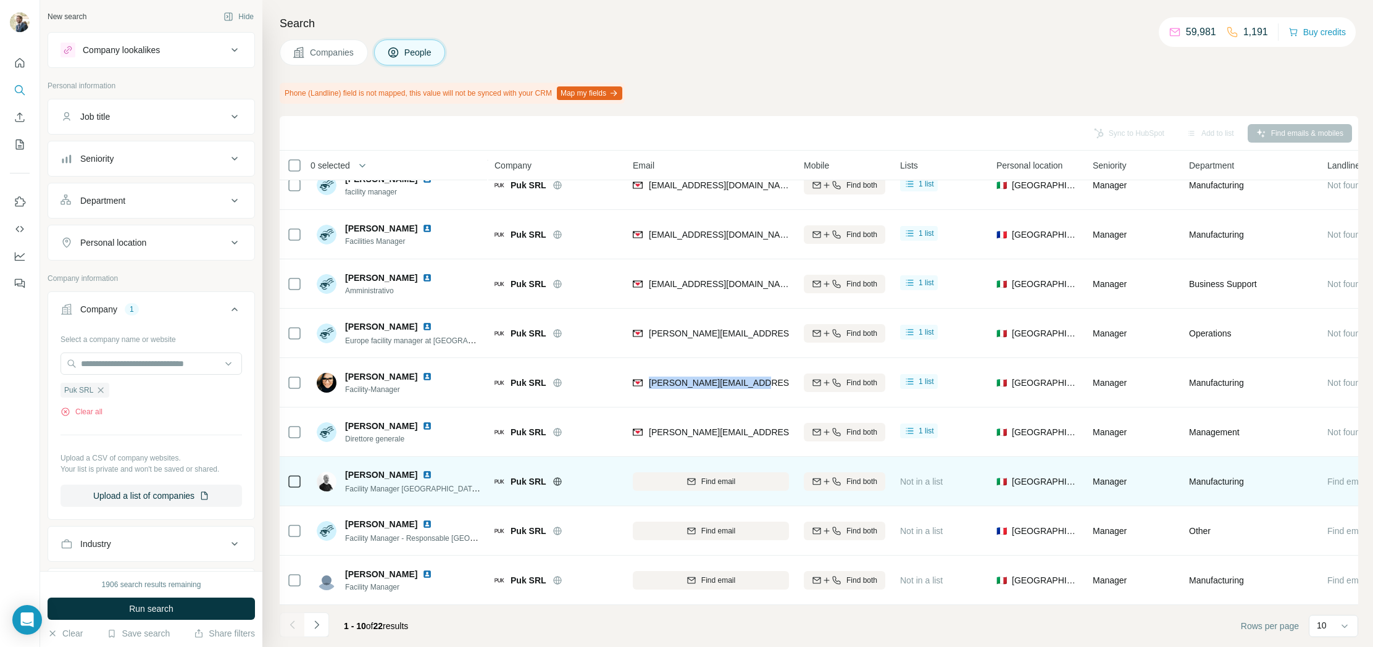
click at [422, 472] on img at bounding box center [427, 475] width 10 height 10
click at [673, 485] on div "Find email" at bounding box center [711, 481] width 156 height 11
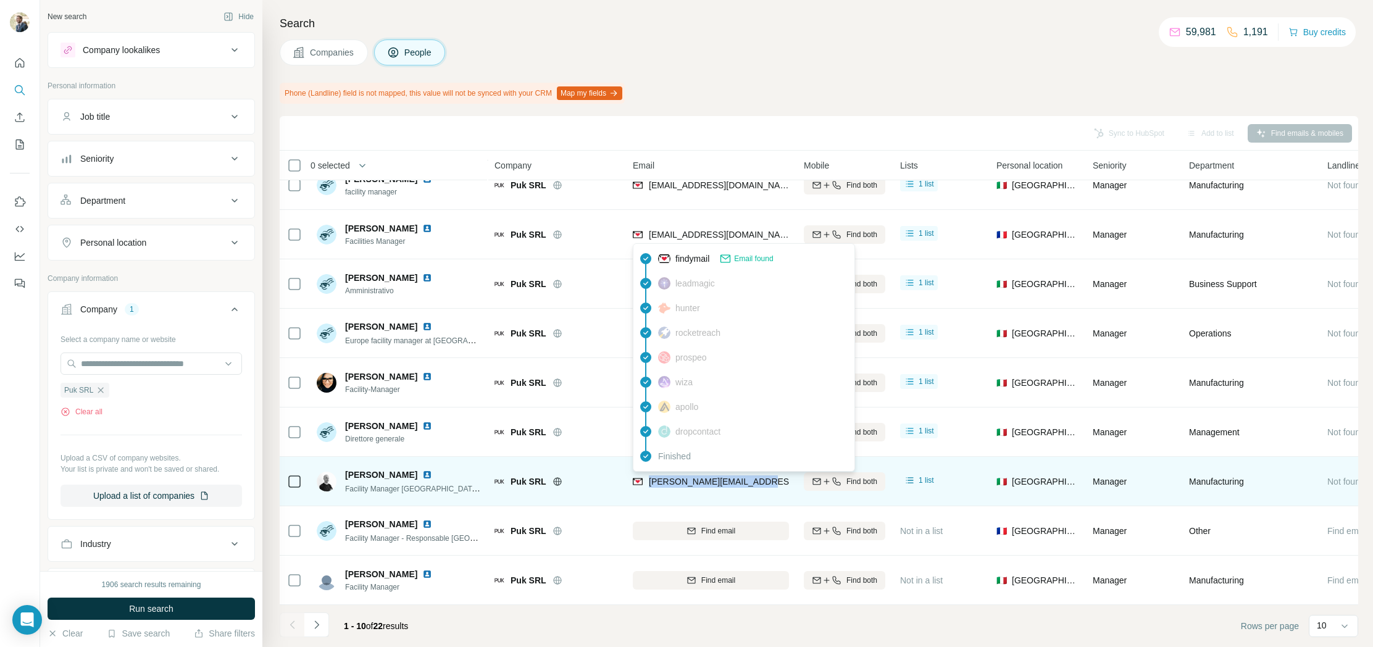
drag, startPoint x: 763, startPoint y: 484, endPoint x: 649, endPoint y: 484, distance: 114.2
click at [649, 484] on div "[PERSON_NAME][EMAIL_ADDRESS][DOMAIN_NAME]" at bounding box center [711, 481] width 156 height 34
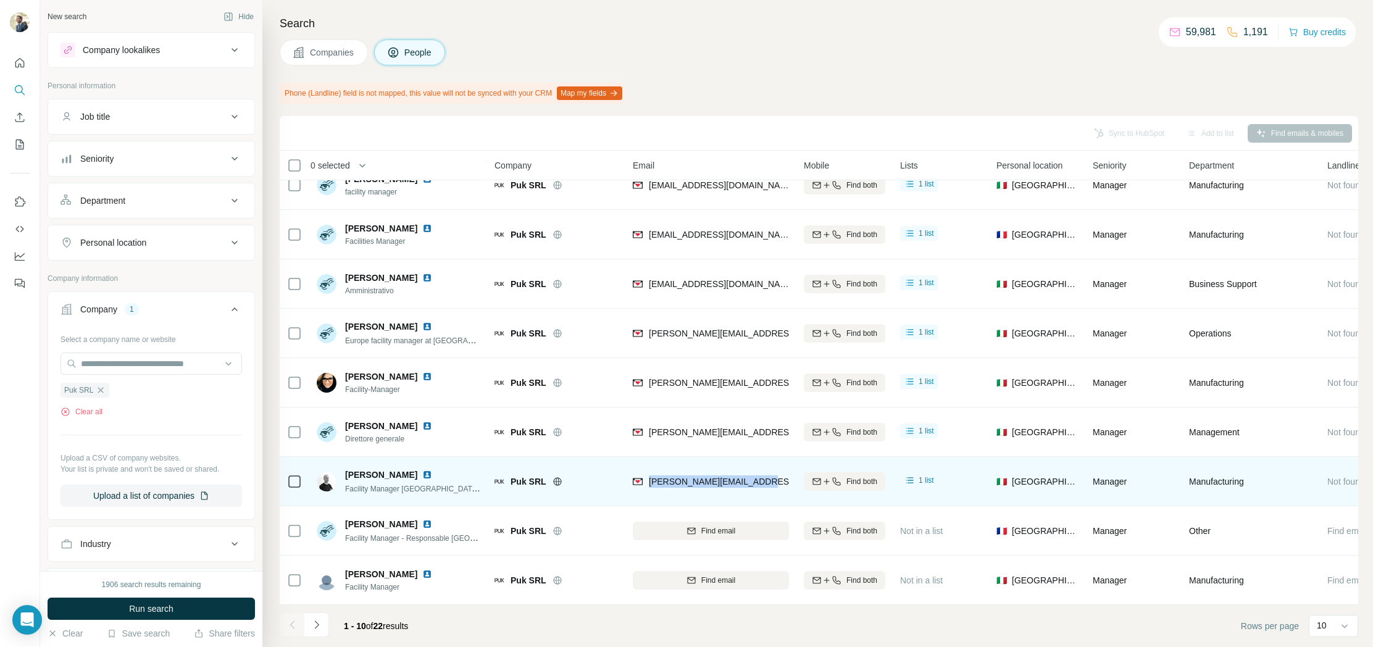
copy span "[PERSON_NAME][EMAIL_ADDRESS][DOMAIN_NAME]"
click at [422, 472] on img at bounding box center [427, 475] width 10 height 10
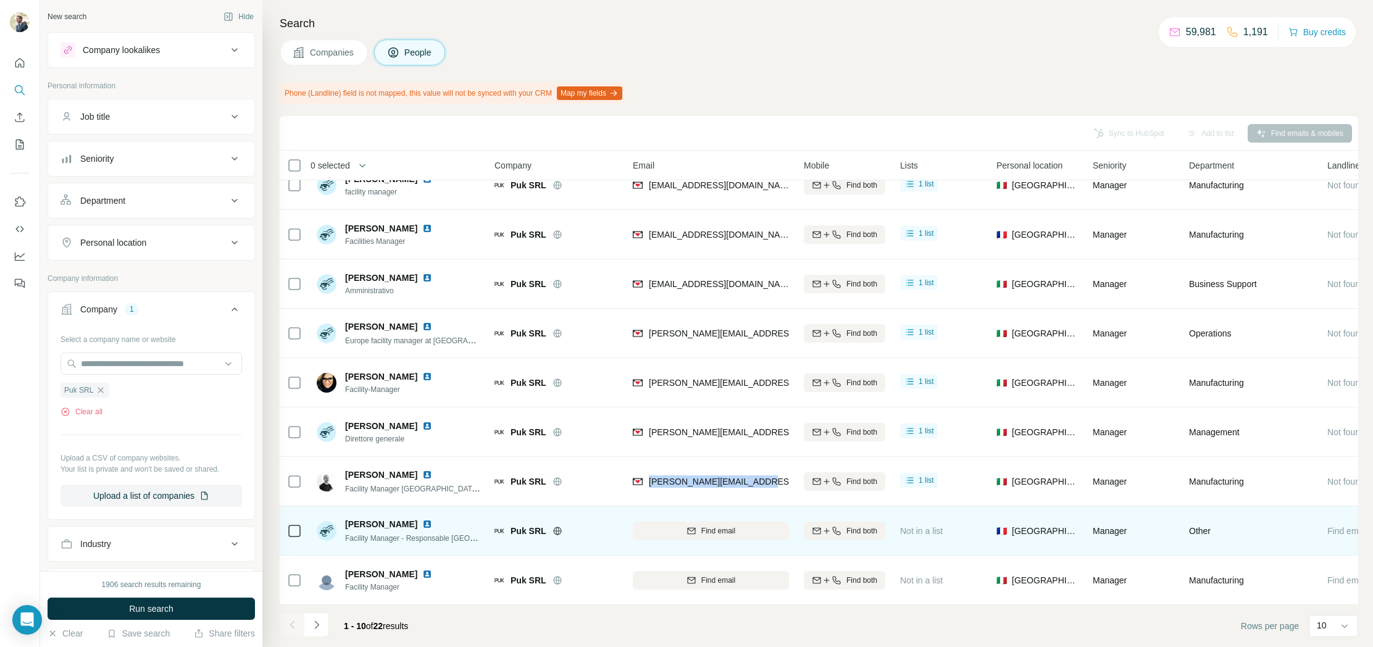
click at [422, 525] on img at bounding box center [427, 524] width 10 height 10
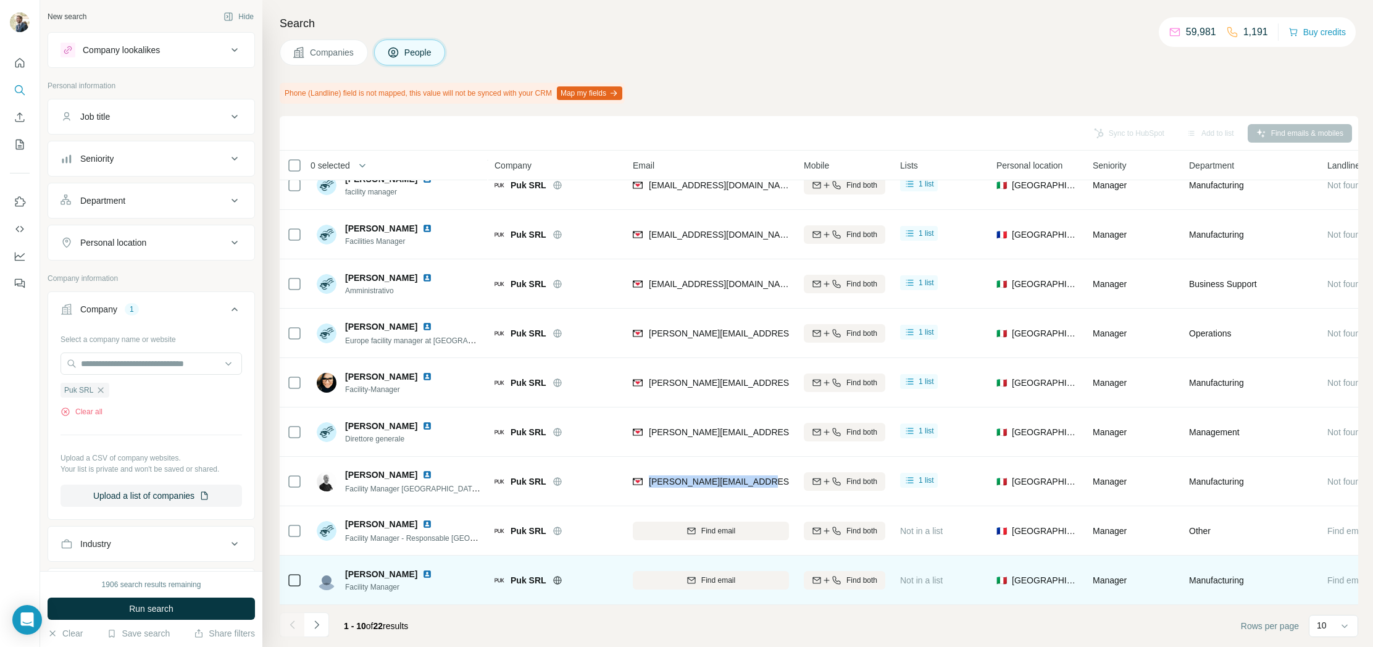
click at [426, 576] on img at bounding box center [427, 574] width 10 height 10
click at [693, 578] on icon "button" at bounding box center [691, 580] width 8 height 6
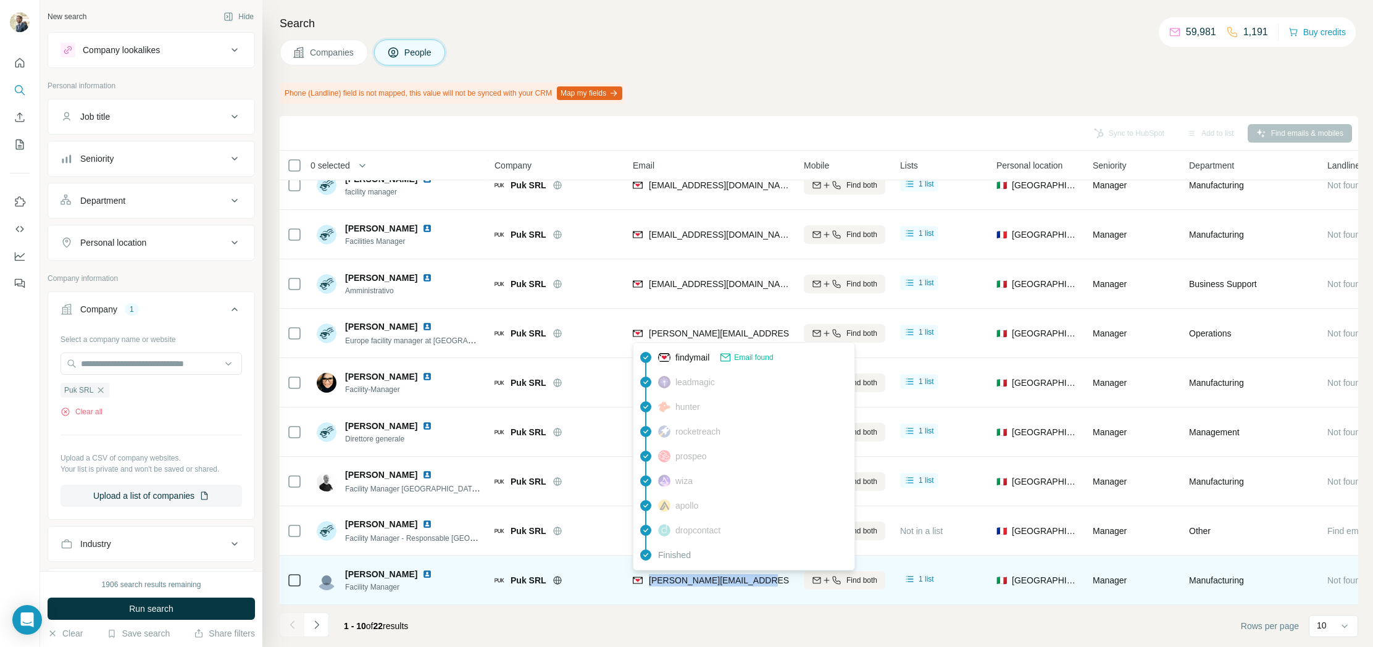
drag, startPoint x: 771, startPoint y: 581, endPoint x: 650, endPoint y: 584, distance: 121.7
click at [650, 584] on div "[PERSON_NAME][EMAIL_ADDRESS][DOMAIN_NAME]" at bounding box center [711, 580] width 156 height 34
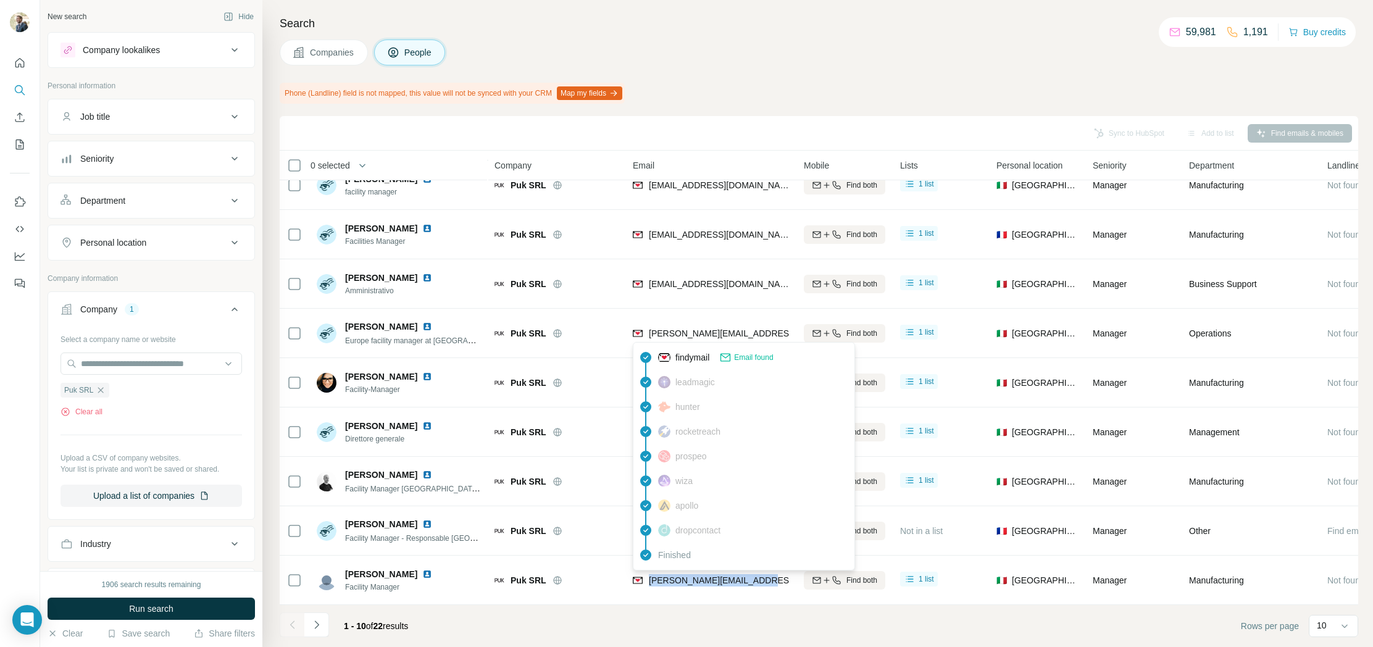
copy span "[PERSON_NAME][EMAIL_ADDRESS][DOMAIN_NAME]"
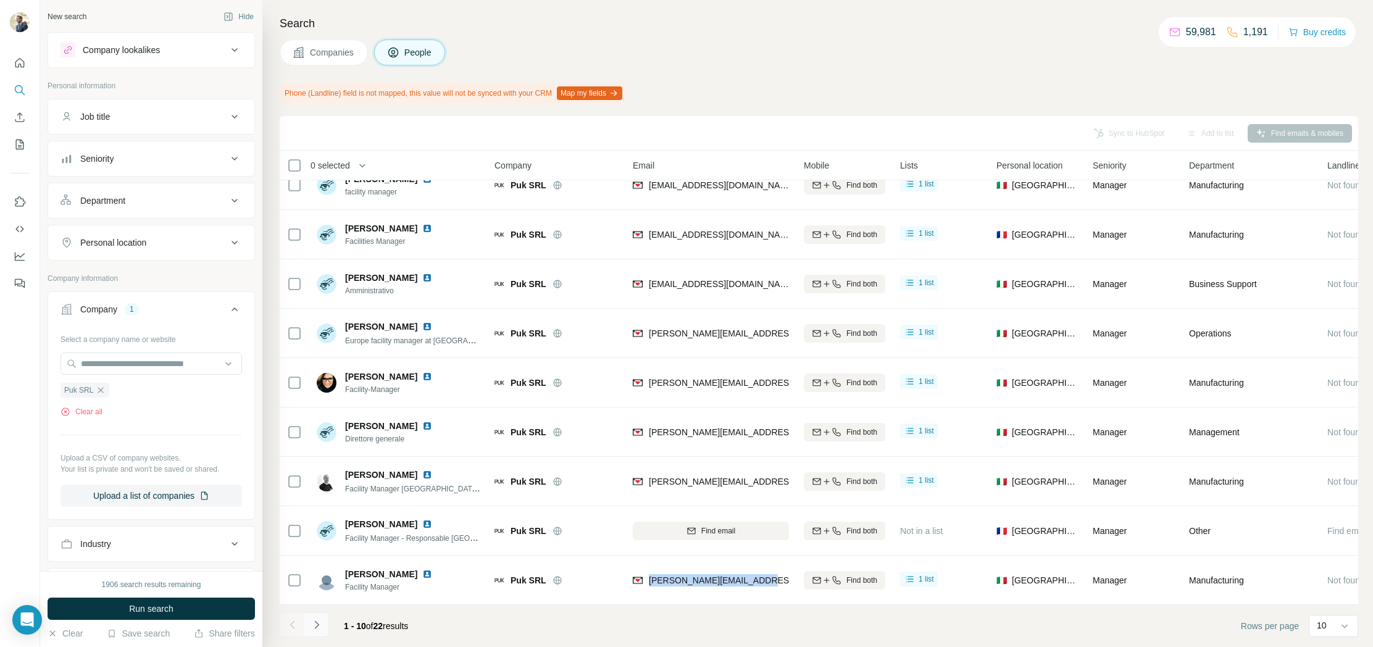
click at [322, 624] on icon "Navigate to next page" at bounding box center [317, 625] width 12 height 12
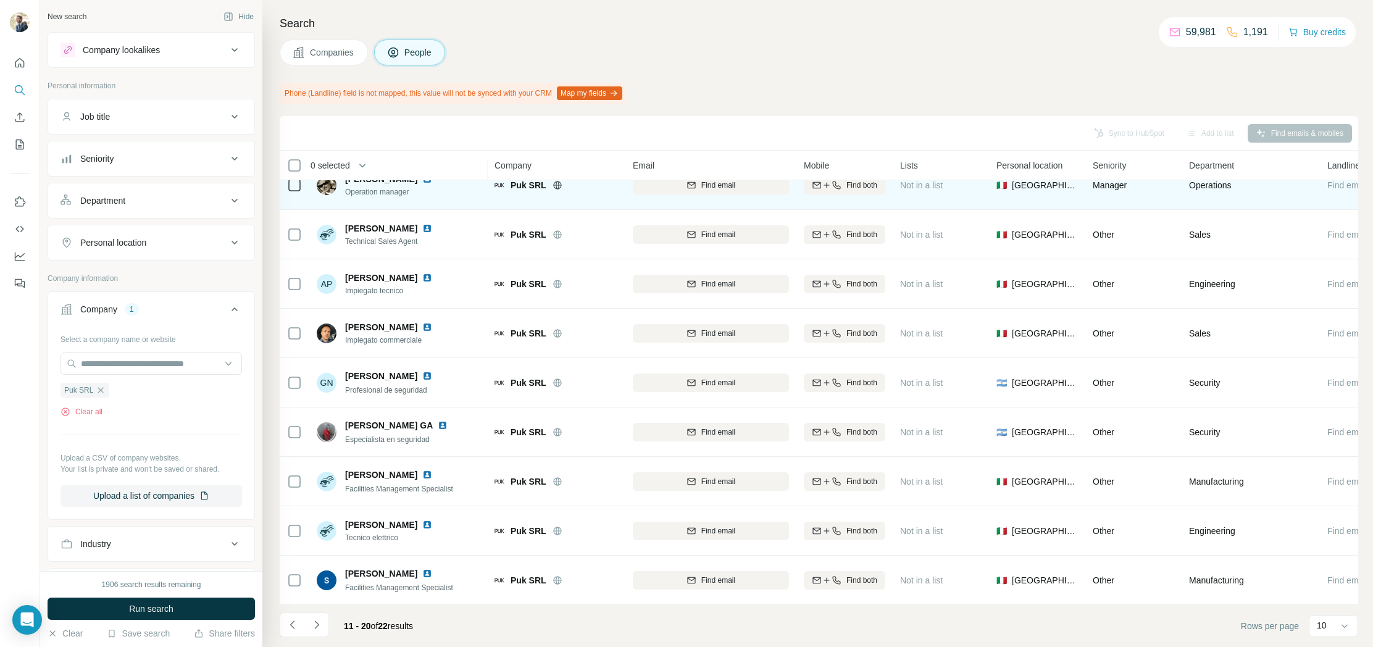
scroll to position [0, 0]
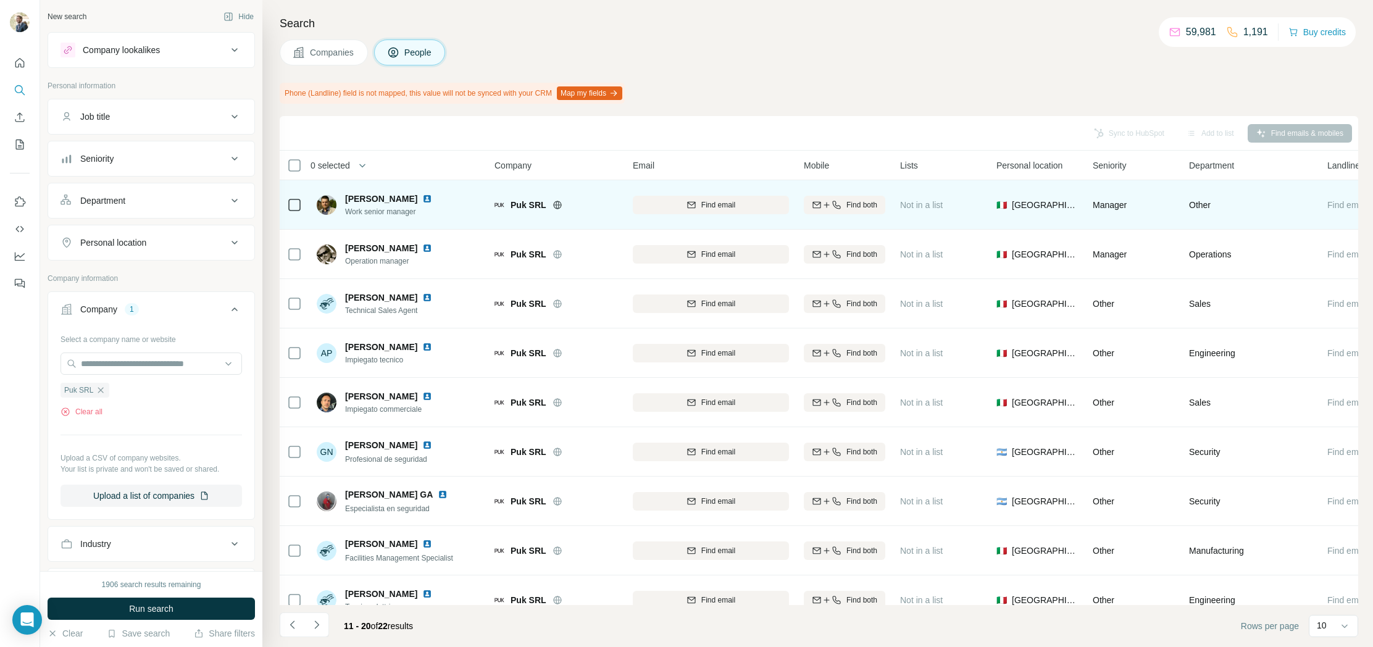
click at [429, 200] on img at bounding box center [427, 199] width 10 height 10
click at [729, 201] on span "Find email" at bounding box center [719, 204] width 34 height 11
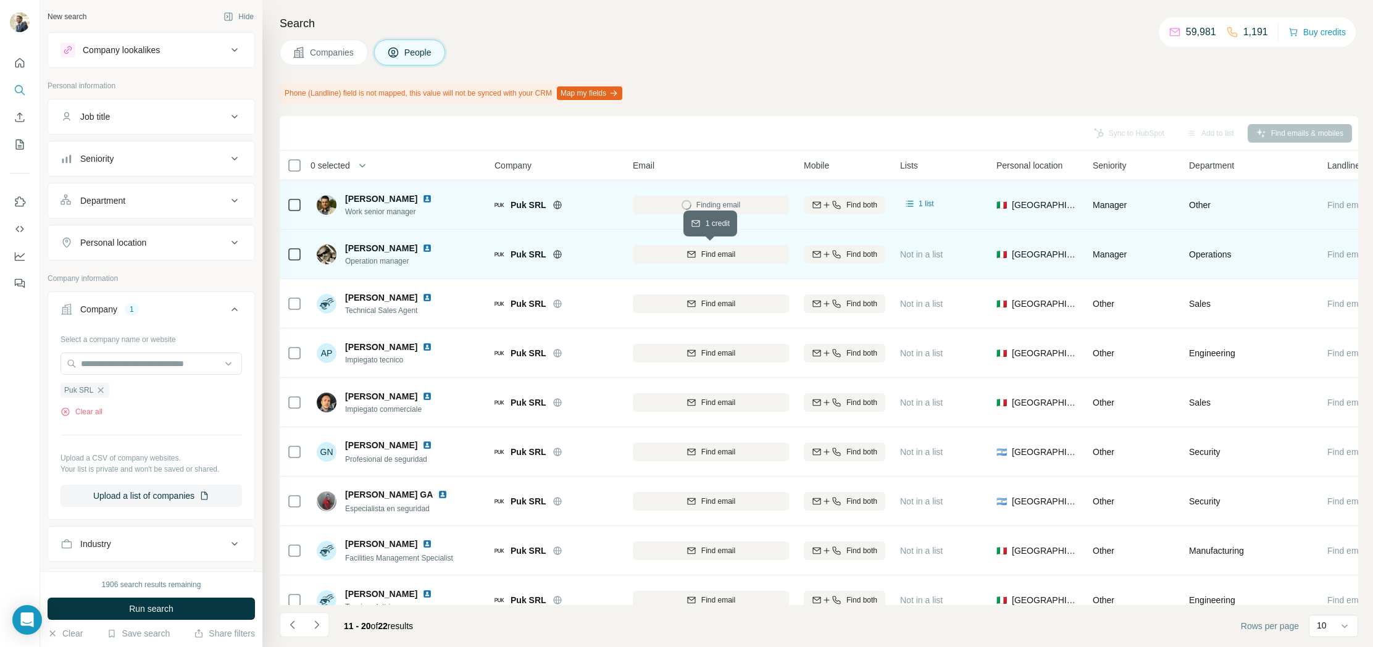
click at [722, 255] on span "Find email" at bounding box center [719, 254] width 34 height 11
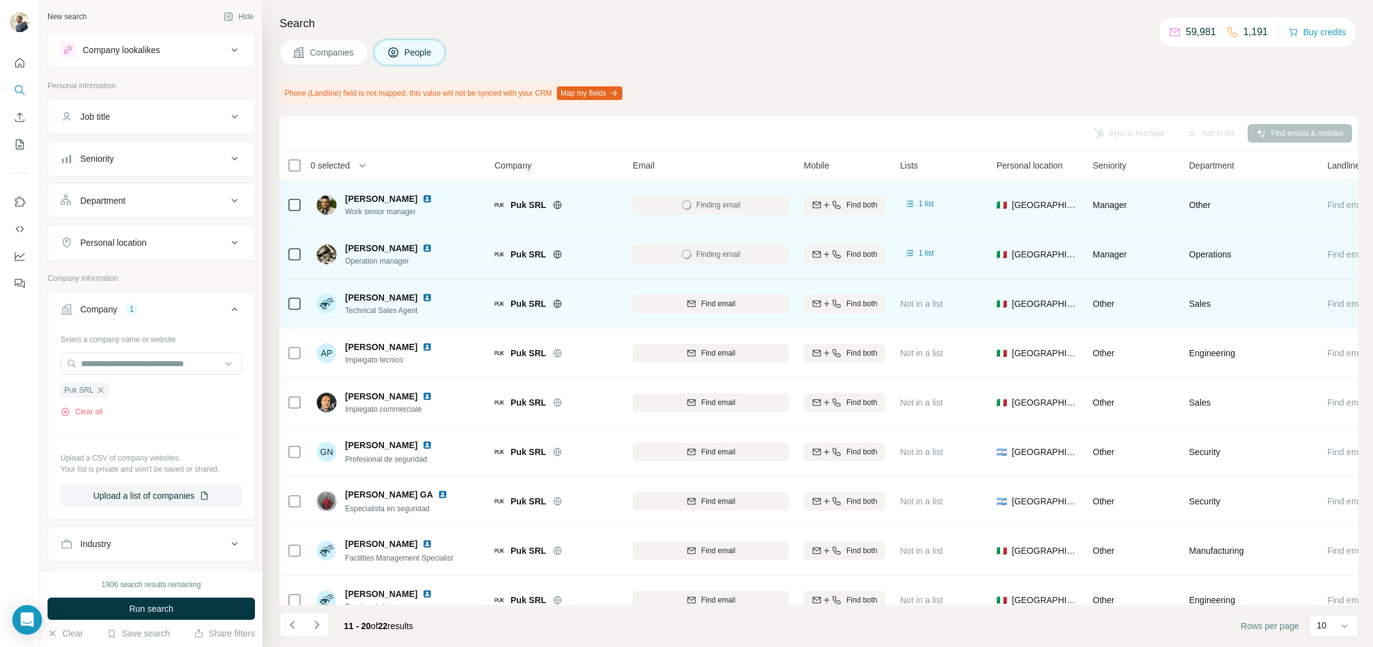
click at [423, 298] on img at bounding box center [427, 298] width 10 height 10
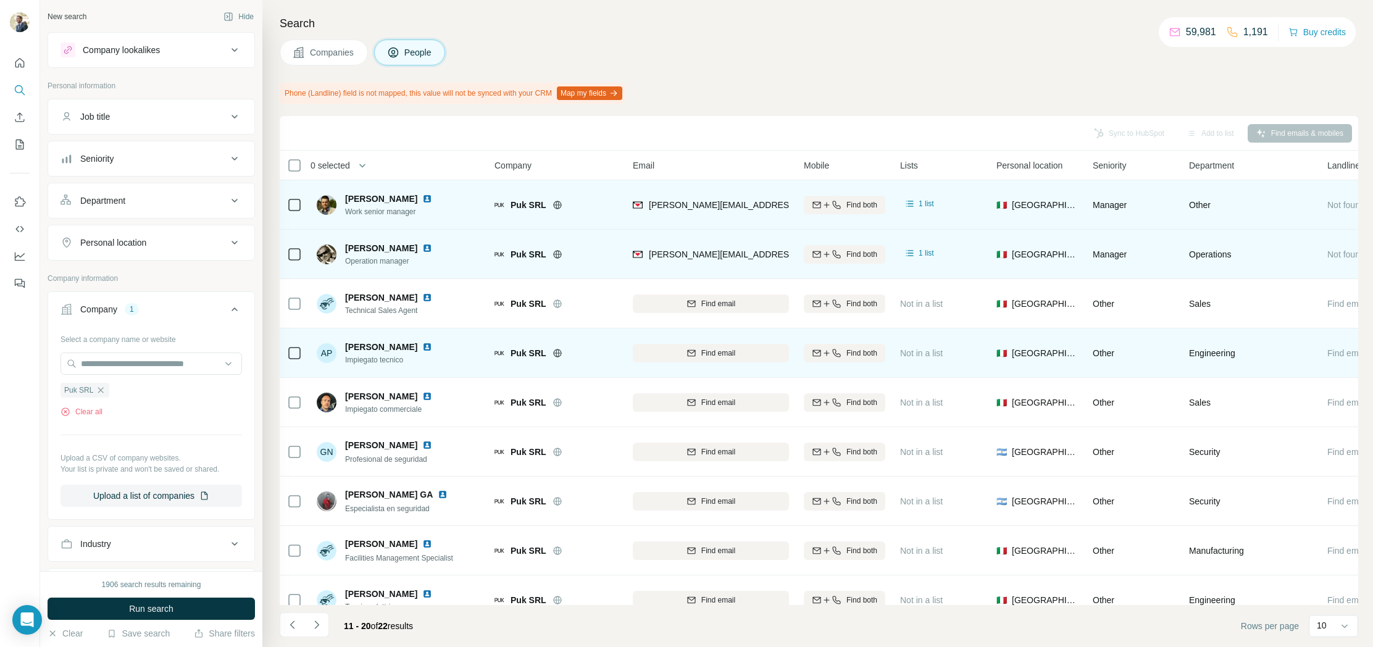
click at [422, 348] on img at bounding box center [427, 347] width 10 height 10
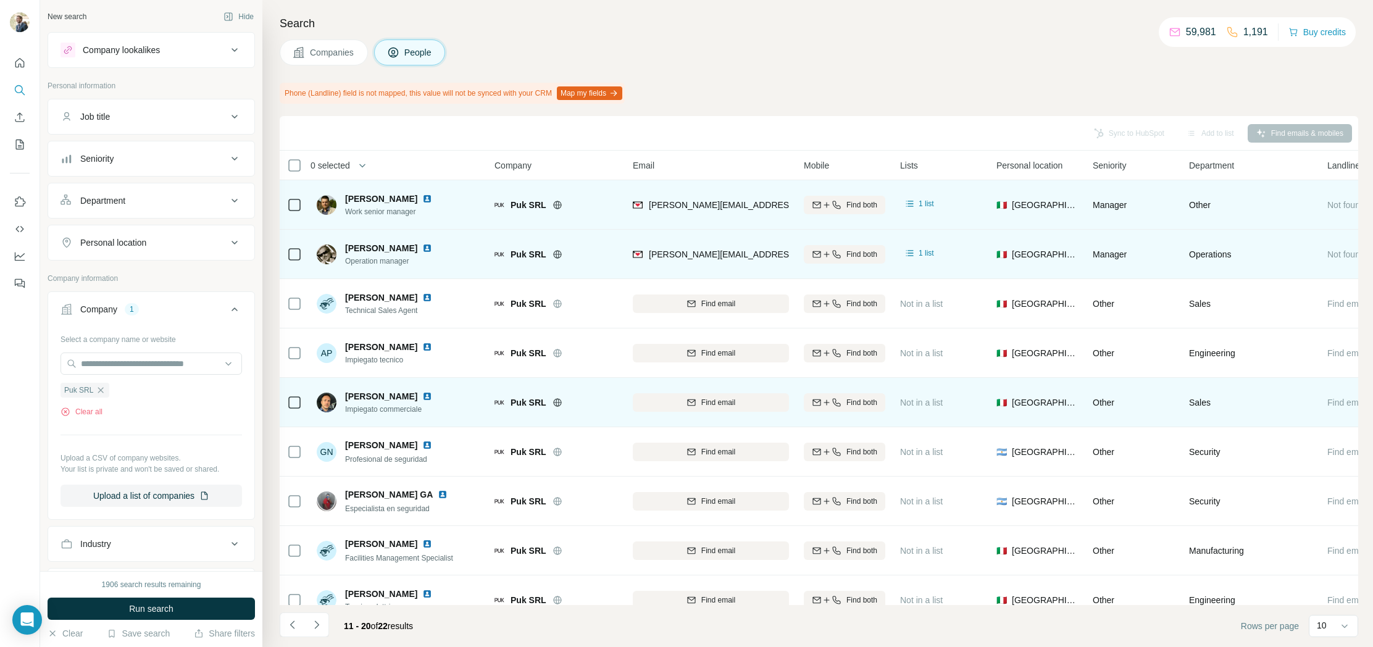
click at [422, 396] on img at bounding box center [427, 397] width 10 height 10
click at [692, 396] on button "Find email" at bounding box center [711, 402] width 156 height 19
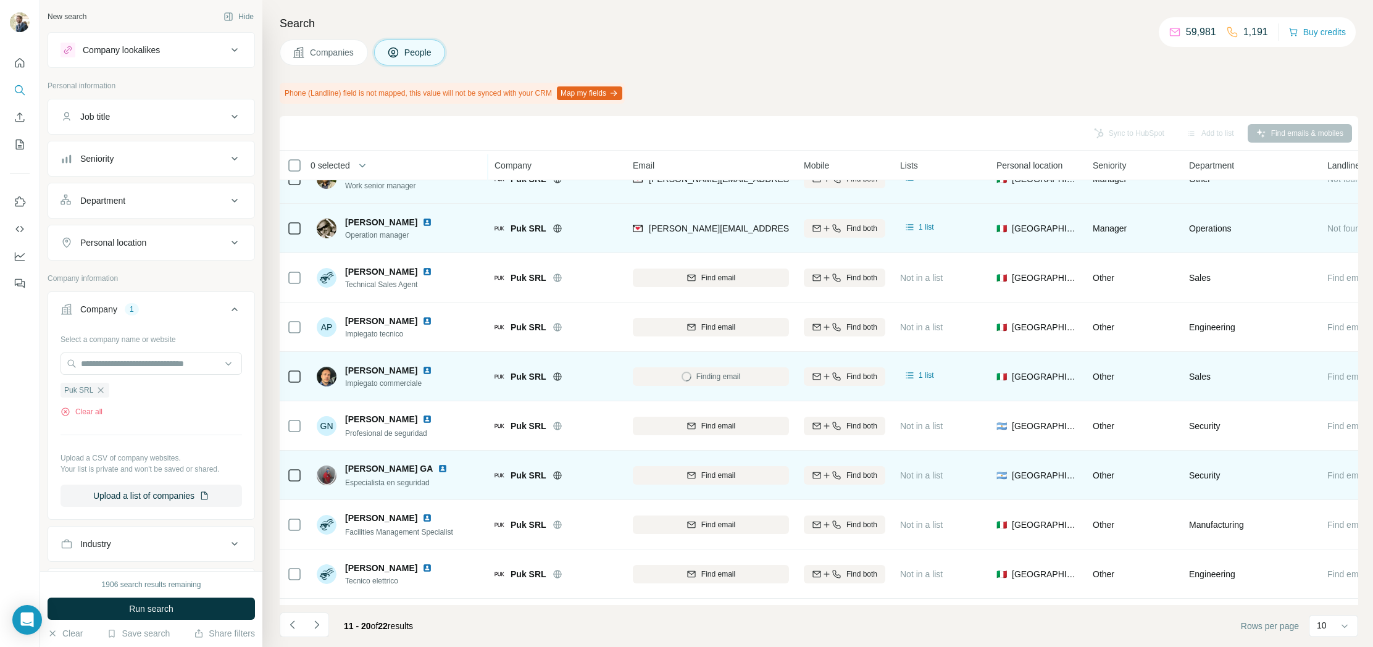
scroll to position [69, 0]
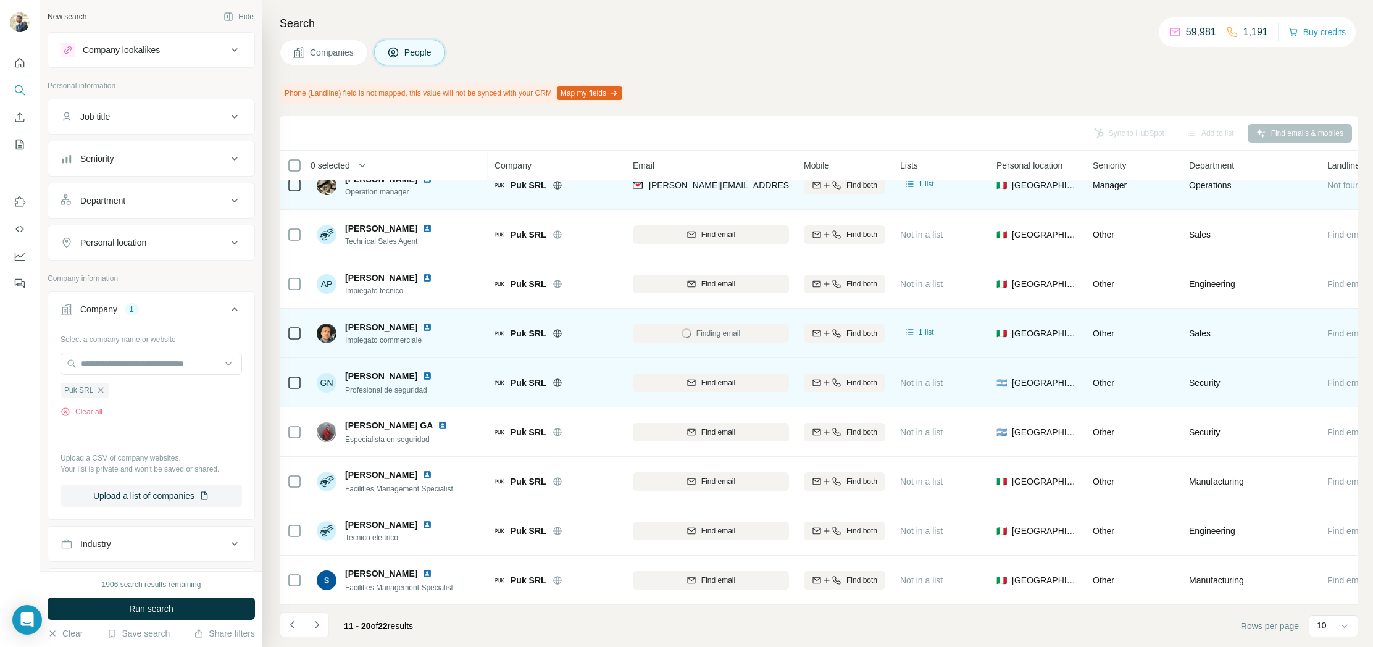
click at [432, 377] on img at bounding box center [427, 376] width 10 height 10
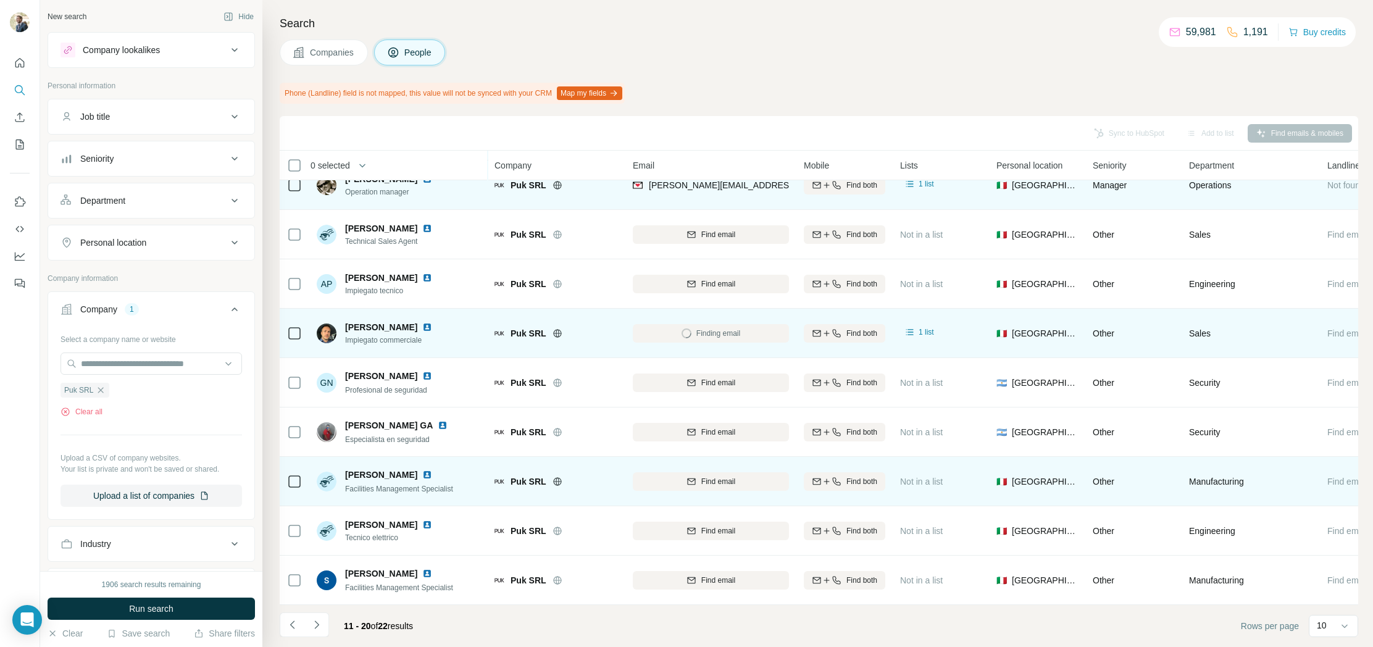
click at [422, 472] on img at bounding box center [427, 475] width 10 height 10
click at [688, 488] on button "Find email" at bounding box center [711, 481] width 156 height 19
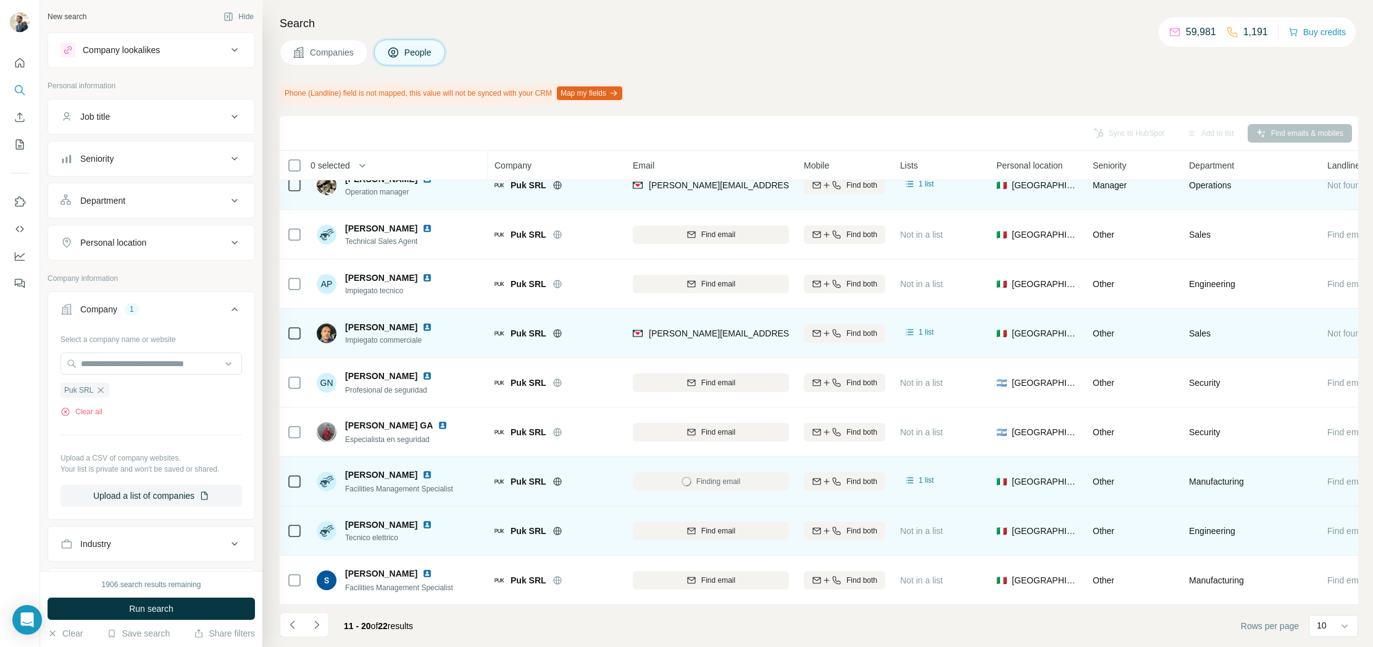
click at [422, 522] on img at bounding box center [427, 525] width 10 height 10
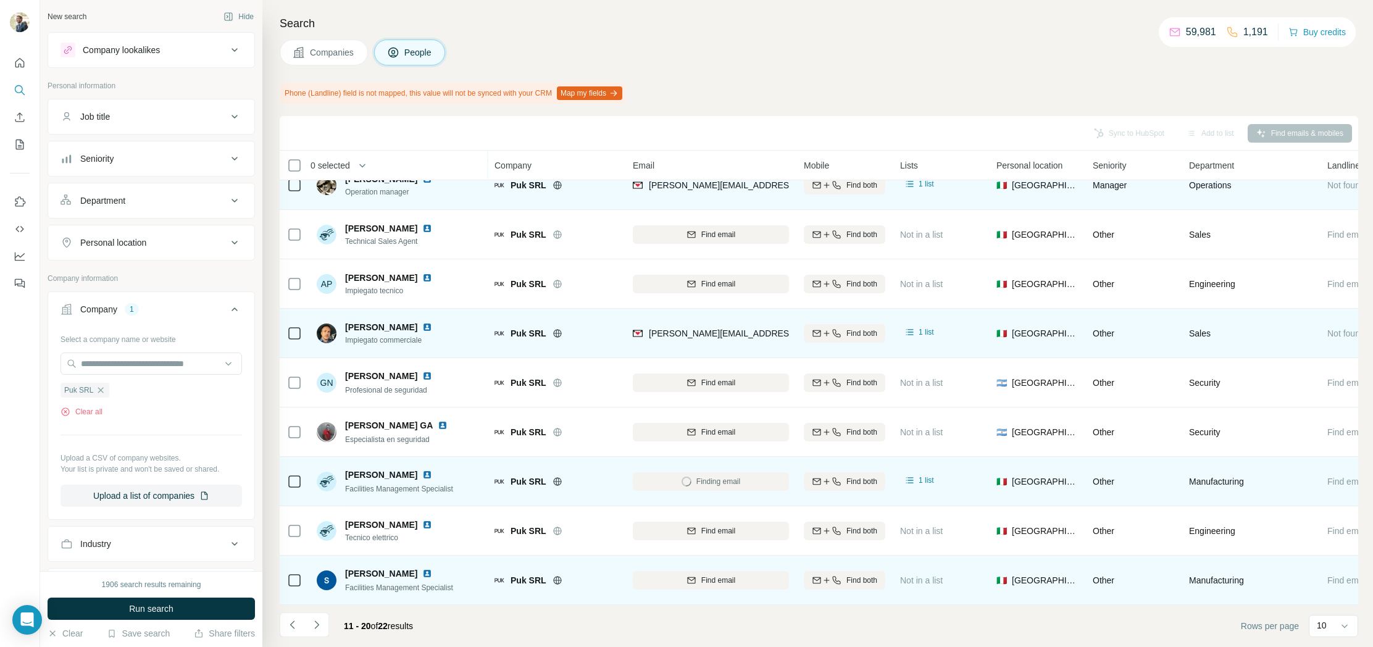
click at [425, 574] on img at bounding box center [427, 574] width 10 height 10
click at [703, 589] on button "Find email" at bounding box center [711, 580] width 156 height 19
click at [320, 624] on icon "Navigate to next page" at bounding box center [317, 625] width 12 height 12
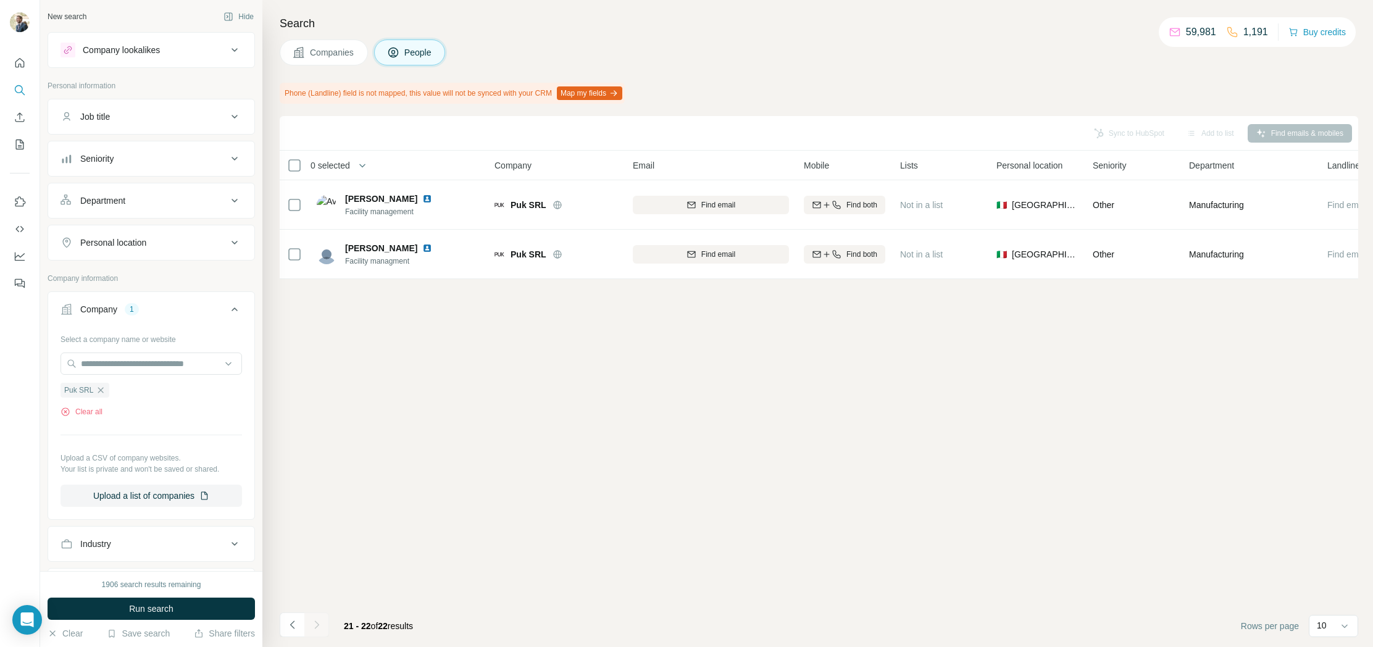
scroll to position [0, 0]
click at [293, 628] on icon "Navigate to previous page" at bounding box center [292, 625] width 4 height 8
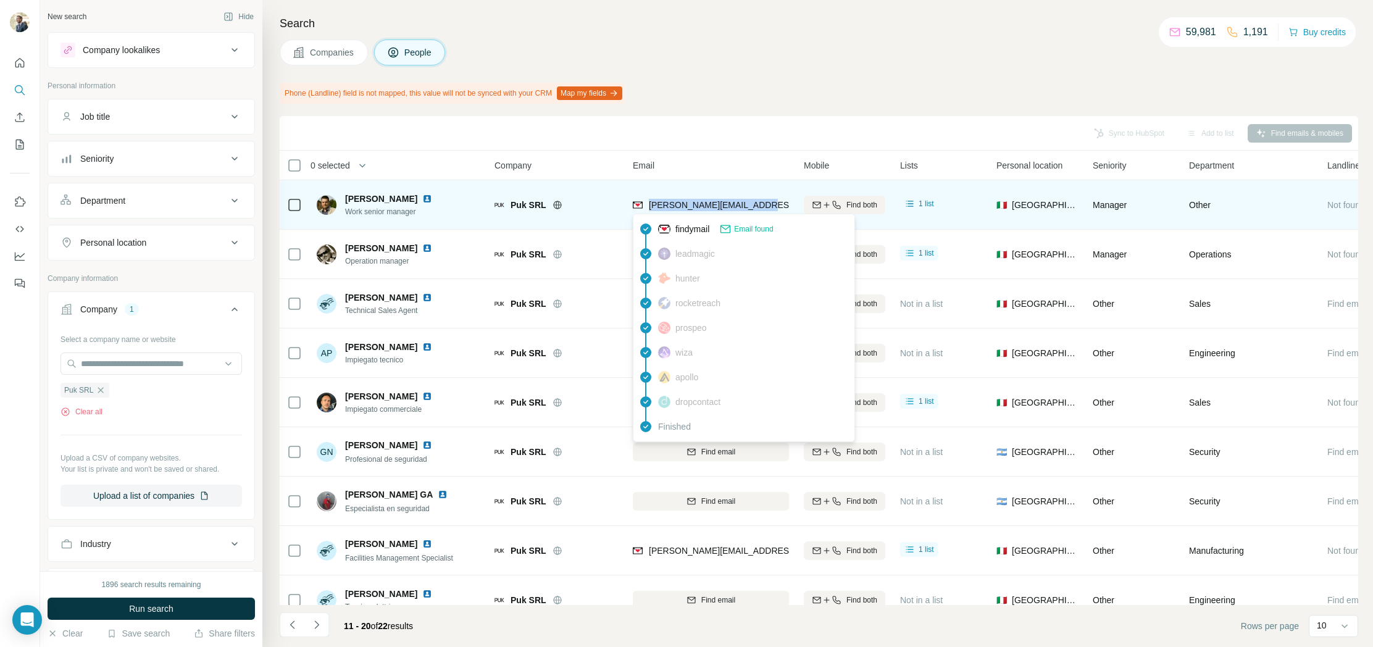
drag, startPoint x: 733, startPoint y: 203, endPoint x: 648, endPoint y: 206, distance: 84.7
click at [648, 206] on div "[PERSON_NAME][EMAIL_ADDRESS][DOMAIN_NAME]" at bounding box center [711, 205] width 156 height 34
copy span "[PERSON_NAME][EMAIL_ADDRESS][DOMAIN_NAME]"
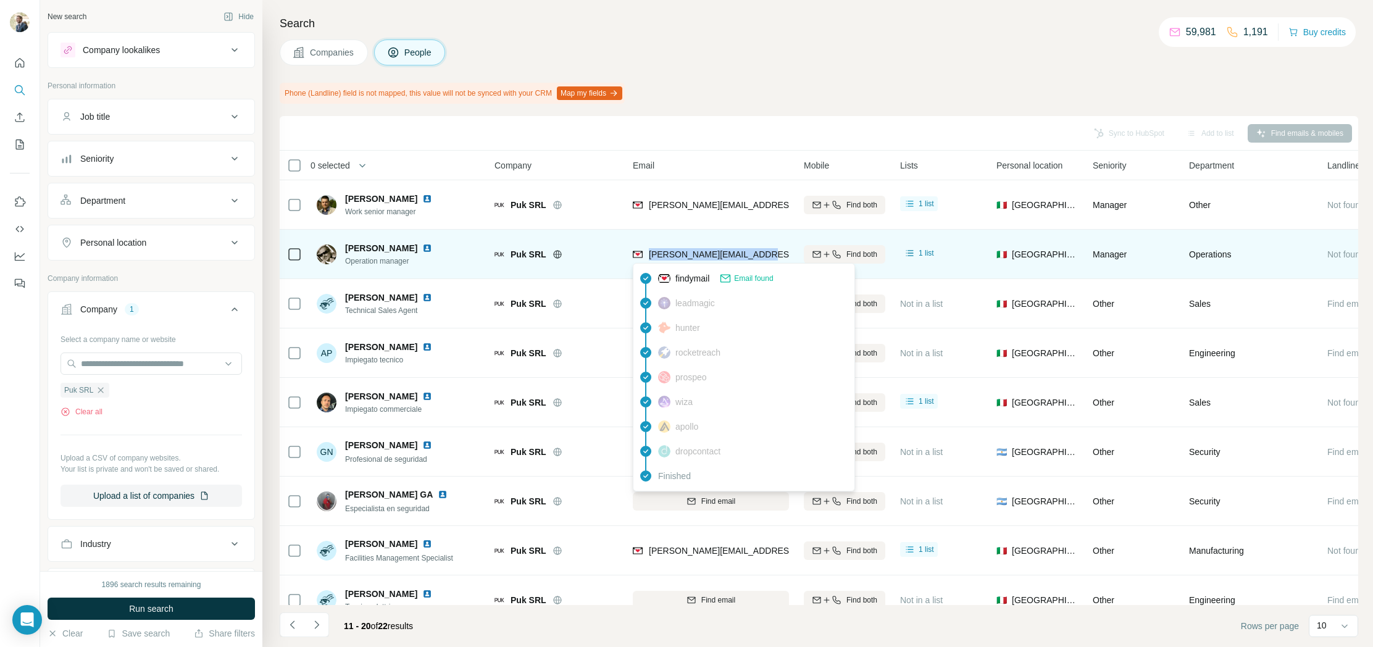
drag, startPoint x: 703, startPoint y: 255, endPoint x: 649, endPoint y: 256, distance: 54.3
click at [649, 256] on div "[PERSON_NAME][EMAIL_ADDRESS][DOMAIN_NAME]" at bounding box center [711, 254] width 156 height 34
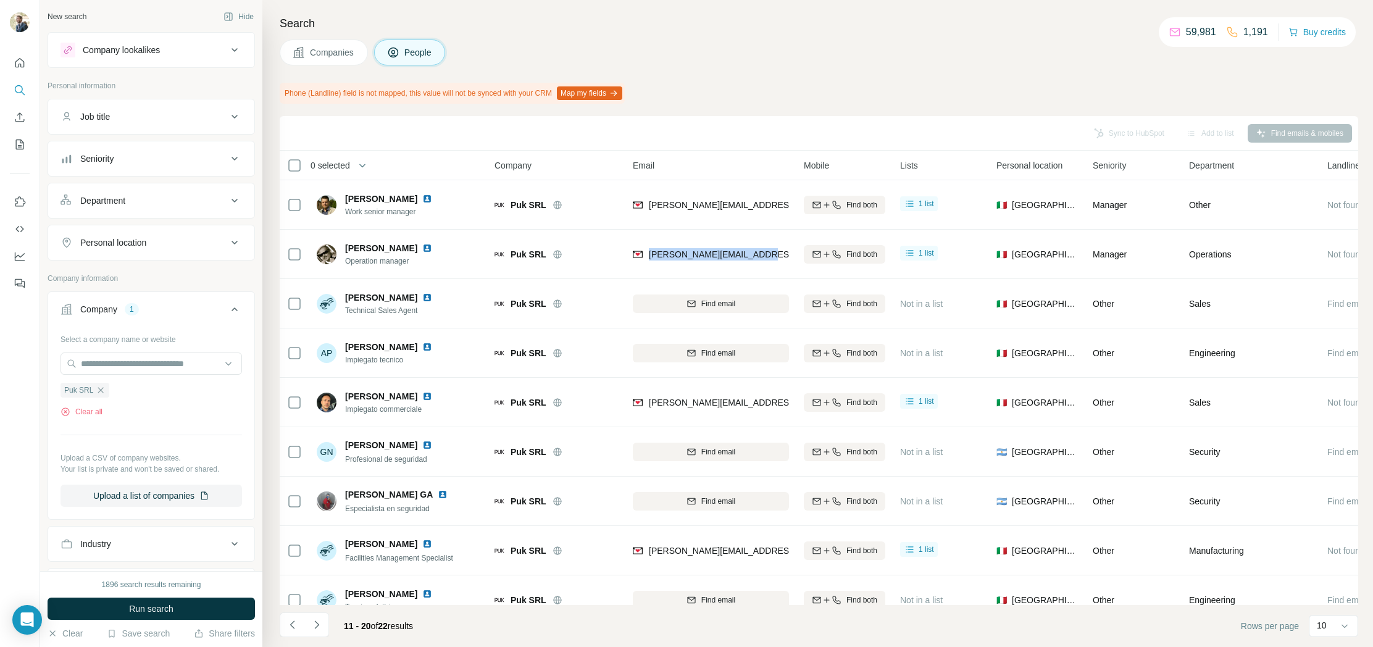
copy span "[PERSON_NAME][EMAIL_ADDRESS][DOMAIN_NAME]"
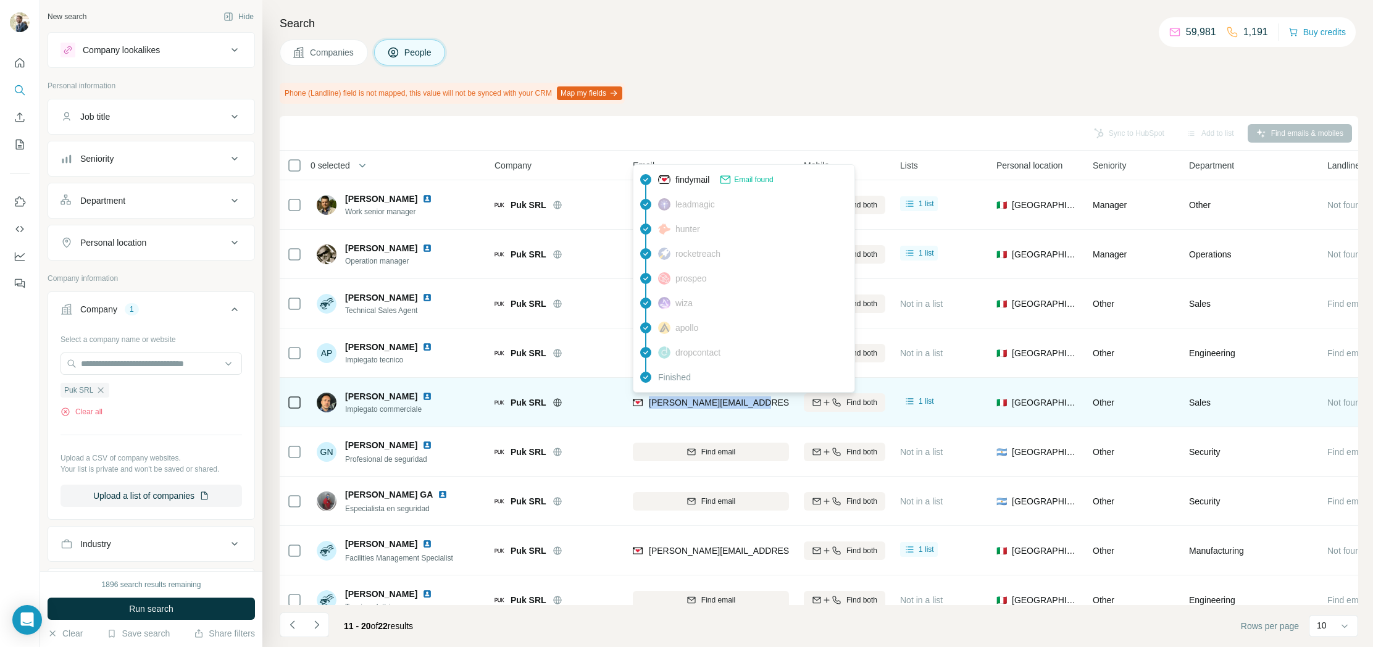
drag, startPoint x: 765, startPoint y: 404, endPoint x: 647, endPoint y: 405, distance: 117.3
click at [647, 405] on div "[PERSON_NAME][EMAIL_ADDRESS][DOMAIN_NAME]" at bounding box center [711, 402] width 156 height 34
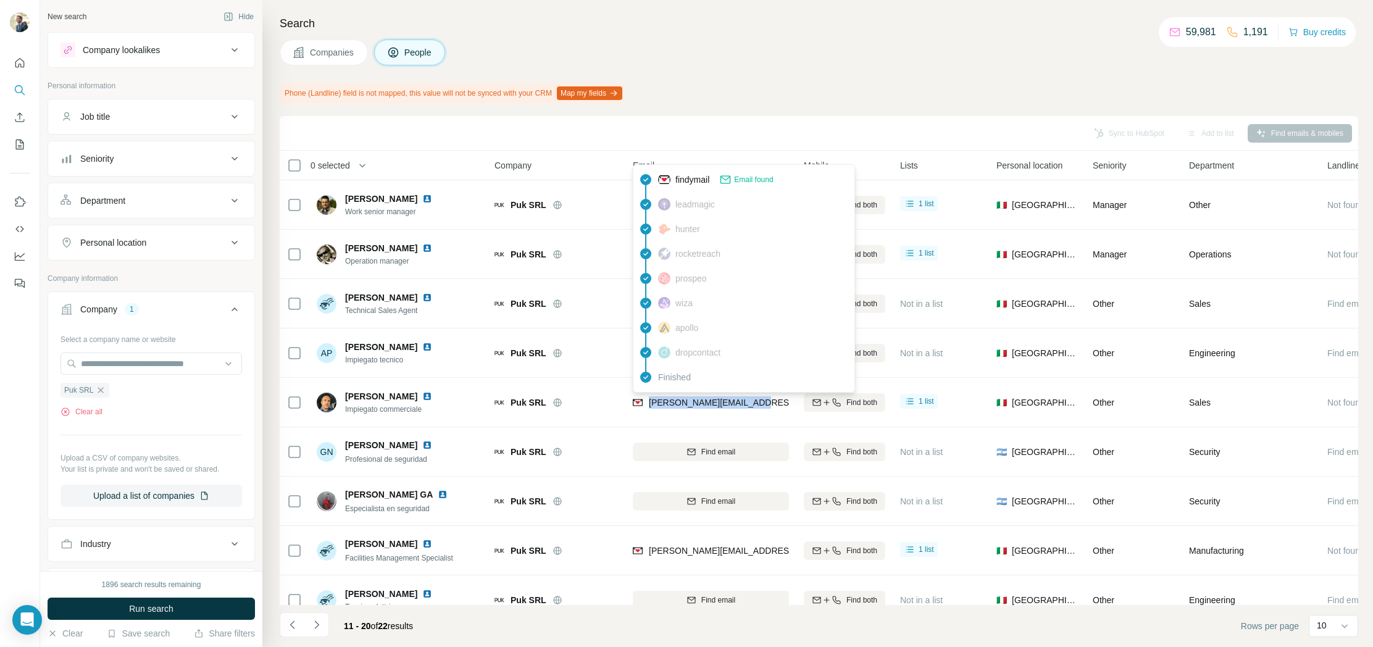
copy span "[PERSON_NAME][EMAIL_ADDRESS][DOMAIN_NAME]"
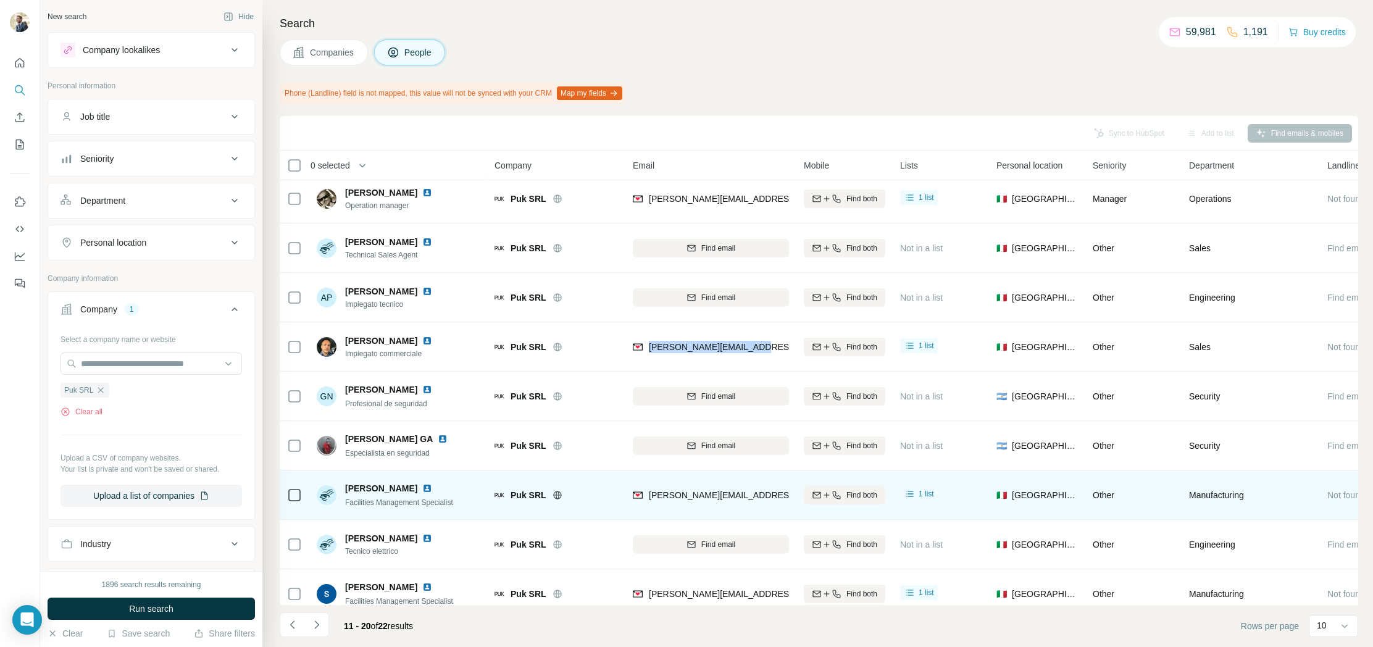
scroll to position [69, 0]
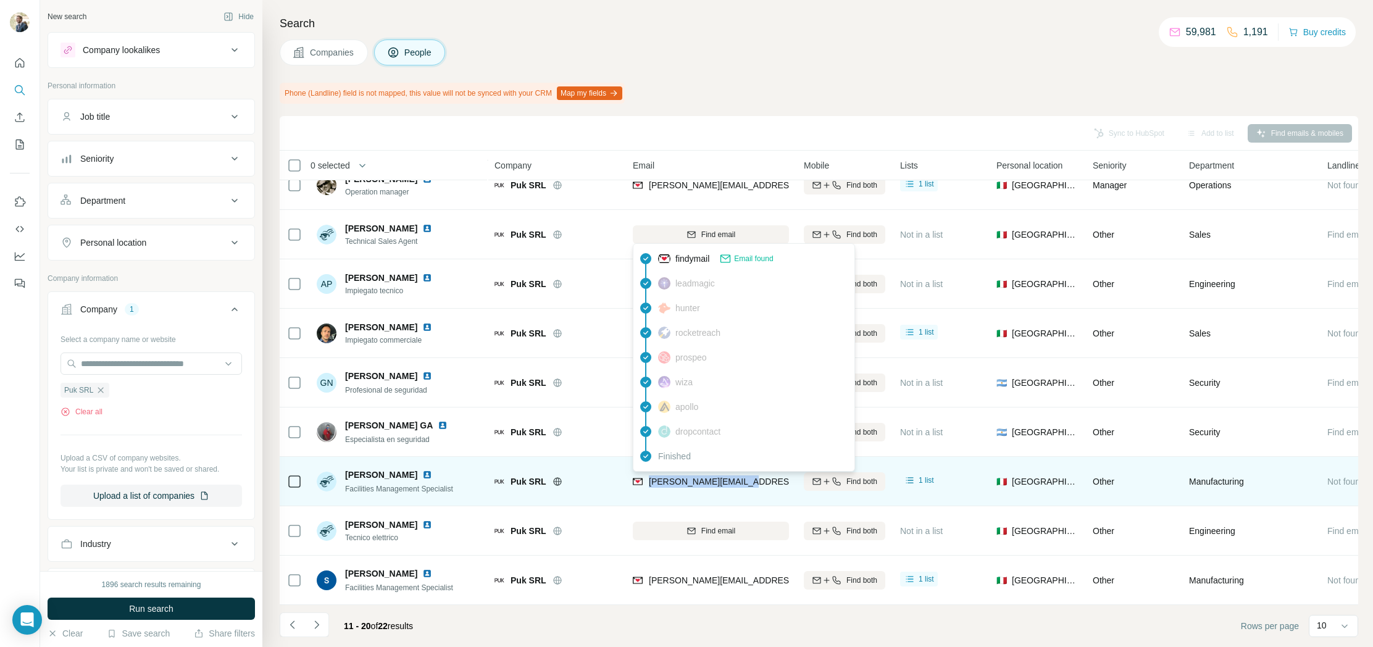
drag, startPoint x: 760, startPoint y: 484, endPoint x: 647, endPoint y: 485, distance: 113.0
click at [647, 485] on div "[PERSON_NAME][EMAIL_ADDRESS][DOMAIN_NAME]" at bounding box center [711, 481] width 156 height 34
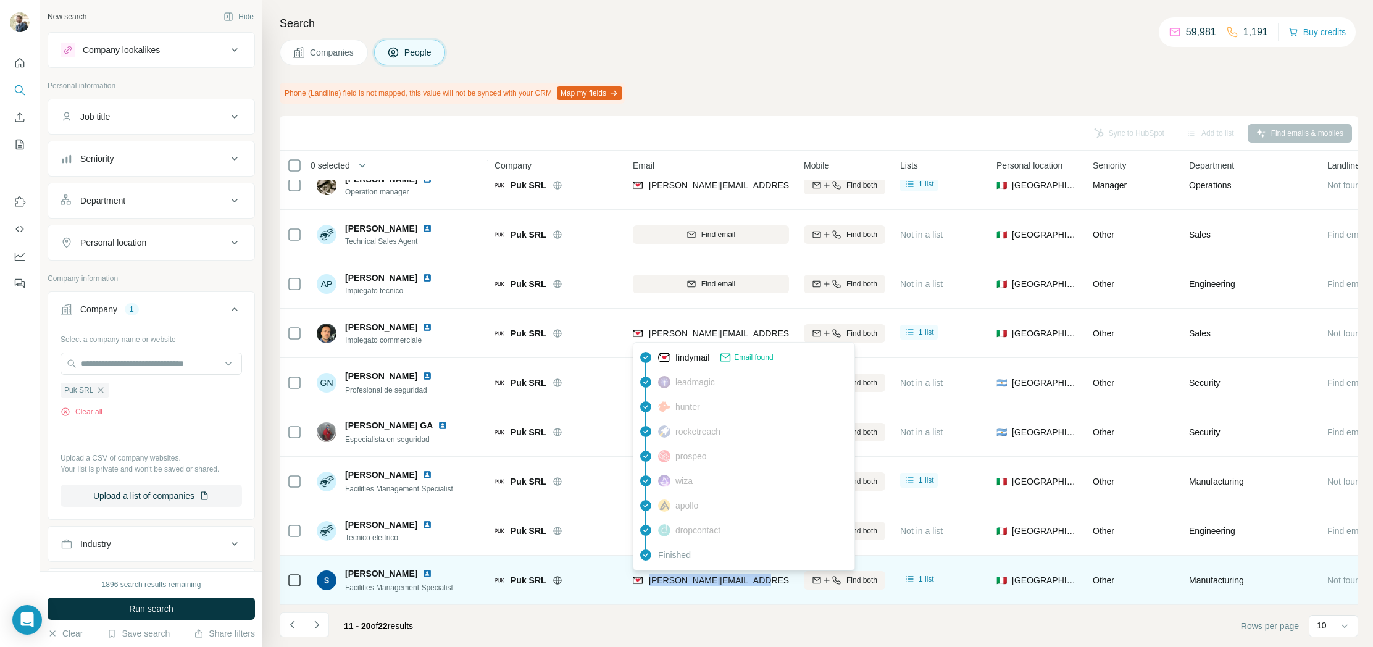
drag, startPoint x: 720, startPoint y: 577, endPoint x: 651, endPoint y: 581, distance: 69.3
click at [651, 581] on div "[PERSON_NAME][EMAIL_ADDRESS][DOMAIN_NAME]" at bounding box center [711, 580] width 156 height 34
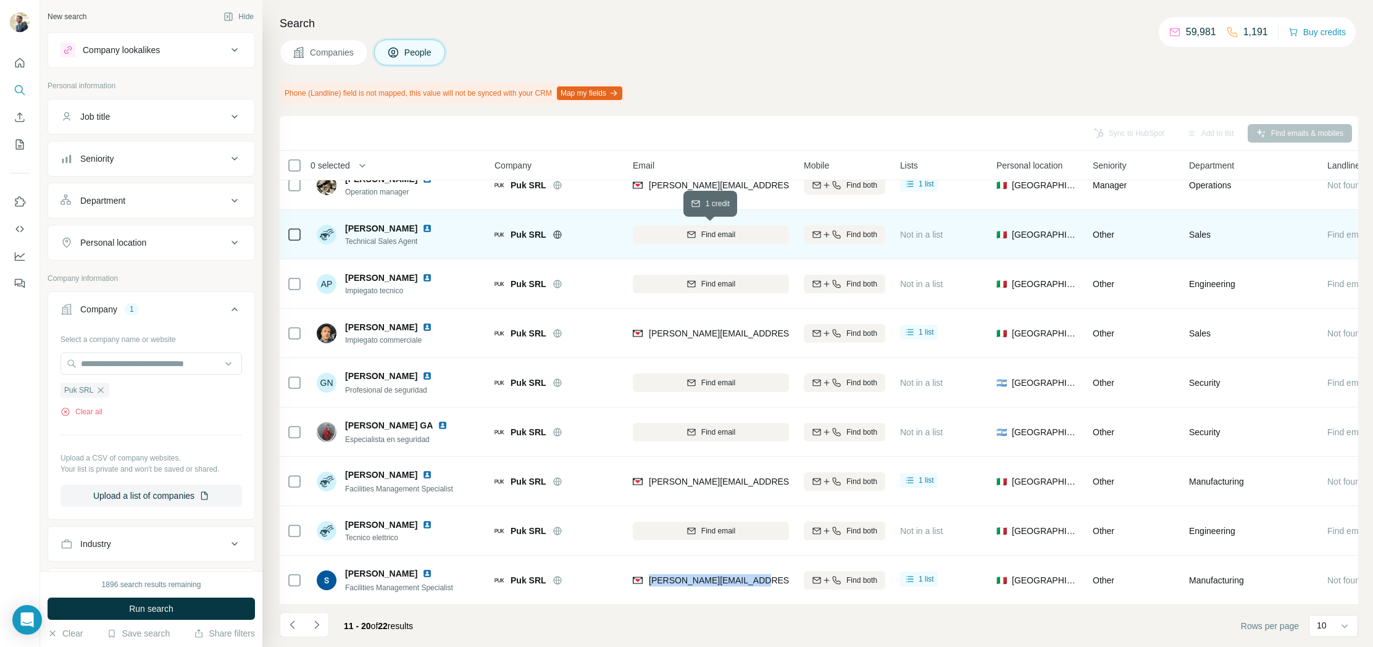
click at [669, 227] on button "Find email" at bounding box center [711, 234] width 156 height 19
click at [681, 232] on div "Finding email" at bounding box center [711, 234] width 156 height 34
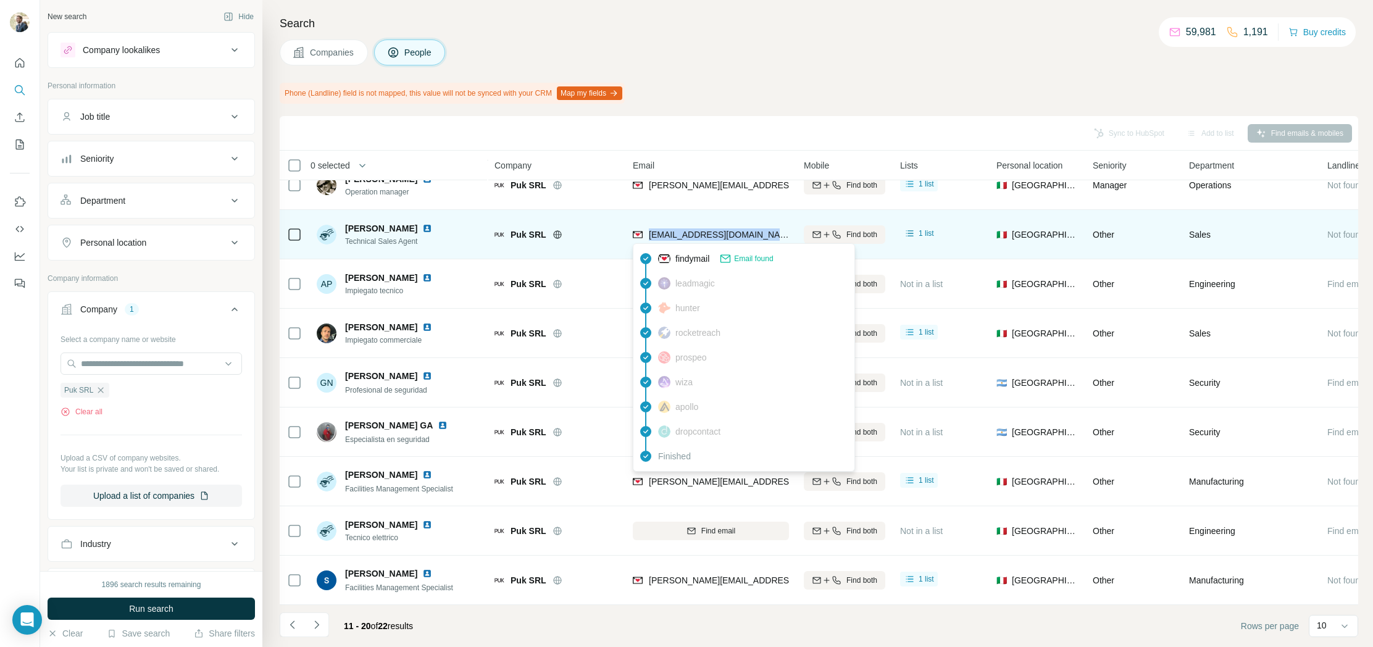
drag, startPoint x: 706, startPoint y: 238, endPoint x: 651, endPoint y: 237, distance: 55.0
click at [650, 237] on div "[EMAIL_ADDRESS][DOMAIN_NAME]" at bounding box center [711, 234] width 156 height 34
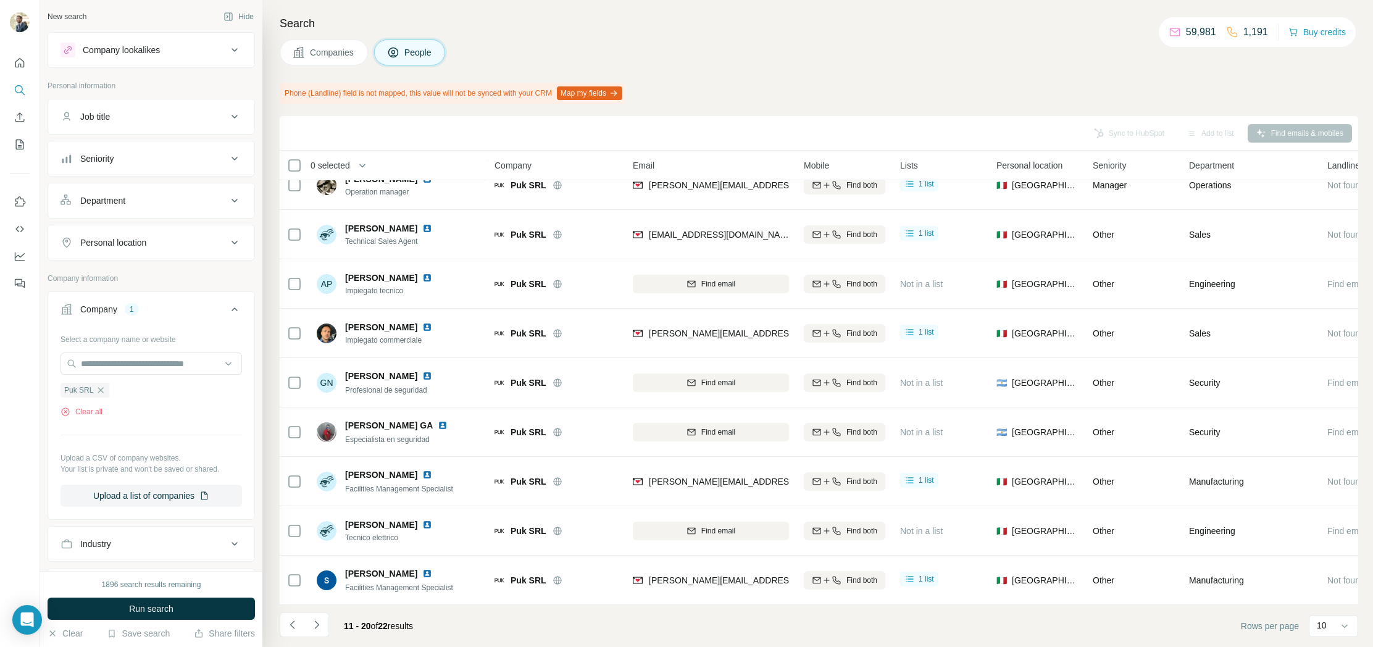
click at [833, 110] on div "Search Companies People Phone (Landline) field is not mapped, this value will n…" at bounding box center [817, 323] width 1111 height 647
click at [315, 628] on icon "Navigate to next page" at bounding box center [316, 625] width 4 height 8
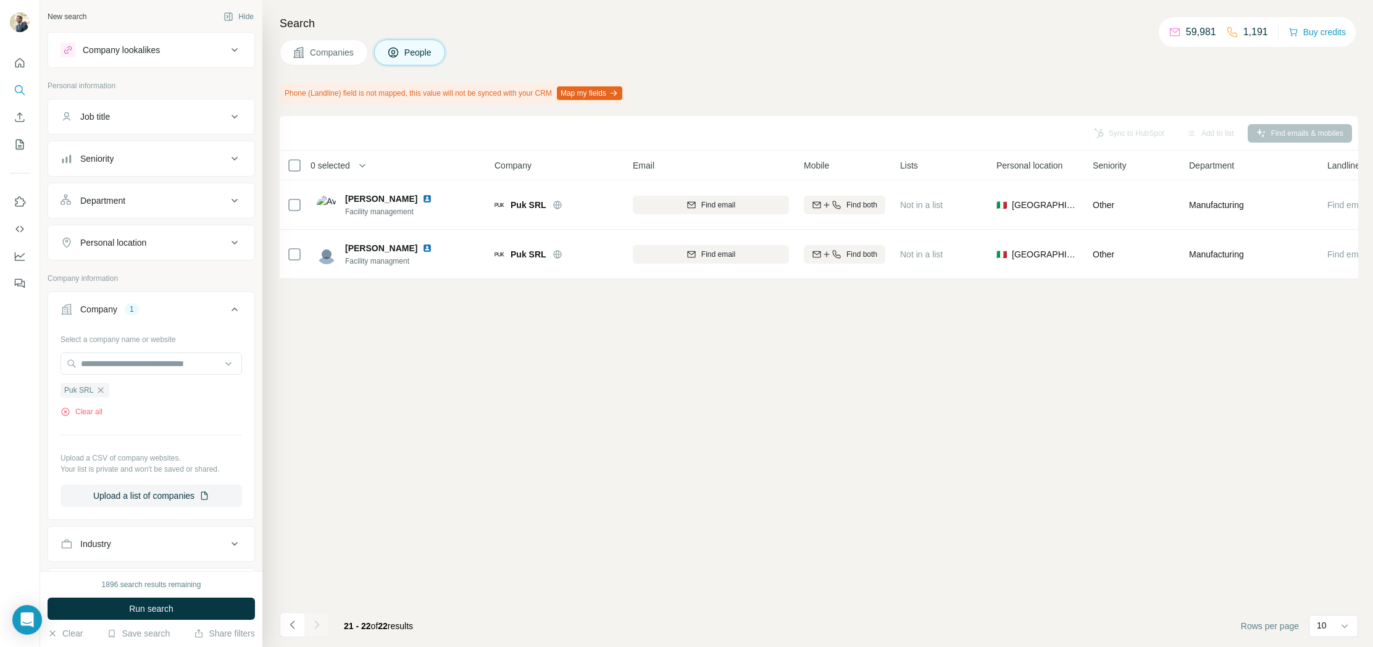
scroll to position [0, 0]
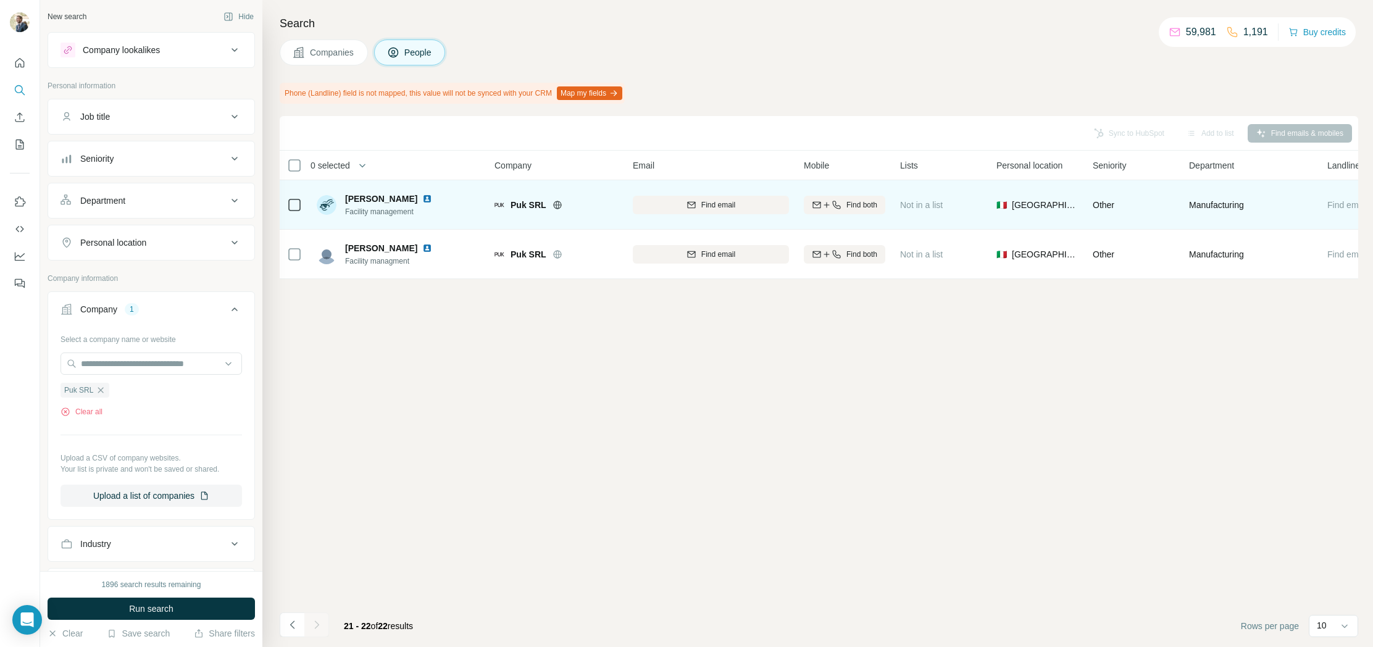
click at [432, 198] on img at bounding box center [427, 199] width 10 height 10
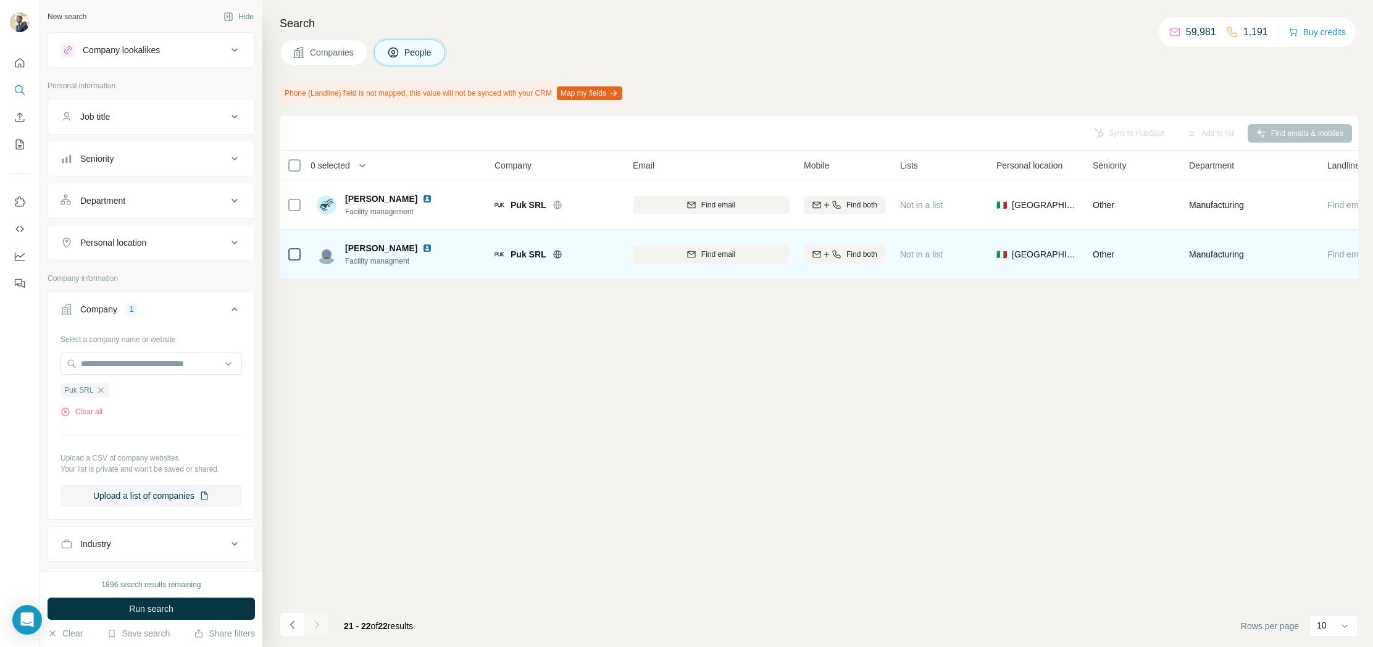
click at [425, 250] on img at bounding box center [427, 248] width 10 height 10
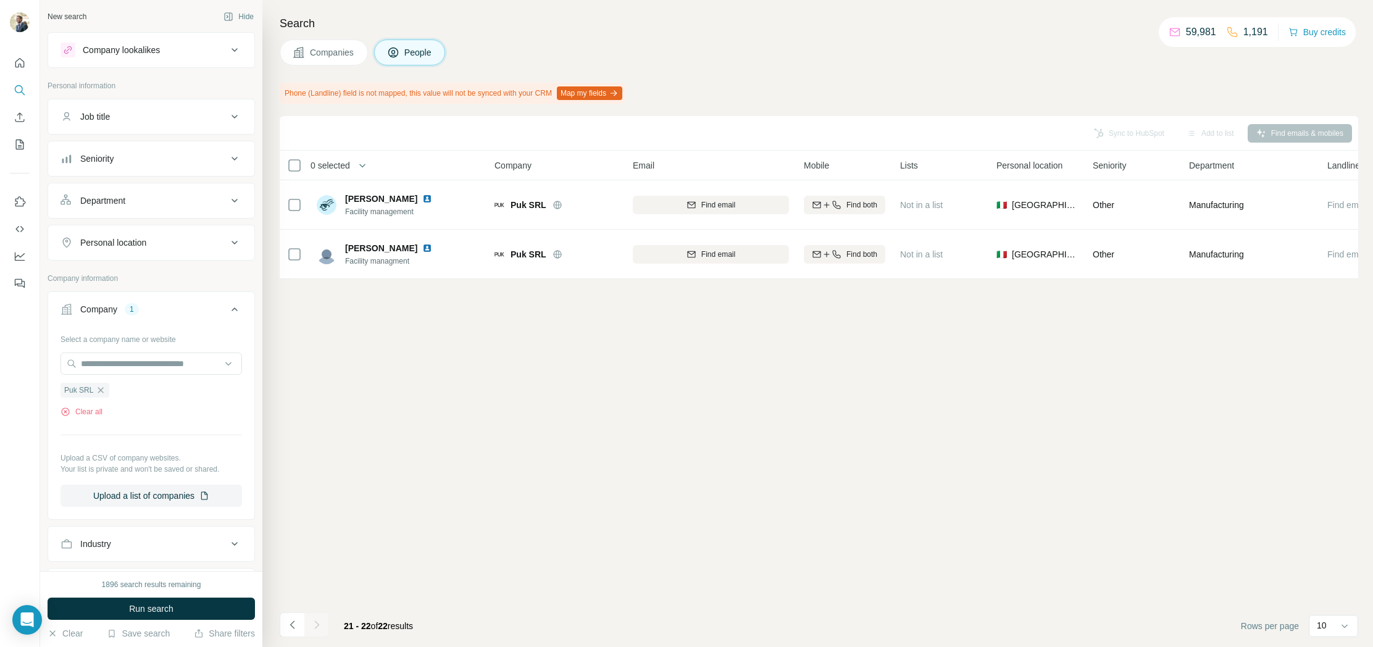
click at [1021, 377] on div "Sync to HubSpot Add to list Find emails & mobiles 0 selected People Company Ema…" at bounding box center [819, 381] width 1079 height 531
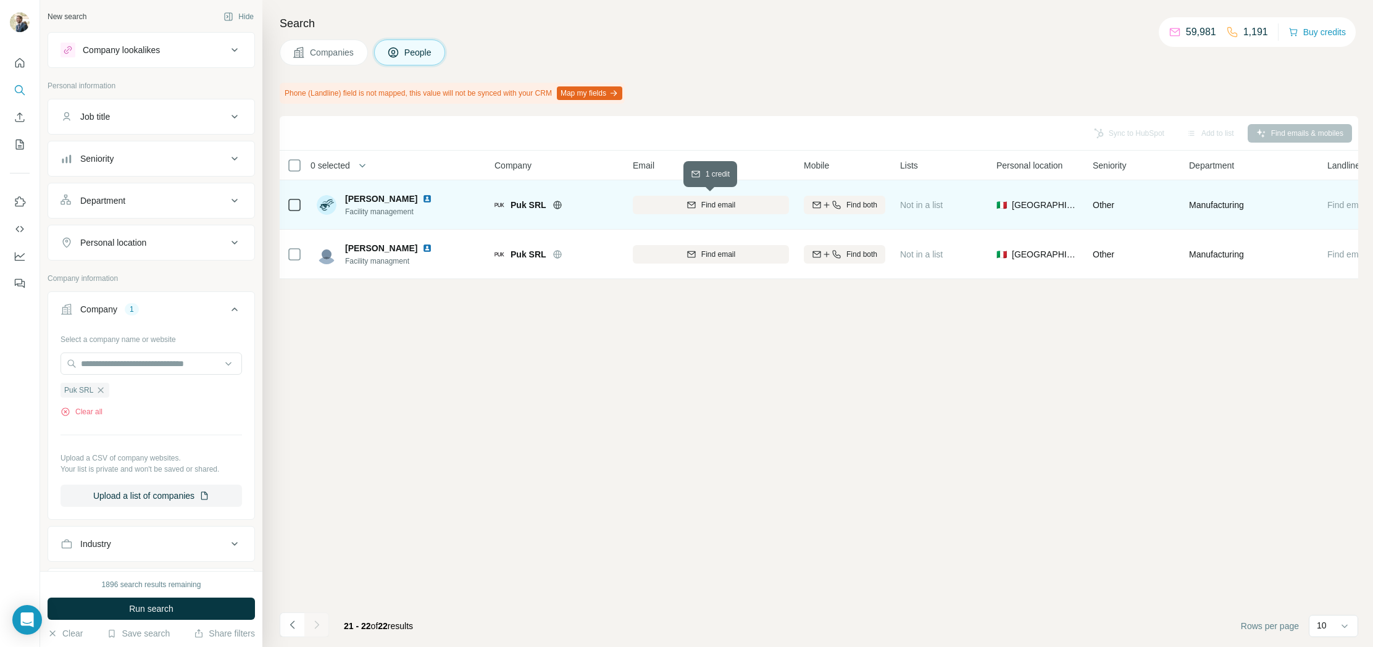
click at [705, 205] on span "Find email" at bounding box center [719, 204] width 34 height 11
click at [432, 198] on img at bounding box center [427, 199] width 10 height 10
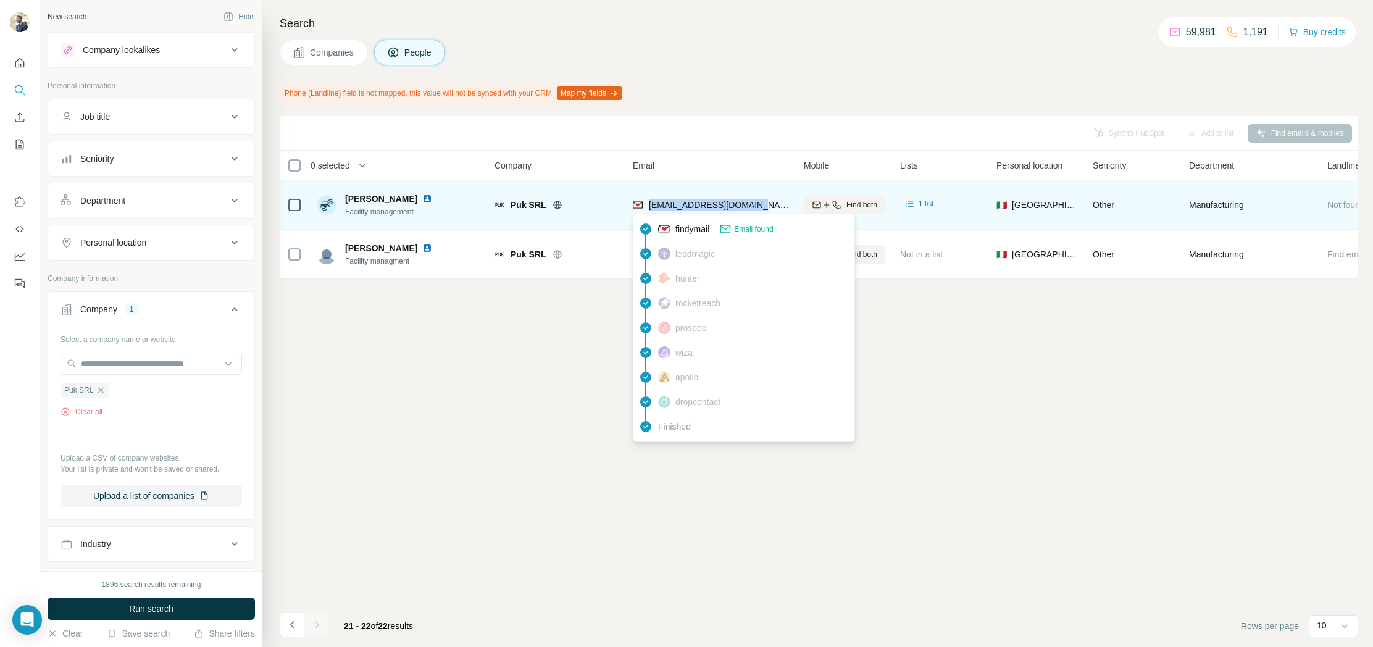
drag, startPoint x: 740, startPoint y: 206, endPoint x: 651, endPoint y: 206, distance: 88.9
click at [651, 206] on div "[EMAIL_ADDRESS][DOMAIN_NAME]" at bounding box center [711, 205] width 156 height 34
